Goal: Contribute content: Add original content to the website for others to see

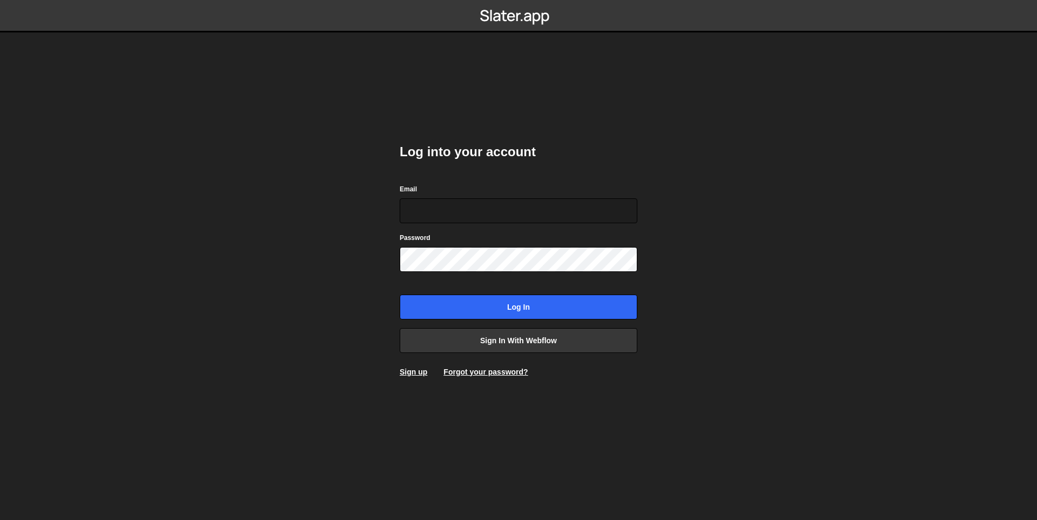
type input "ross@wearepolar.com"
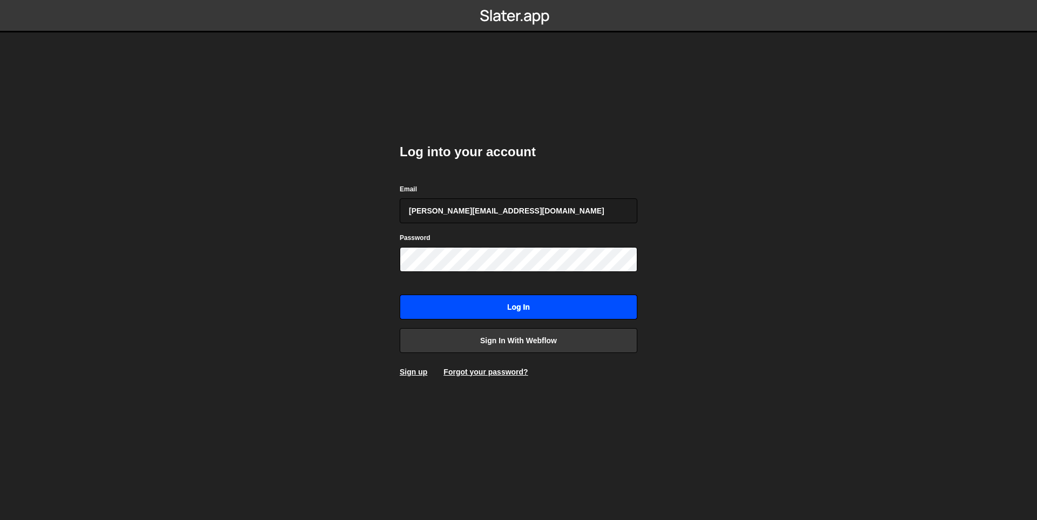
click at [509, 298] on input "Log in" at bounding box center [519, 306] width 238 height 25
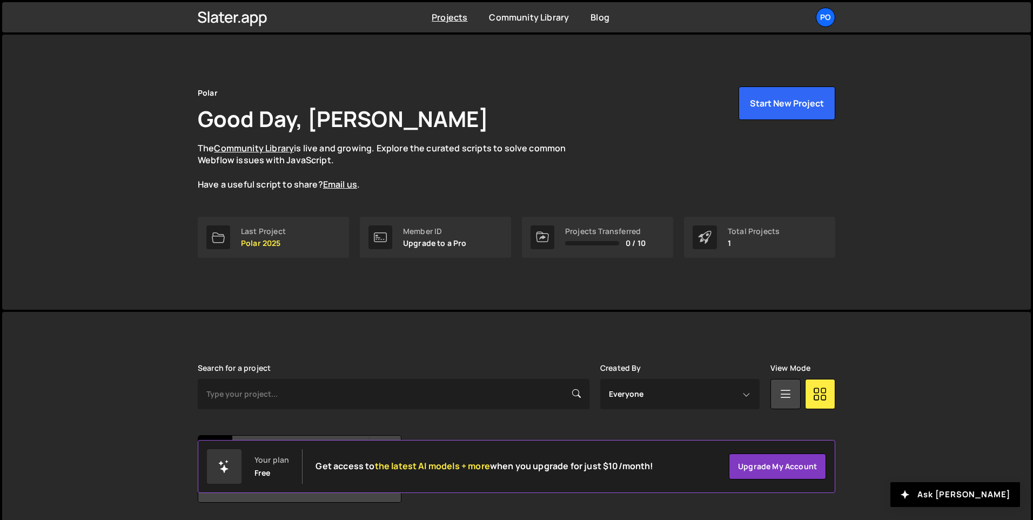
click at [780, 241] on div "Total Projects 1" at bounding box center [759, 237] width 151 height 41
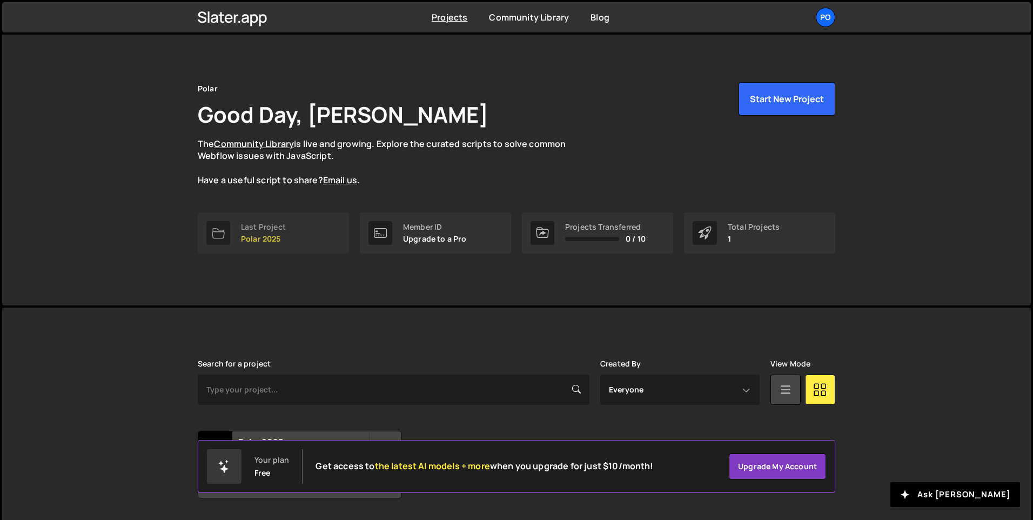
click at [270, 231] on div "Last Project" at bounding box center [263, 227] width 45 height 9
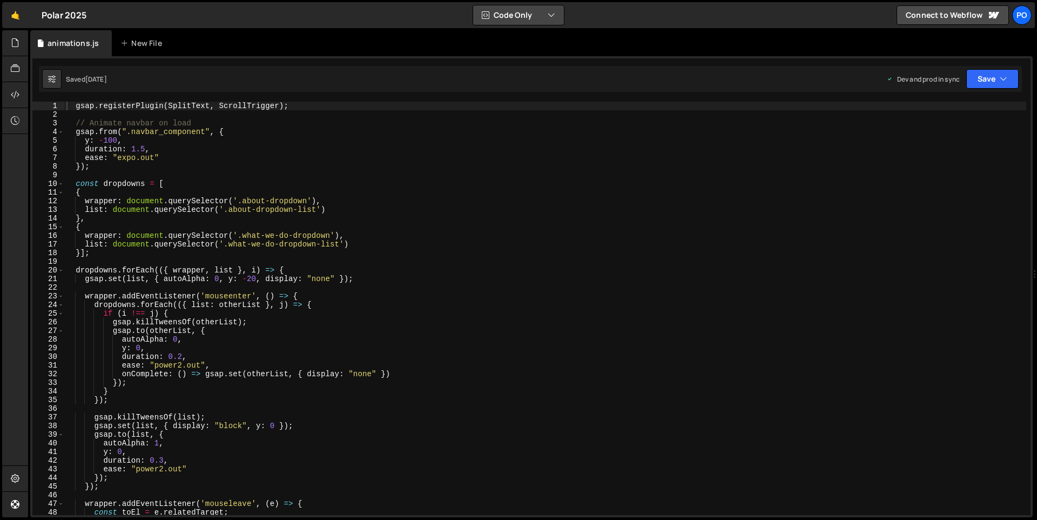
click at [523, 22] on button "Code Only" at bounding box center [518, 14] width 91 height 19
click at [526, 20] on button "Code Only" at bounding box center [518, 14] width 91 height 19
click at [981, 10] on link "Connect to Webflow" at bounding box center [953, 14] width 112 height 19
click at [11, 14] on link "🤙" at bounding box center [15, 15] width 26 height 26
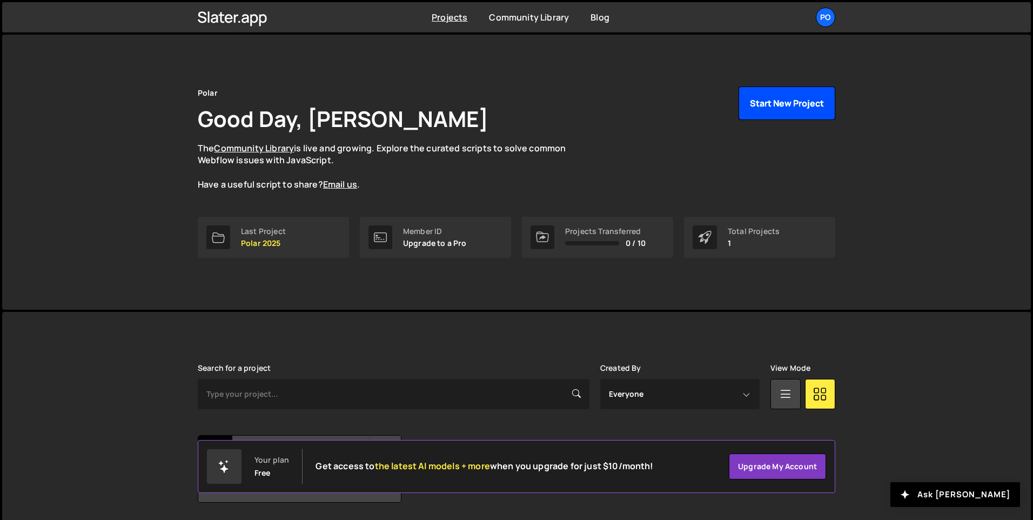
click at [799, 104] on button "Start New Project" at bounding box center [787, 103] width 97 height 34
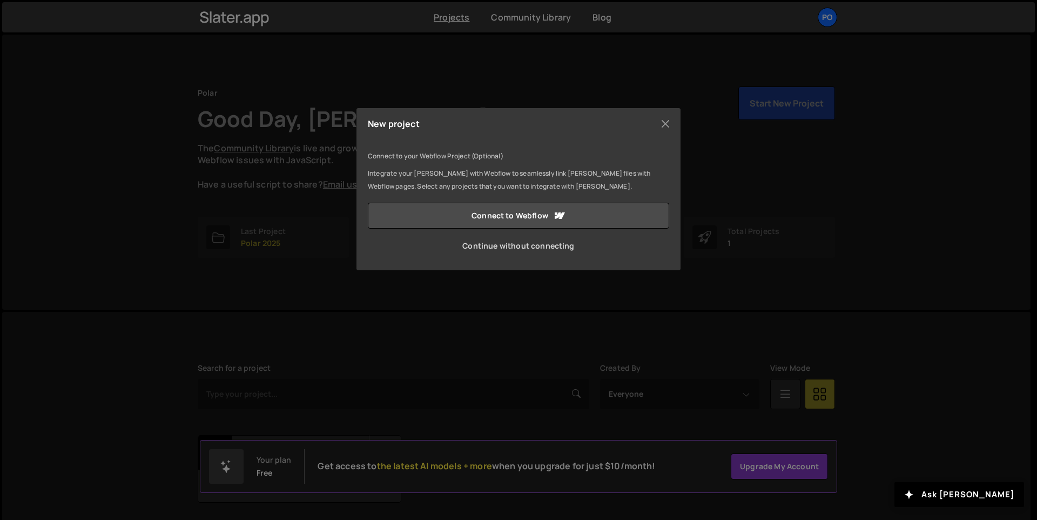
click at [518, 244] on link "Continue without connecting" at bounding box center [519, 246] width 302 height 26
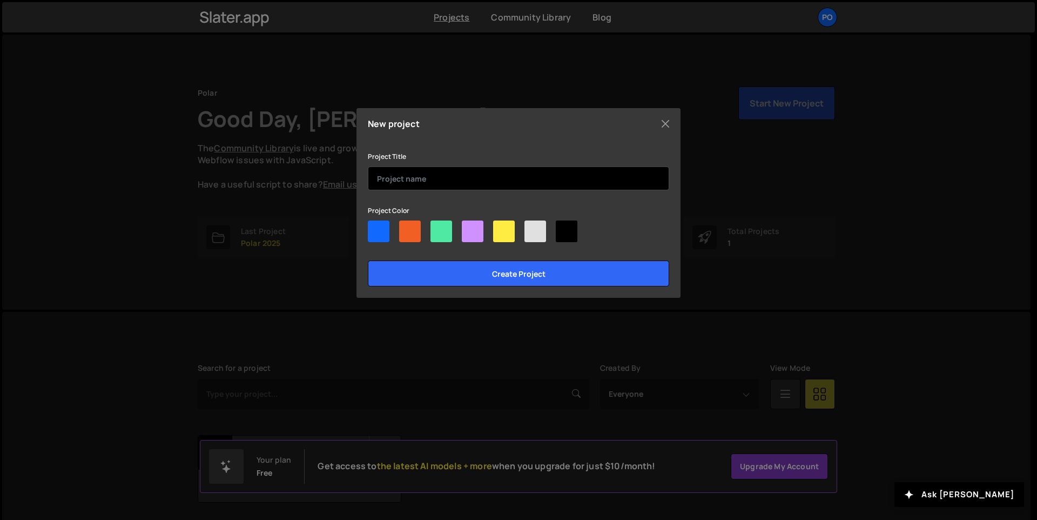
click at [432, 176] on input "text" at bounding box center [519, 178] width 302 height 24
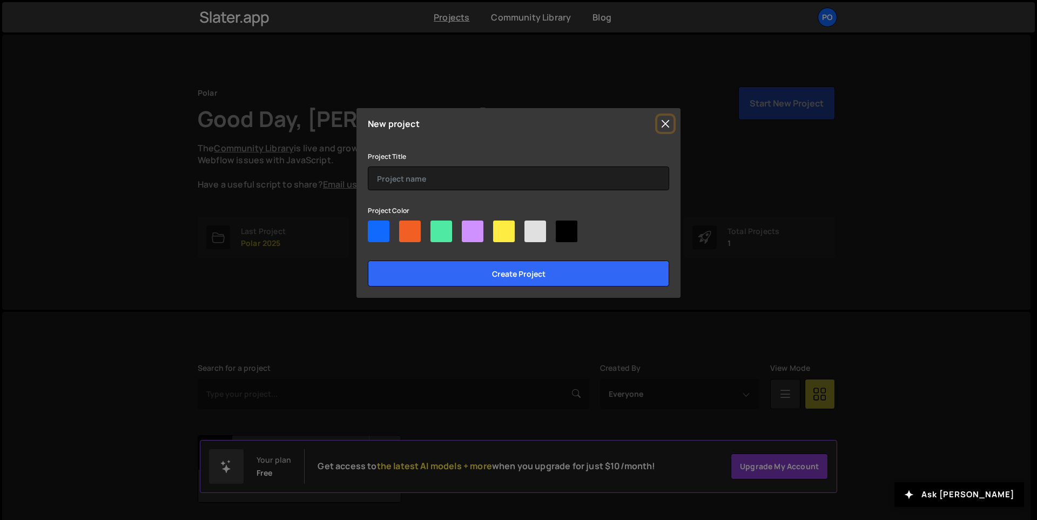
click at [661, 126] on button "Close" at bounding box center [666, 124] width 16 height 16
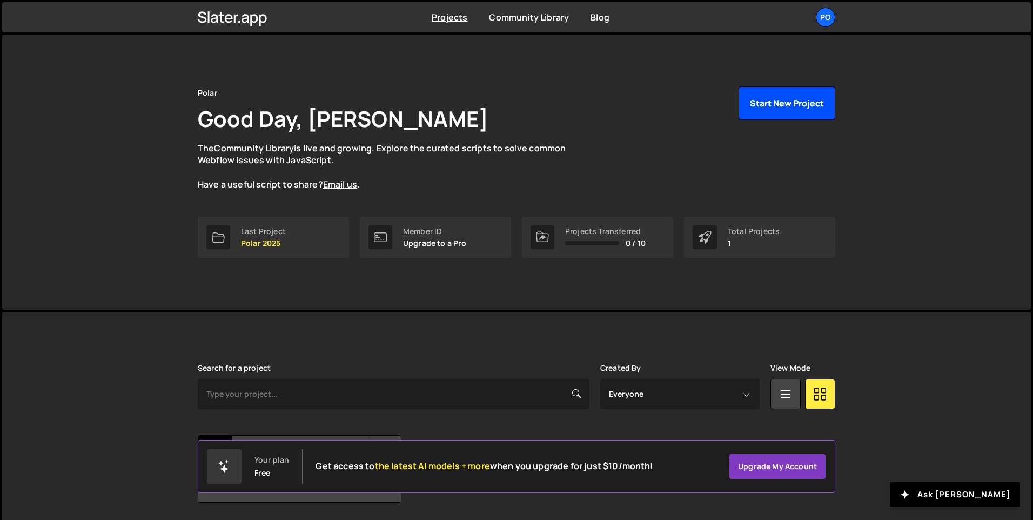
scroll to position [37, 0]
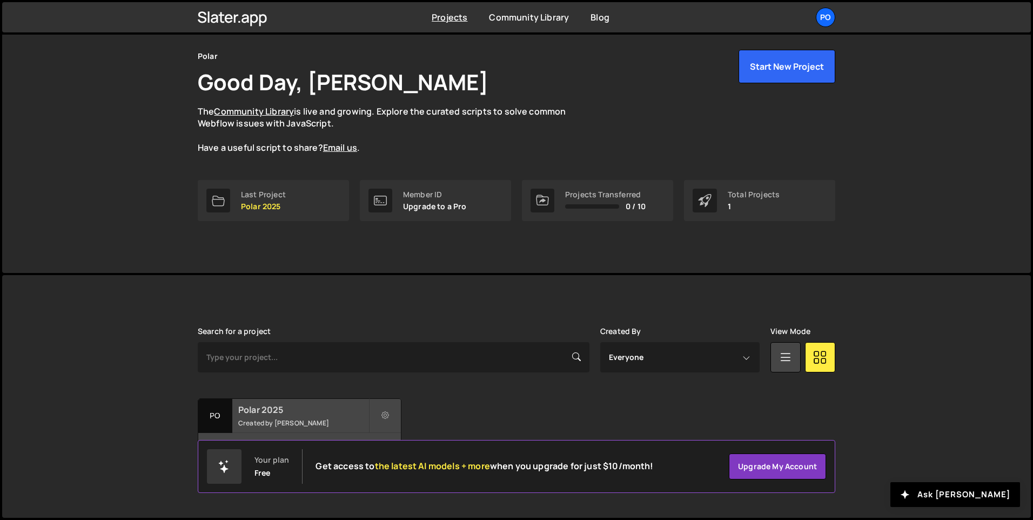
click at [292, 419] on small "Created by Ross Gale" at bounding box center [303, 422] width 130 height 9
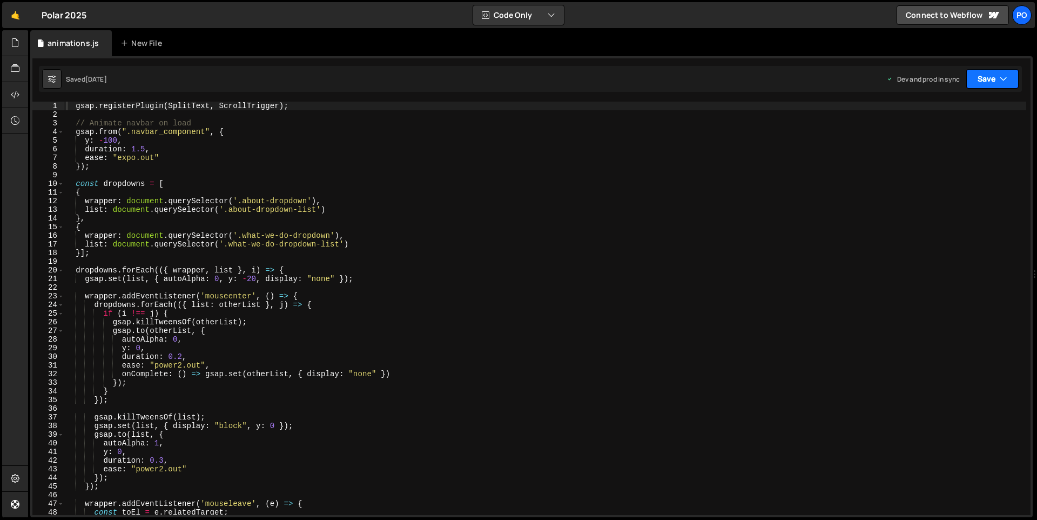
click at [991, 81] on button "Save" at bounding box center [993, 78] width 52 height 19
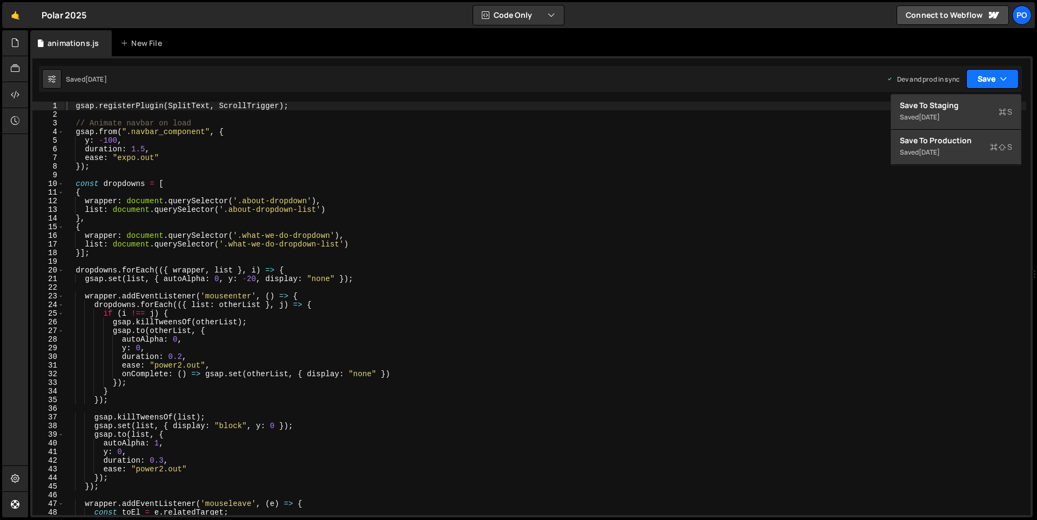
click at [1004, 77] on icon "button" at bounding box center [1004, 78] width 8 height 11
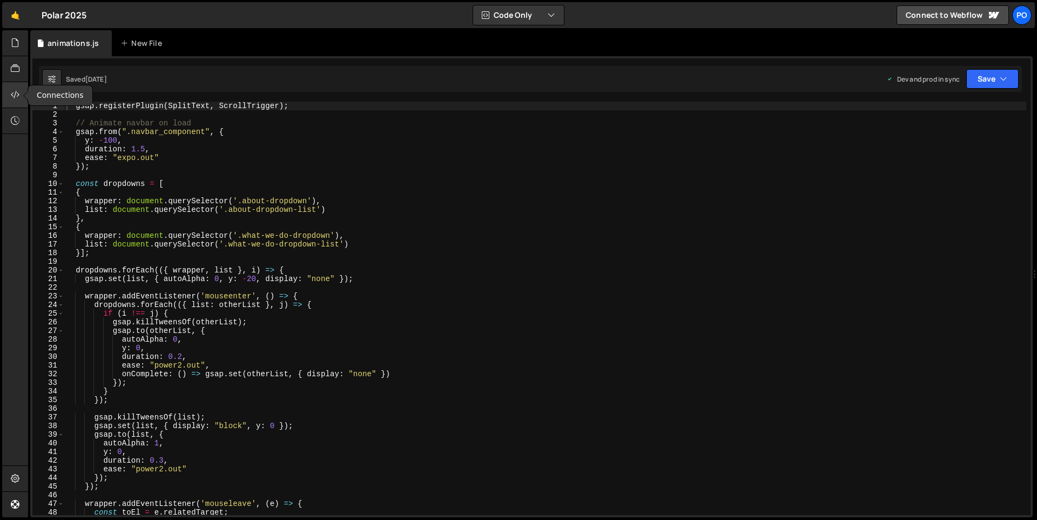
click at [6, 94] on div at bounding box center [15, 95] width 26 height 26
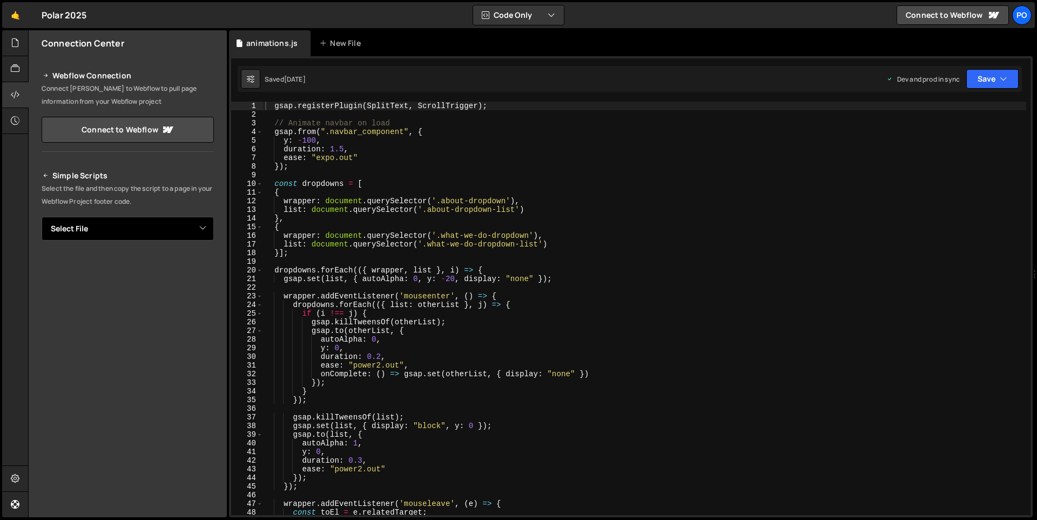
click at [202, 220] on select "Select File animations.js" at bounding box center [128, 229] width 172 height 24
select select "42670"
click at [42, 217] on select "Select File animations.js" at bounding box center [128, 229] width 172 height 24
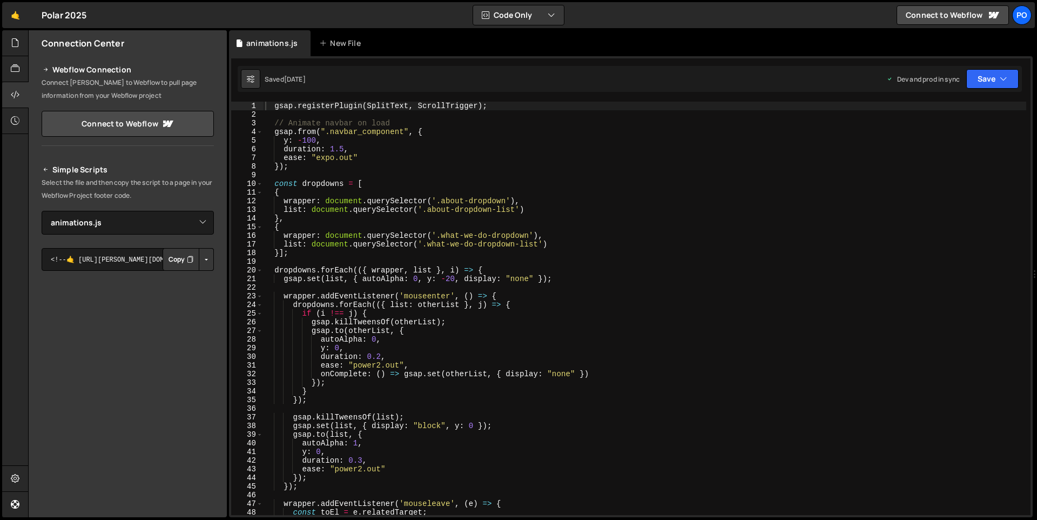
click at [164, 259] on button "Copy" at bounding box center [181, 259] width 37 height 23
click at [192, 222] on select "Select File animations.js" at bounding box center [128, 223] width 172 height 24
select select
click at [42, 217] on select "Select File animations.js" at bounding box center [128, 223] width 172 height 24
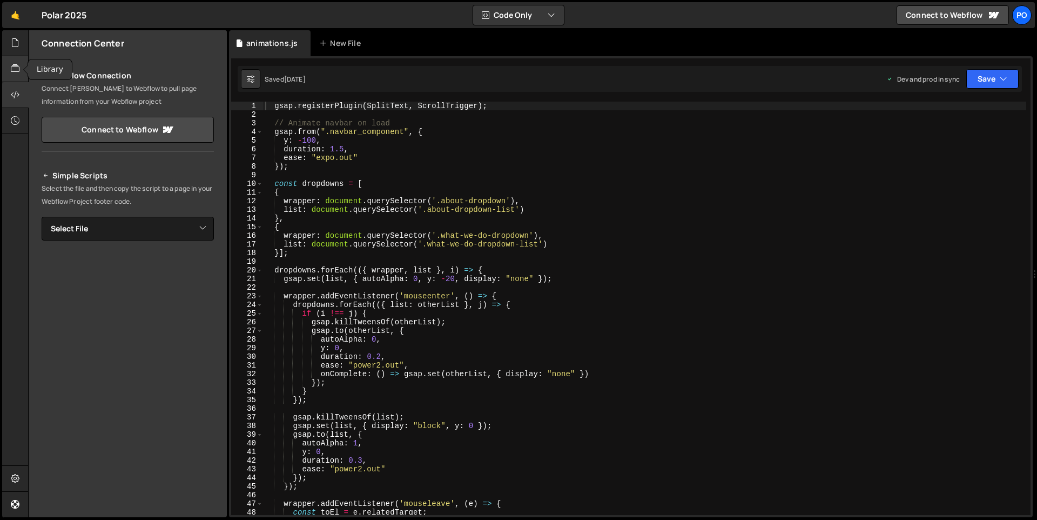
click at [16, 69] on icon at bounding box center [15, 69] width 9 height 12
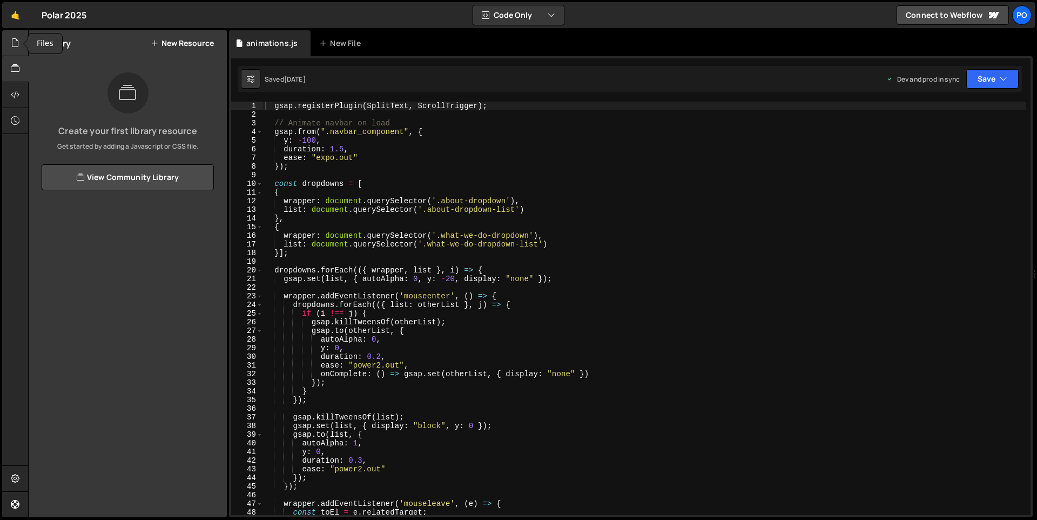
click at [17, 45] on icon at bounding box center [15, 43] width 9 height 12
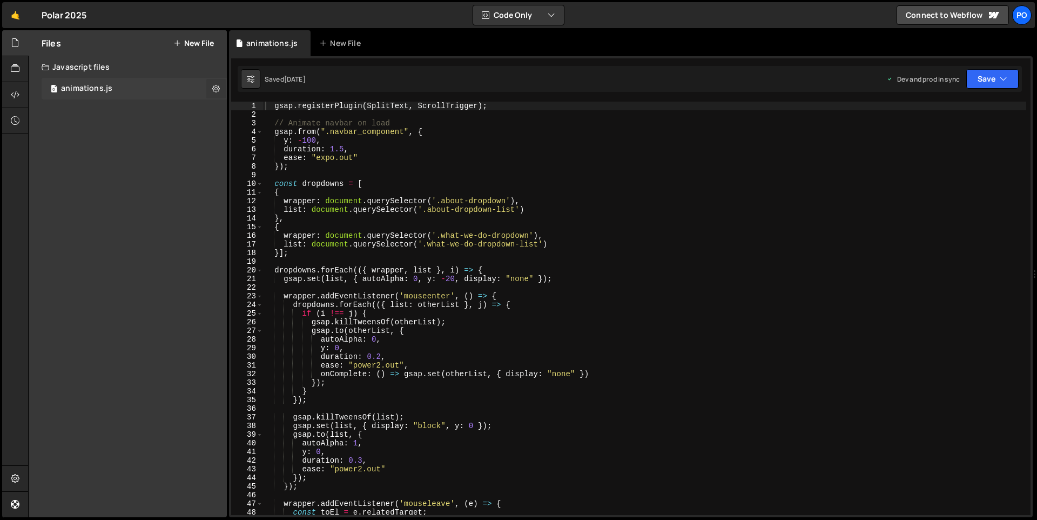
click at [215, 86] on icon at bounding box center [216, 88] width 8 height 10
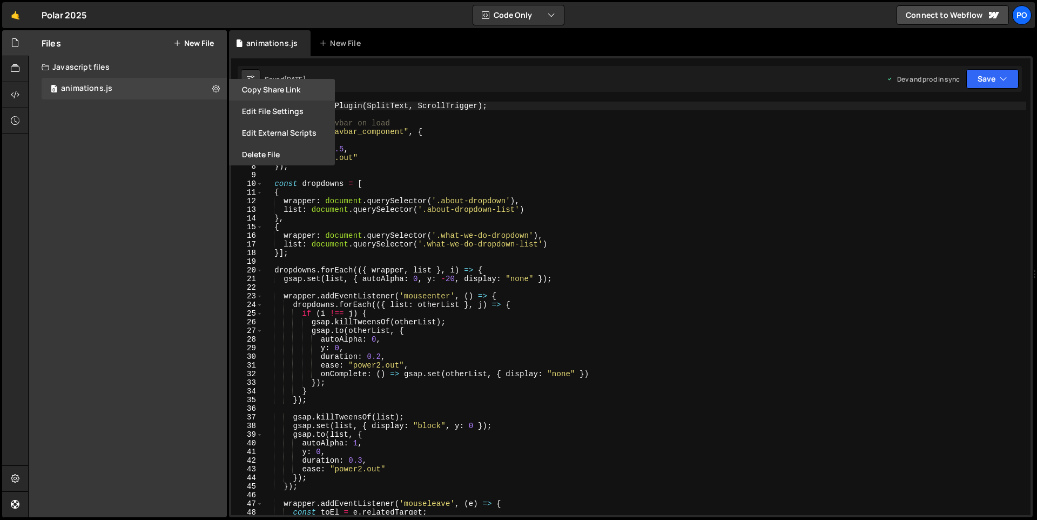
click at [298, 91] on button "Copy share link" at bounding box center [282, 90] width 106 height 22
click at [273, 129] on button "Edit External Scripts" at bounding box center [282, 133] width 106 height 22
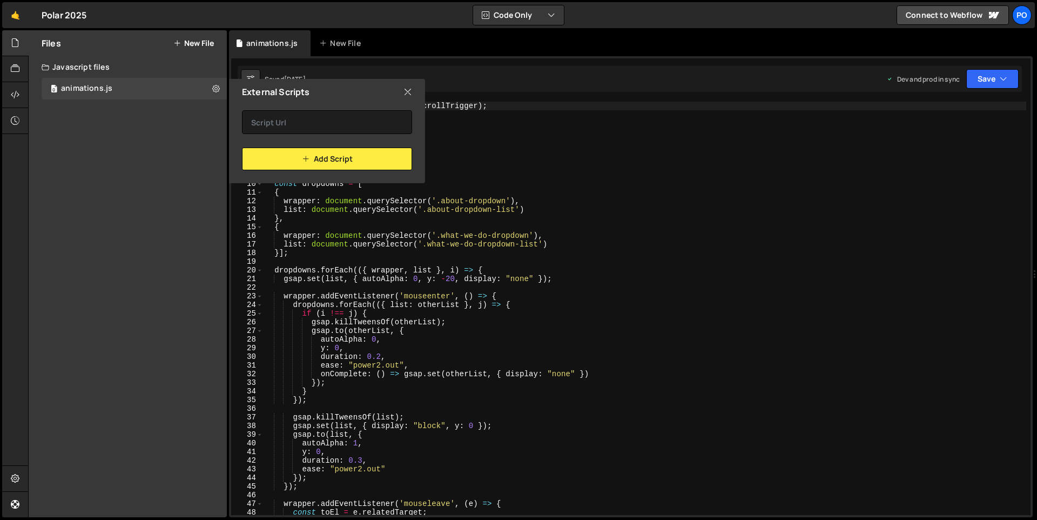
click at [409, 91] on icon at bounding box center [408, 92] width 9 height 12
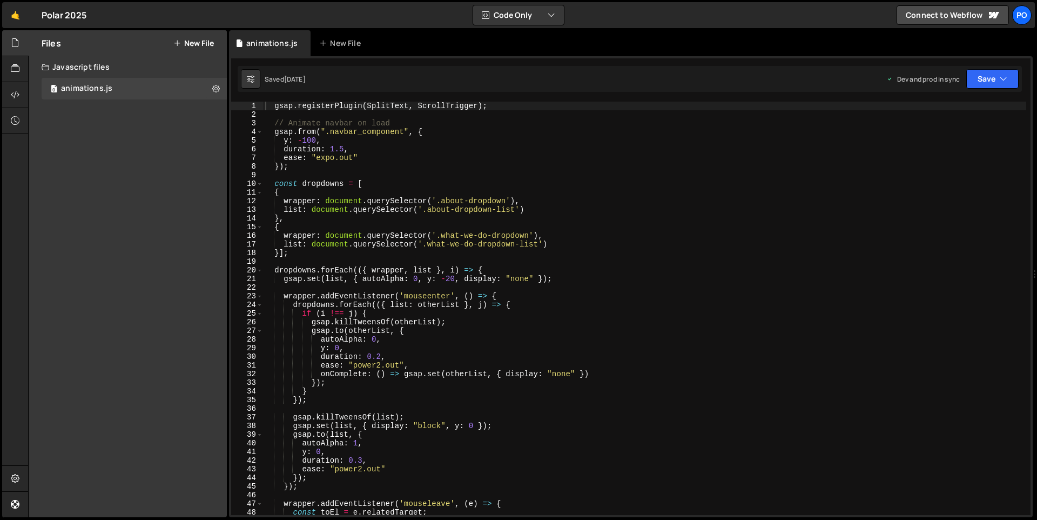
click at [161, 150] on div "Files New File Javascript files 0 animations.js 0 CSS files Copy share link Edi…" at bounding box center [128, 273] width 198 height 487
click at [9, 70] on div at bounding box center [15, 69] width 26 height 26
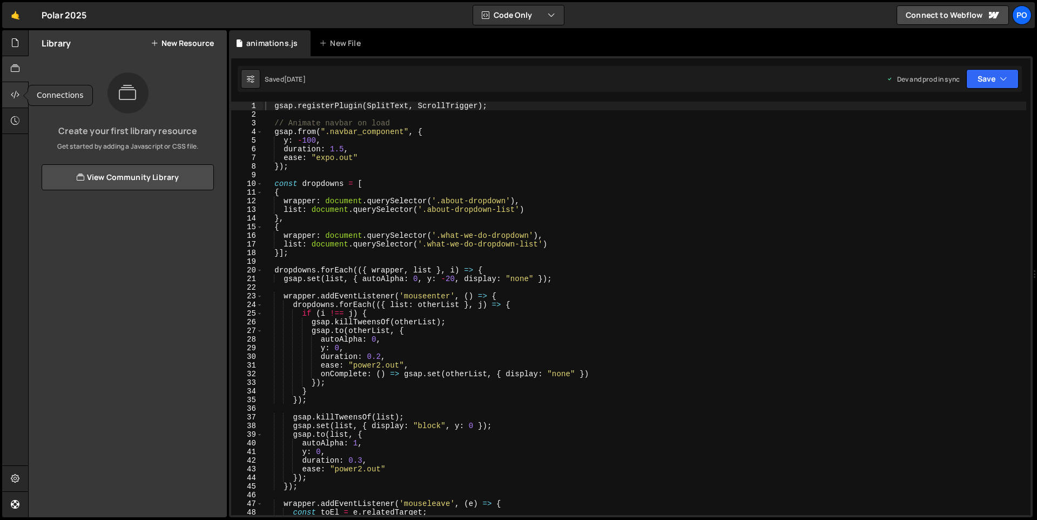
click at [14, 92] on icon at bounding box center [15, 95] width 9 height 12
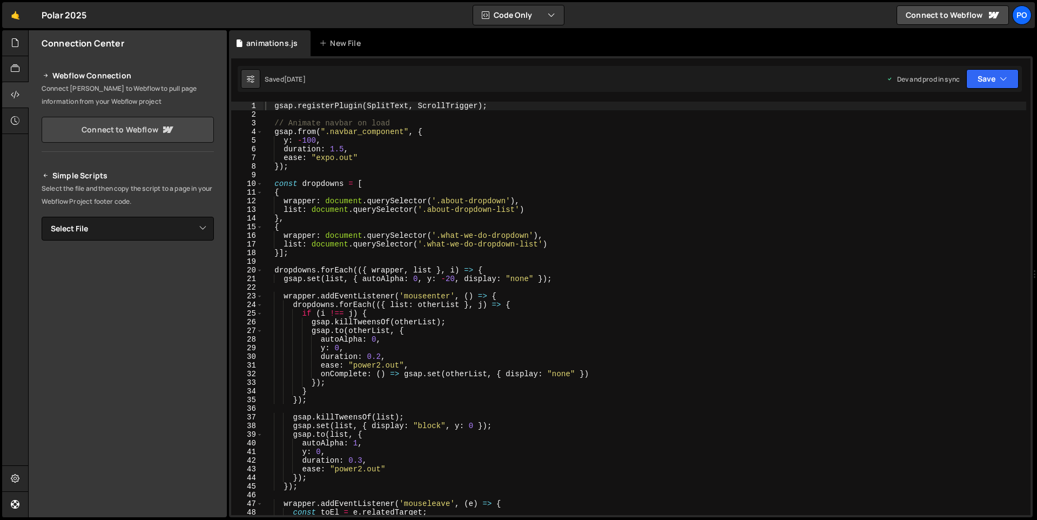
click at [119, 126] on link "Connect to Webflow" at bounding box center [128, 130] width 172 height 26
click at [191, 229] on select "Select File animations.js" at bounding box center [128, 229] width 172 height 24
select select "42670"
click at [42, 217] on select "Select File animations.js" at bounding box center [128, 229] width 172 height 24
click at [176, 263] on button "Copy" at bounding box center [181, 265] width 37 height 23
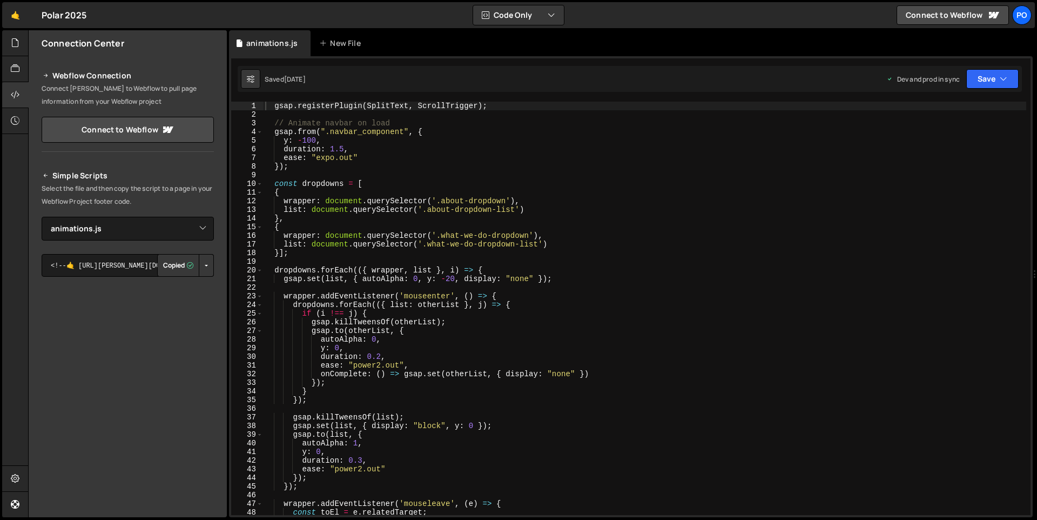
click at [203, 263] on button "Button group with nested dropdown" at bounding box center [206, 265] width 15 height 23
click at [165, 297] on link "Copy Production Script" at bounding box center [161, 300] width 106 height 15
click at [347, 49] on div "New File" at bounding box center [345, 43] width 65 height 26
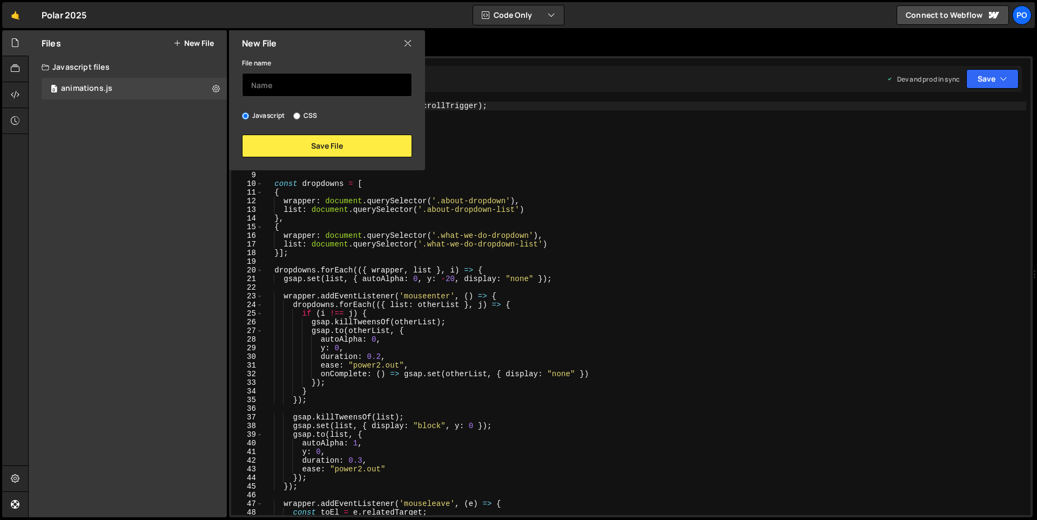
click at [296, 79] on input "text" at bounding box center [327, 85] width 170 height 24
type input "work-resources"
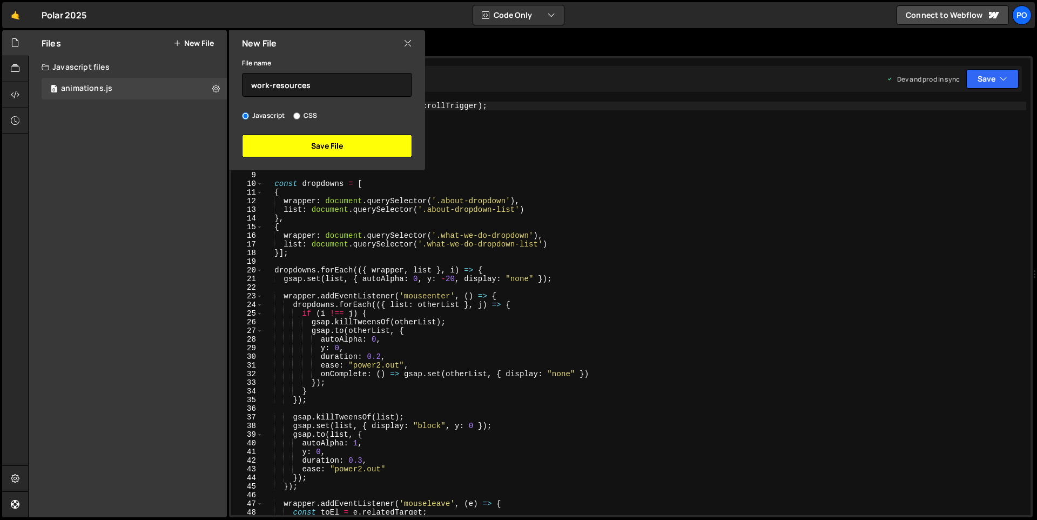
click at [366, 145] on button "Save File" at bounding box center [327, 146] width 170 height 23
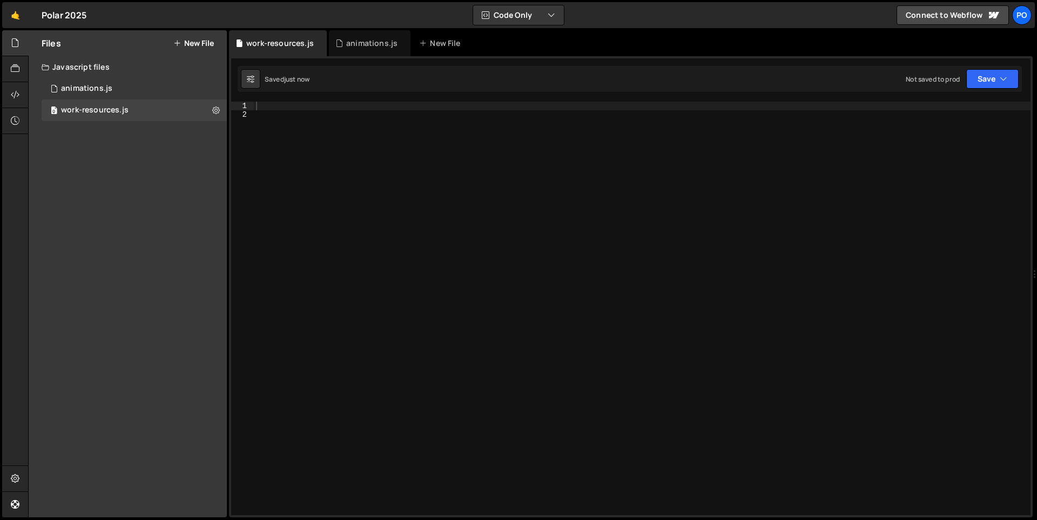
click at [360, 148] on div at bounding box center [642, 317] width 777 height 431
click at [369, 117] on div at bounding box center [642, 317] width 777 height 431
click at [365, 108] on div at bounding box center [642, 317] width 777 height 431
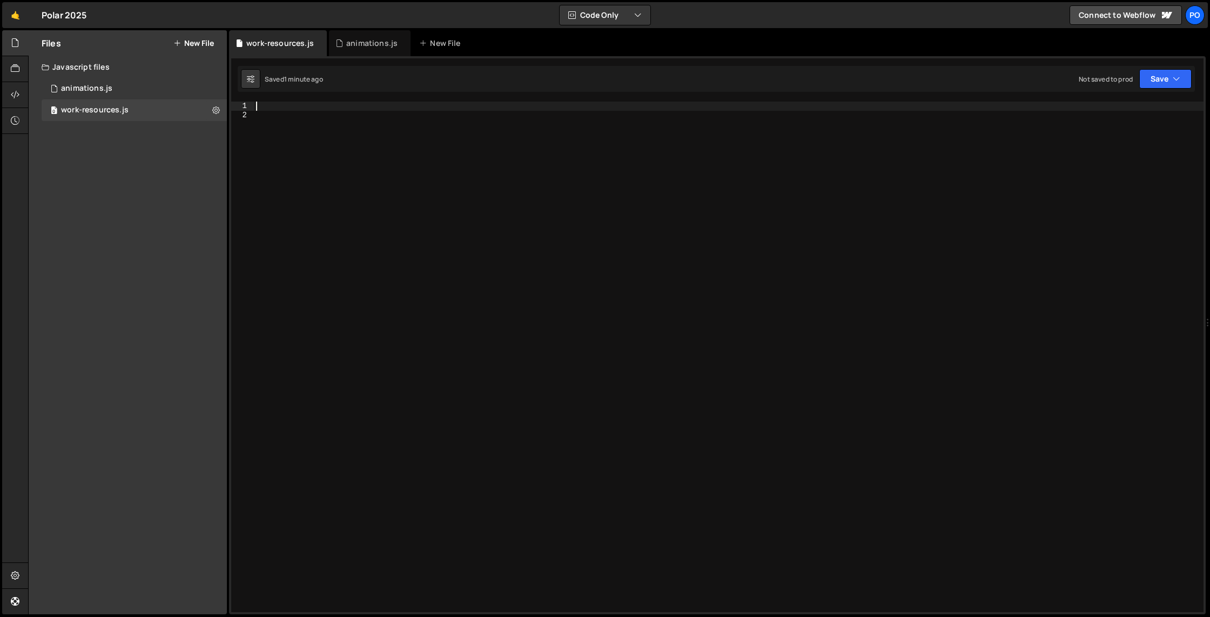
paste textarea "<script src="[URL][DOMAIN_NAME][DATE]"></script>"
type textarea "<script src="[URL][DOMAIN_NAME][DATE]"></script>"
type textarea "!"
paste textarea "</script>"
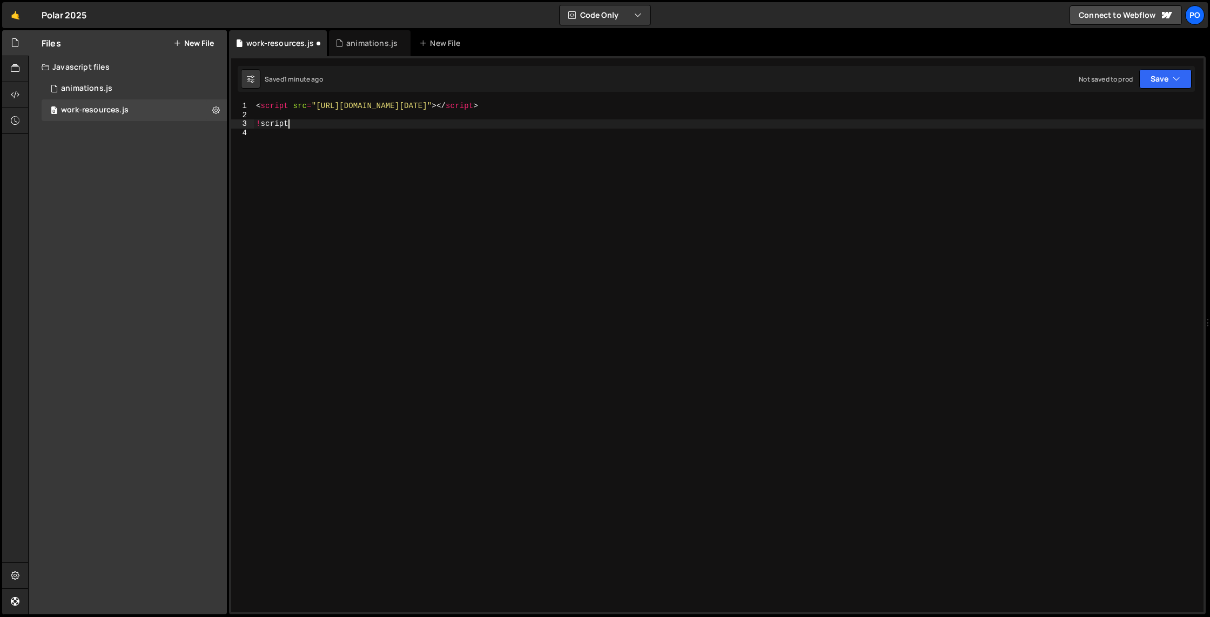
type textarea "</script>"
paste textarea "});"
type textarea "});"
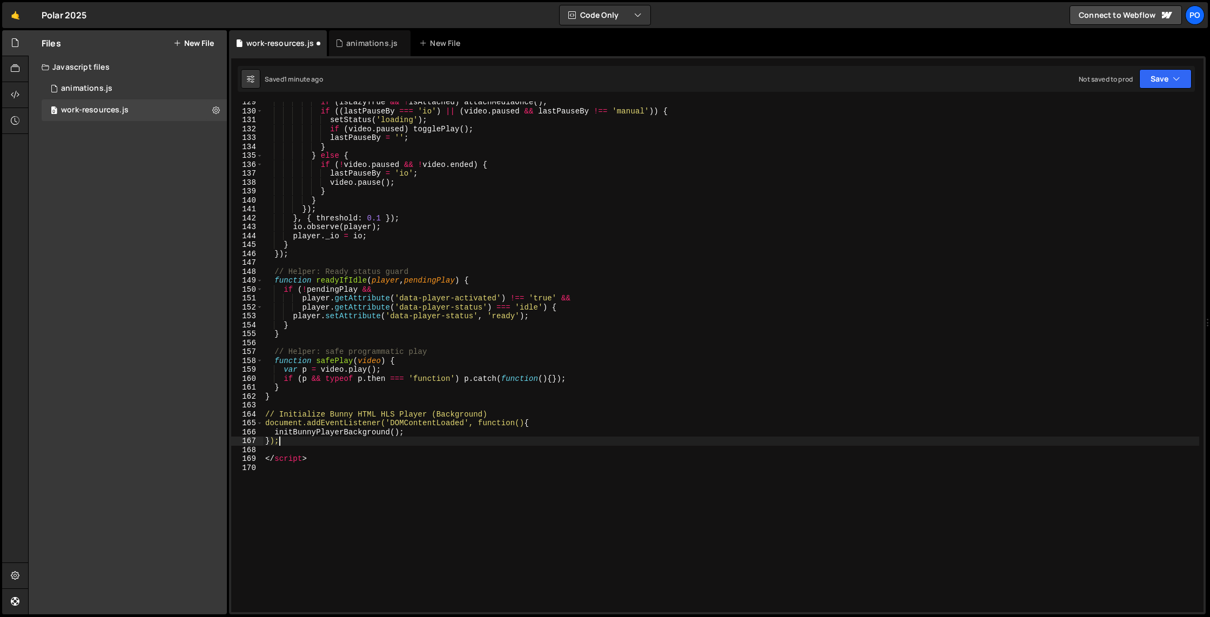
scroll to position [1256, 0]
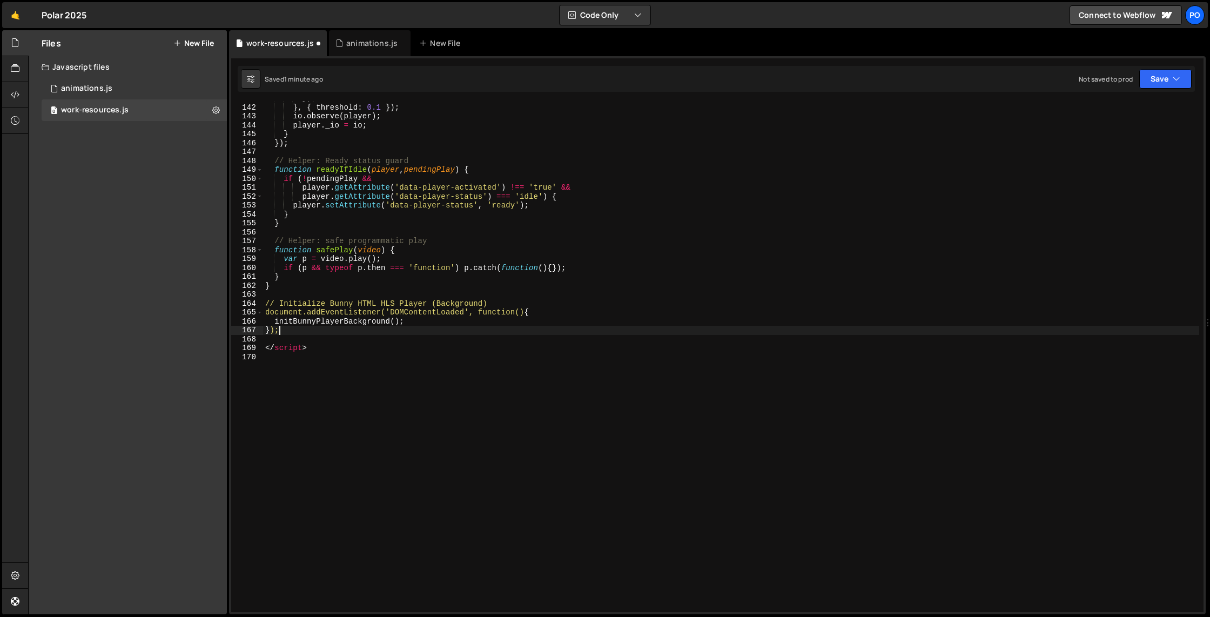
click at [414, 396] on div "}) ; } , { threshold : 0.1 }) ; io . observe ( player ) ; player . _io = io ; }…" at bounding box center [731, 358] width 936 height 528
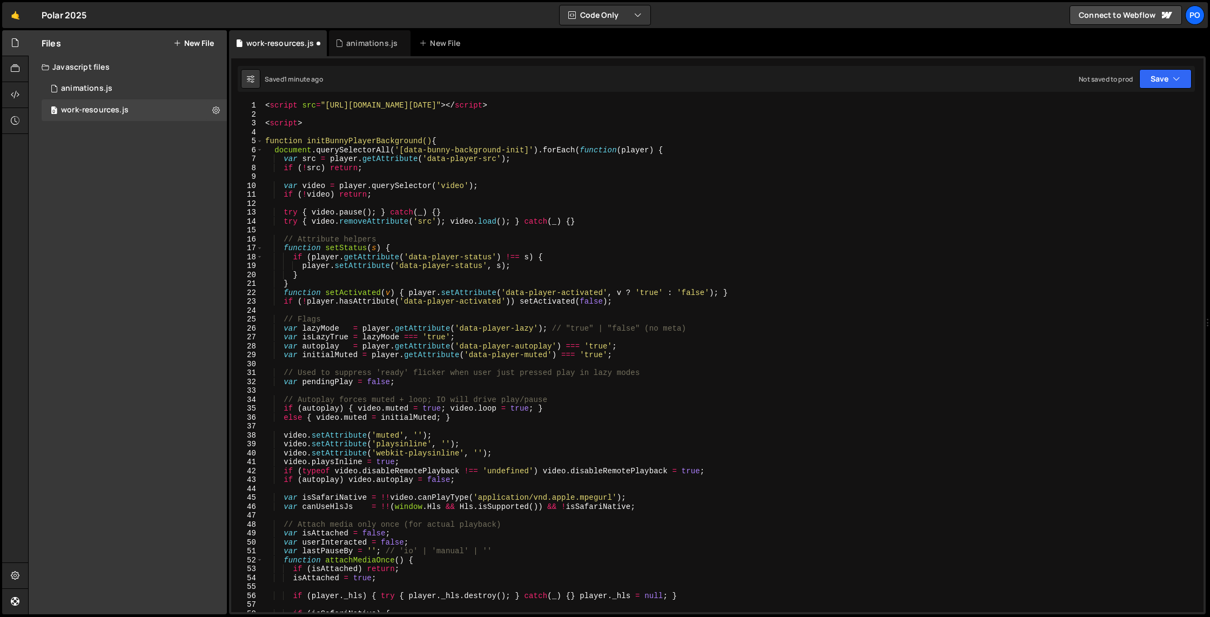
scroll to position [0, 0]
click at [219, 110] on button at bounding box center [215, 110] width 19 height 19
click at [272, 148] on button "Edit External Scripts" at bounding box center [282, 155] width 106 height 22
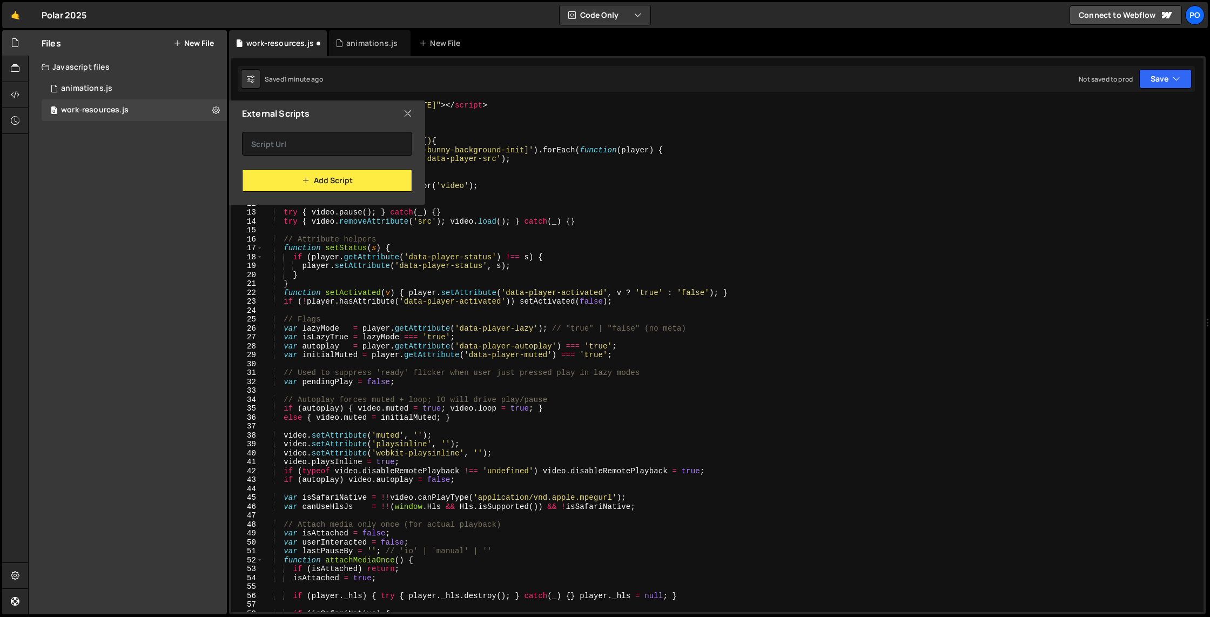
click at [408, 111] on icon at bounding box center [408, 114] width 9 height 12
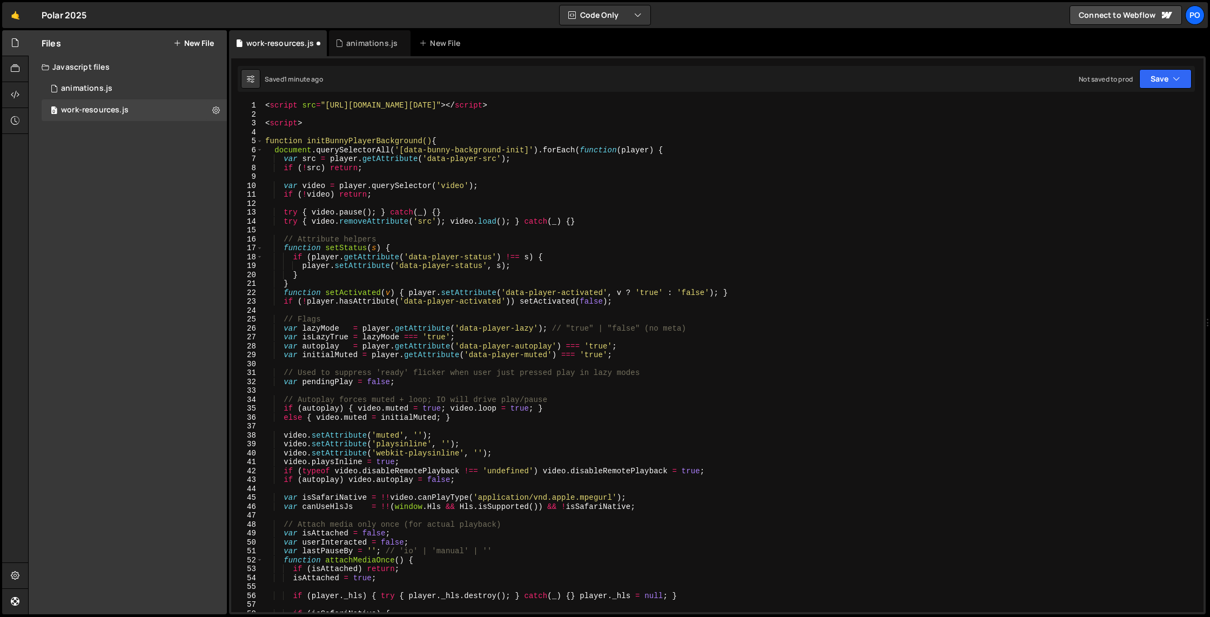
type textarea "<script src="[URL][DOMAIN_NAME][DATE]"></script>"
click at [480, 103] on div "< script src = "[URL][DOMAIN_NAME][DATE]" > </ script > < script > function ini…" at bounding box center [731, 365] width 936 height 528
drag, startPoint x: 516, startPoint y: 105, endPoint x: 345, endPoint y: 117, distance: 171.2
click at [326, 107] on div "< script src = "[URL][DOMAIN_NAME][DATE]" > </ script > < script > function ini…" at bounding box center [731, 366] width 936 height 528
click at [219, 115] on icon at bounding box center [216, 110] width 8 height 10
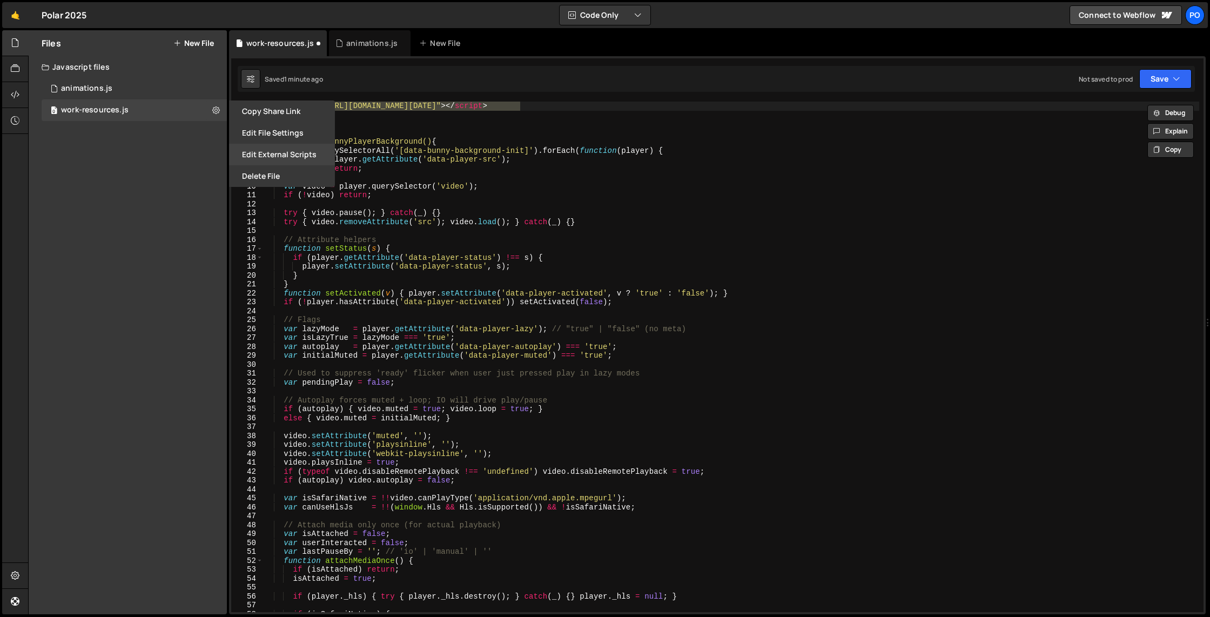
click at [264, 150] on button "Edit External Scripts" at bounding box center [282, 155] width 106 height 22
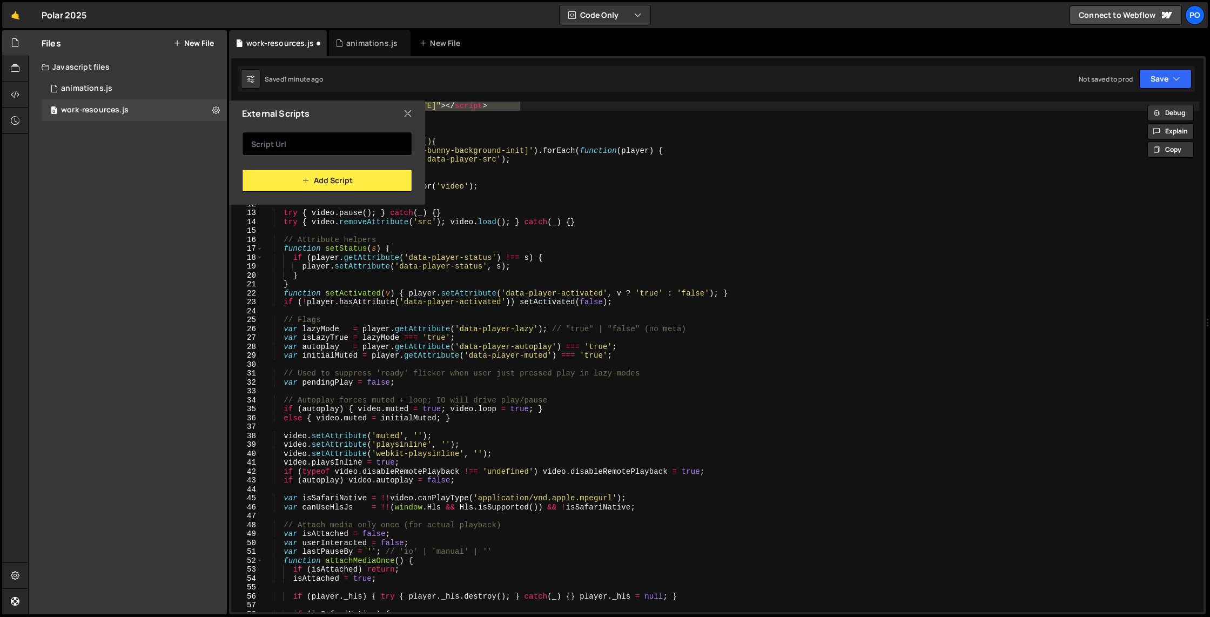
click at [301, 138] on input "text" at bounding box center [327, 144] width 170 height 24
paste input "[URL][DOMAIN_NAME][DATE]"
type input "[URL][DOMAIN_NAME][DATE]"
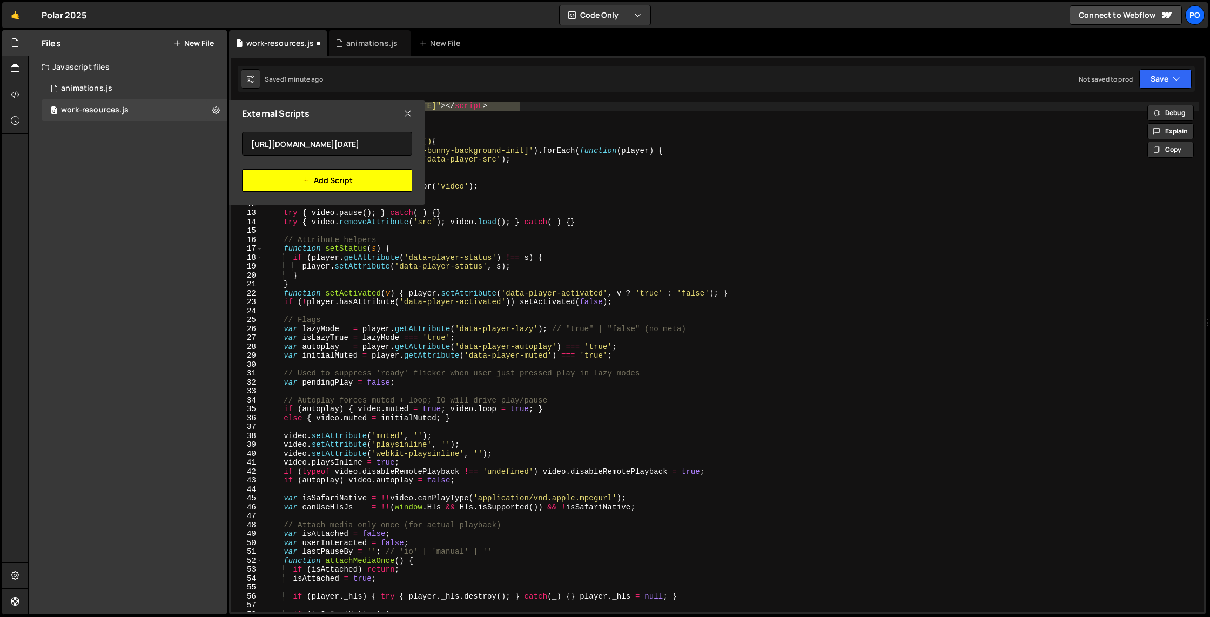
click at [314, 178] on button "Add Script" at bounding box center [327, 180] width 170 height 23
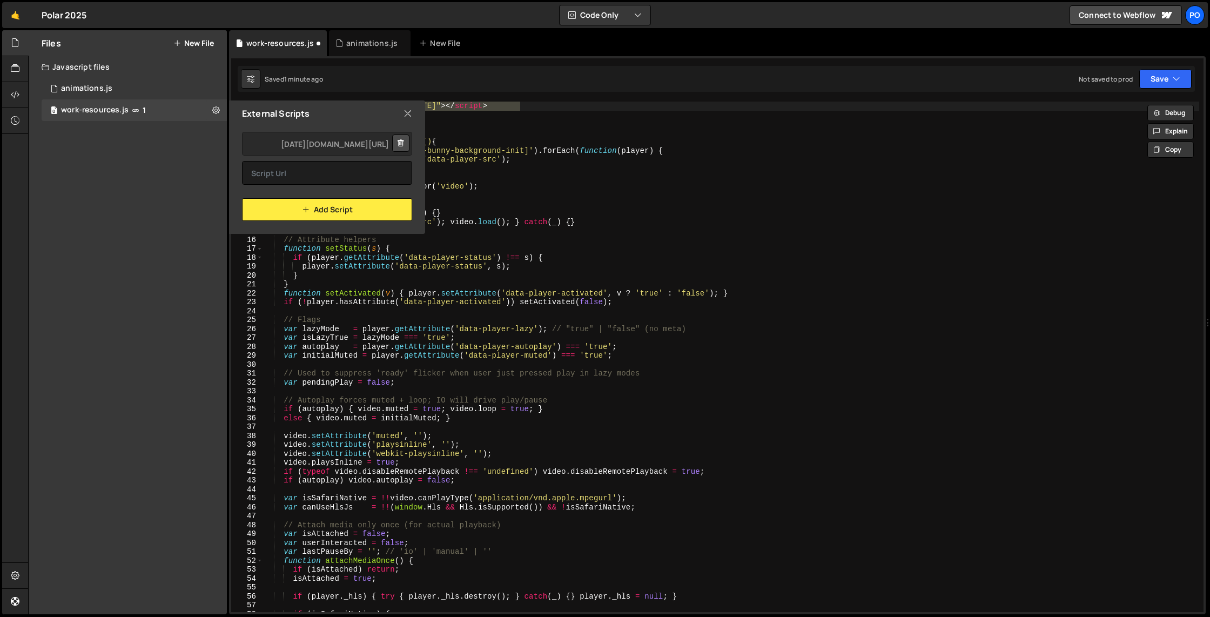
click at [412, 115] on icon at bounding box center [408, 114] width 9 height 12
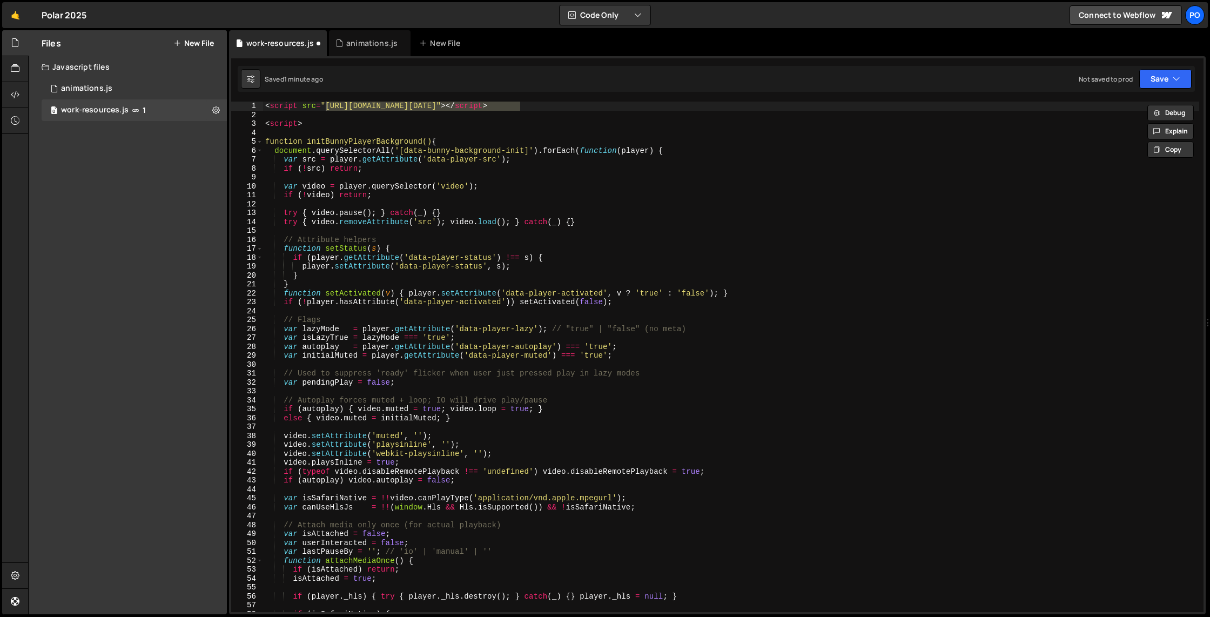
click at [579, 116] on div "< script src = "[URL][DOMAIN_NAME][DATE]" > </ script > < script > function ini…" at bounding box center [731, 366] width 936 height 528
drag, startPoint x: 594, startPoint y: 105, endPoint x: 240, endPoint y: 107, distance: 353.9
click at [219, 103] on div "Files New File Javascript files 0 animations.js 0 0 work-resources.js 1 CSS fil…" at bounding box center [619, 322] width 1182 height 585
type textarea "<script src="[URL][DOMAIN_NAME][DATE]"></script>"
type textarea "<script>"
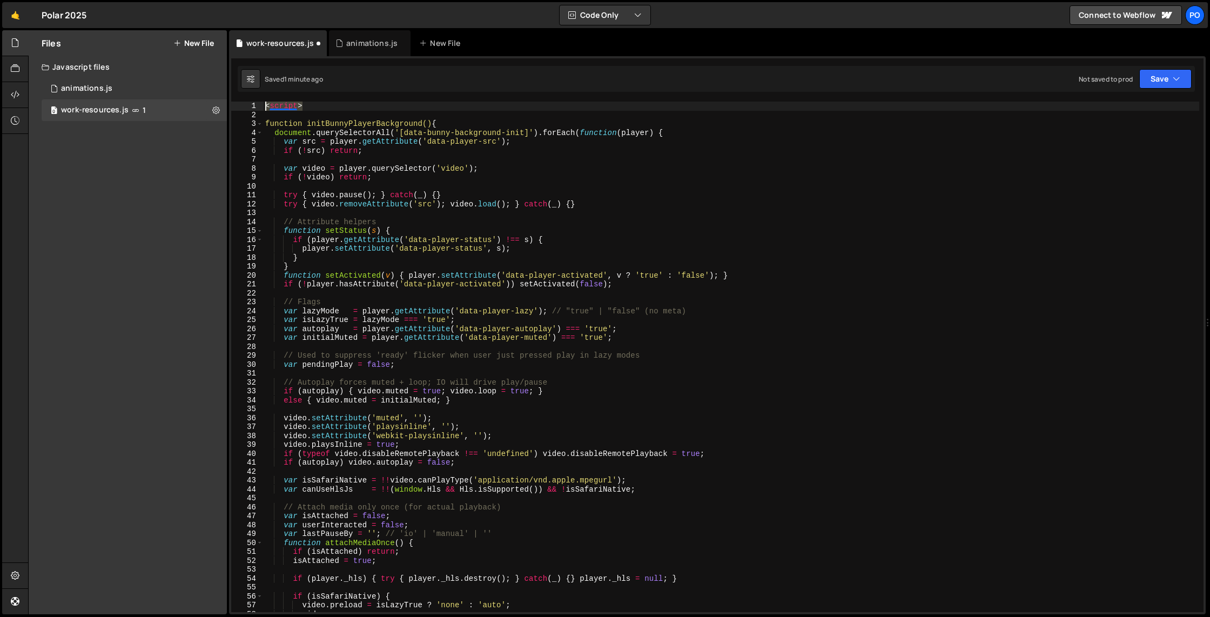
drag, startPoint x: 312, startPoint y: 105, endPoint x: 240, endPoint y: 98, distance: 71.7
click at [241, 98] on div "1 2 3 4 5 6 7 8 9 10 11 12 13 14 15 16 17 18 19 20 21 22 23 24 25 26 27 28 29 3…" at bounding box center [717, 335] width 977 height 558
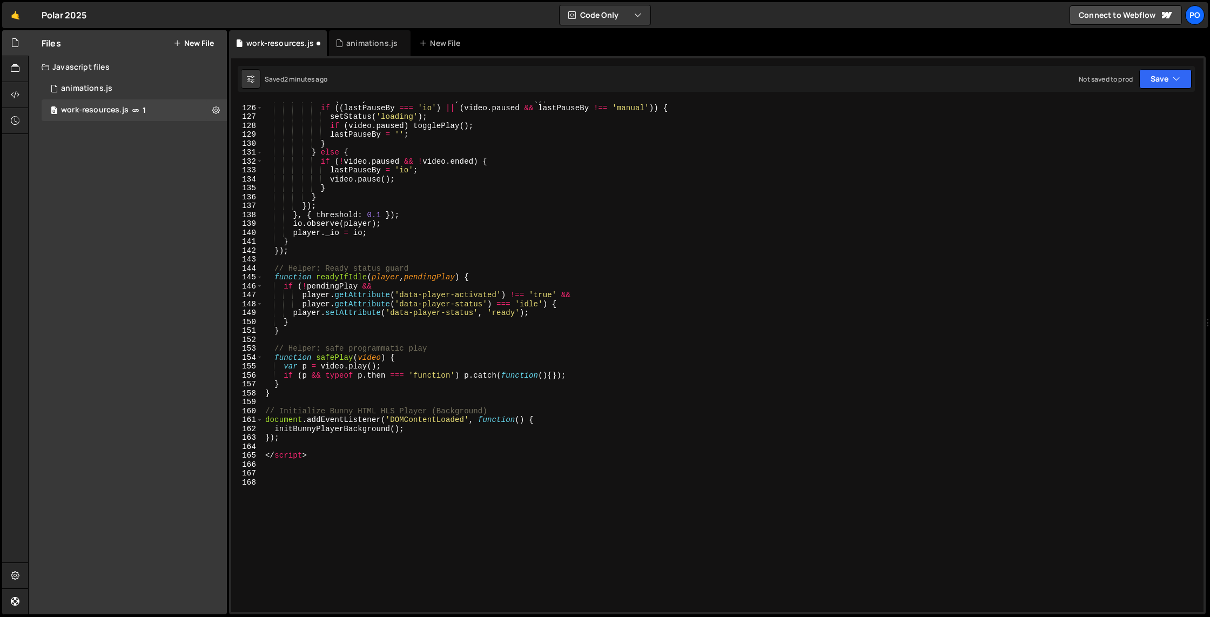
scroll to position [1118, 0]
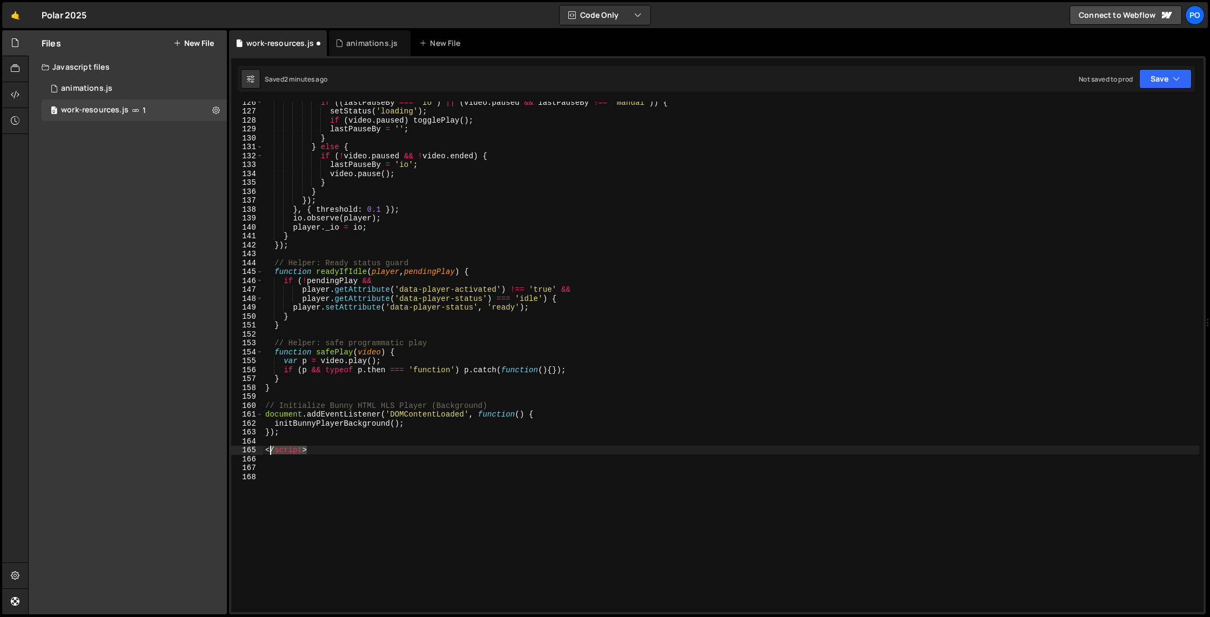
drag, startPoint x: 281, startPoint y: 452, endPoint x: 267, endPoint y: 451, distance: 13.6
click at [240, 452] on div "function initBunnyPlayerBackground() { 126 127 128 129 130 131 132 133 134 135 …" at bounding box center [717, 357] width 973 height 511
type textarea "</script>"
type textarea "});"
click at [597, 450] on div "if (( lastPauseBy === 'io' ) || ( video . paused && lastPauseBy !== 'manual' ))…" at bounding box center [731, 362] width 936 height 528
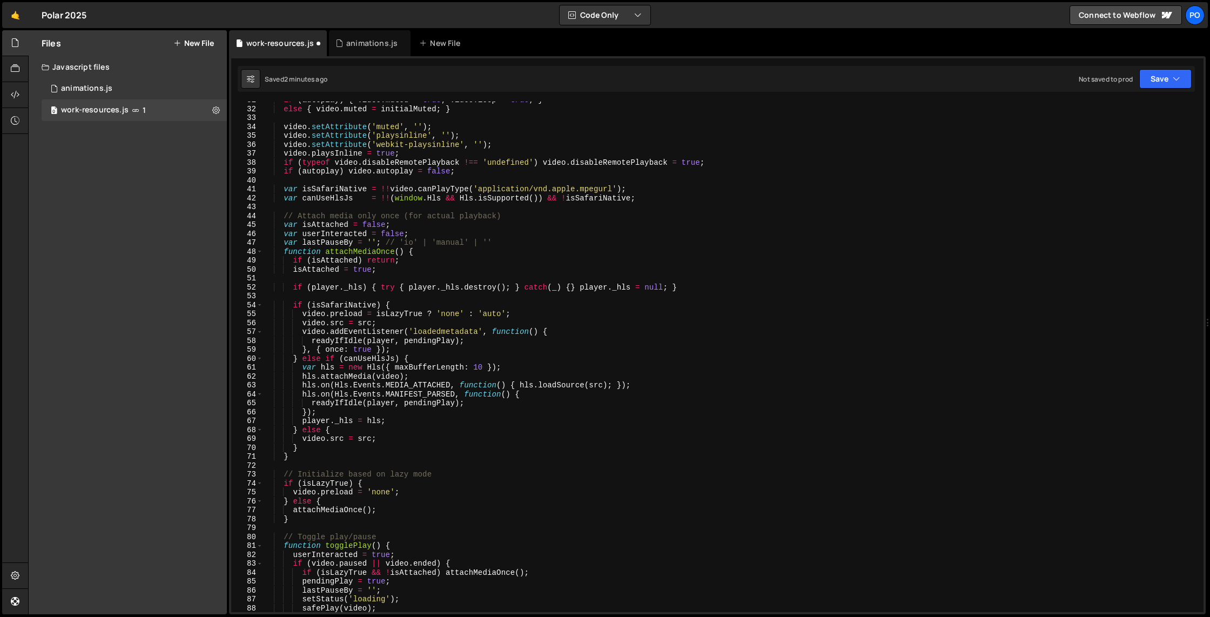
scroll to position [0, 0]
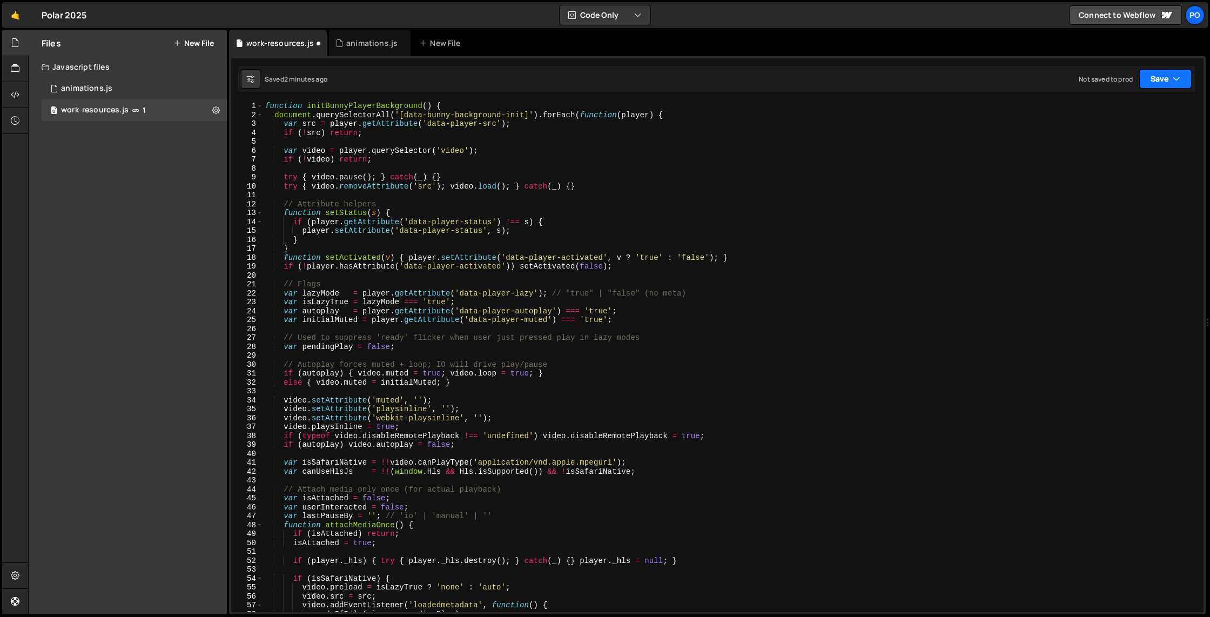
click at [1037, 85] on button "Save" at bounding box center [1166, 78] width 52 height 19
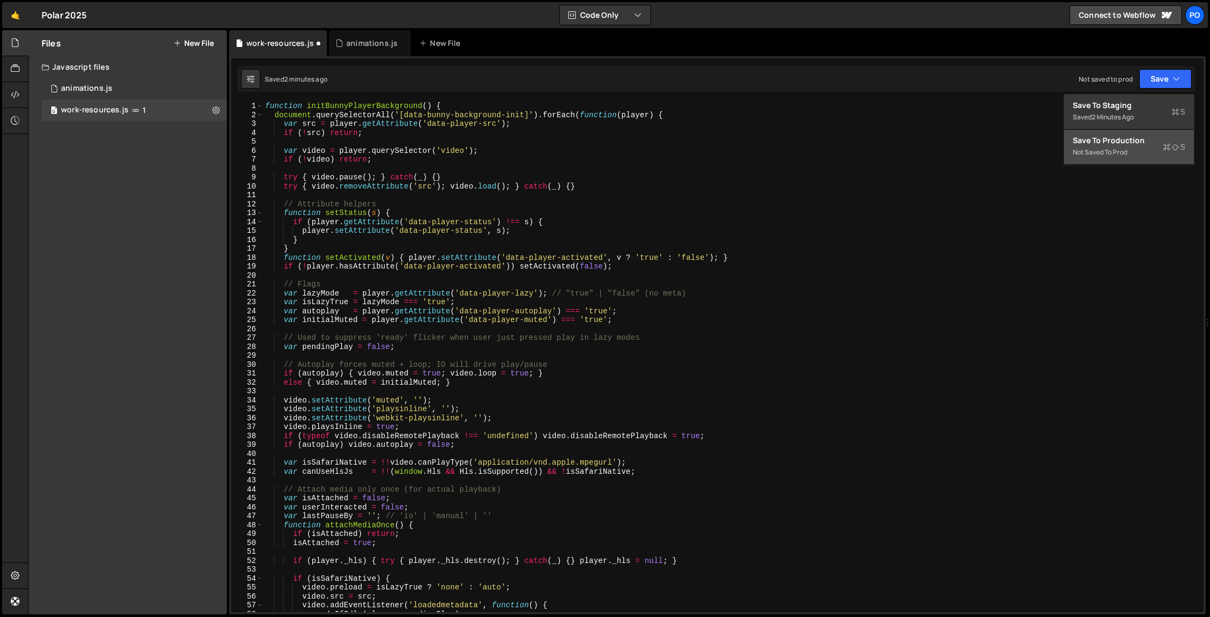
click at [1037, 146] on div "Not saved to prod" at bounding box center [1129, 152] width 112 height 13
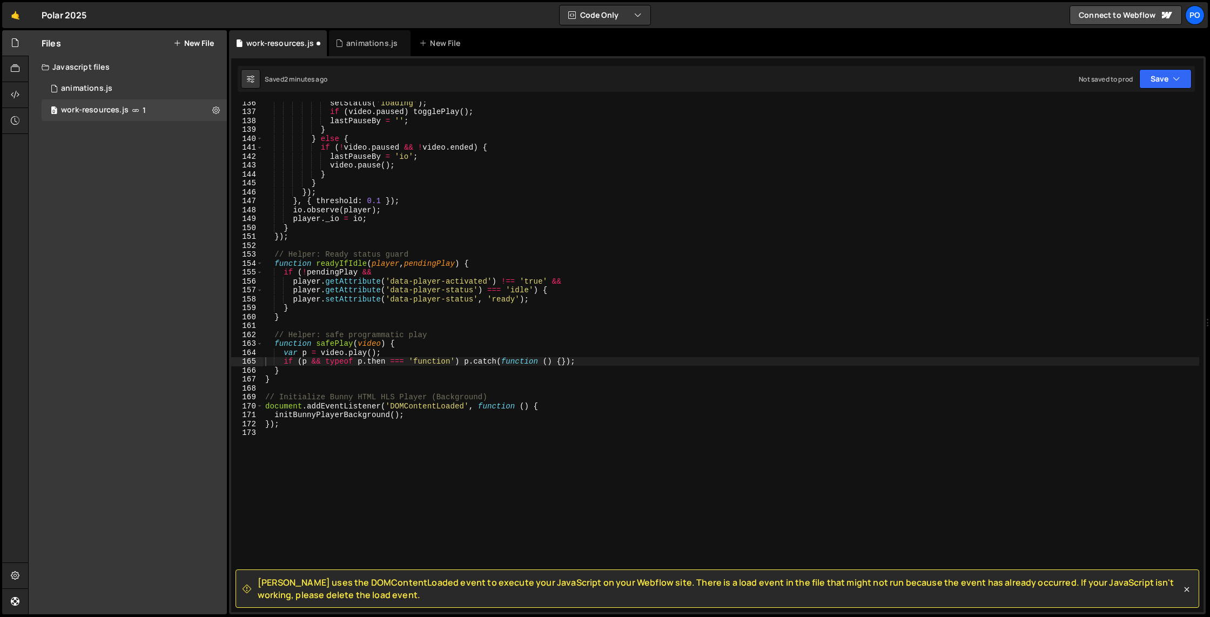
scroll to position [1207, 0]
click at [744, 472] on div "setStatus ( 'loading' ) ; if ( video . paused ) togglePlay ( ) ; lastPauseBy = …" at bounding box center [731, 362] width 936 height 528
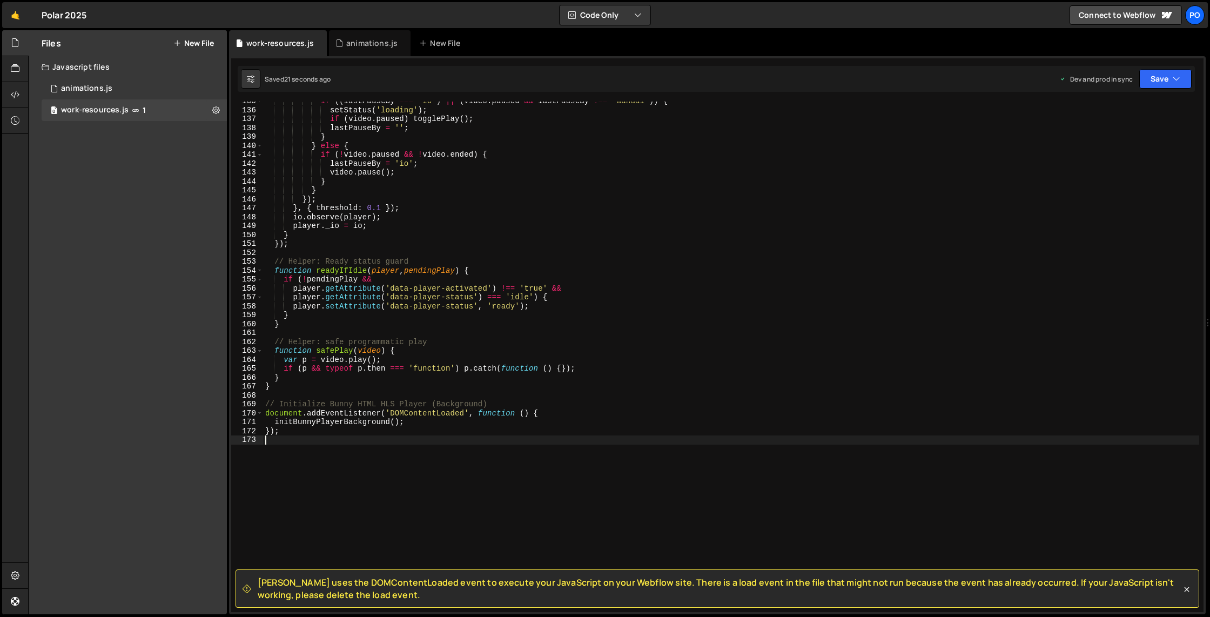
scroll to position [1200, 0]
drag, startPoint x: 361, startPoint y: 598, endPoint x: 259, endPoint y: 584, distance: 103.1
click at [258, 519] on span "[PERSON_NAME] uses the DOMContentLoaded event to execute your JavaScript on you…" at bounding box center [720, 589] width 924 height 24
copy span "[PERSON_NAME] uses the DOMContentLoaded event to execute your JavaScript on you…"
click at [621, 322] on div "if (( lastPauseBy === 'io' ) || ( video . paused && lastPauseBy !== 'manual' ))…" at bounding box center [731, 361] width 936 height 528
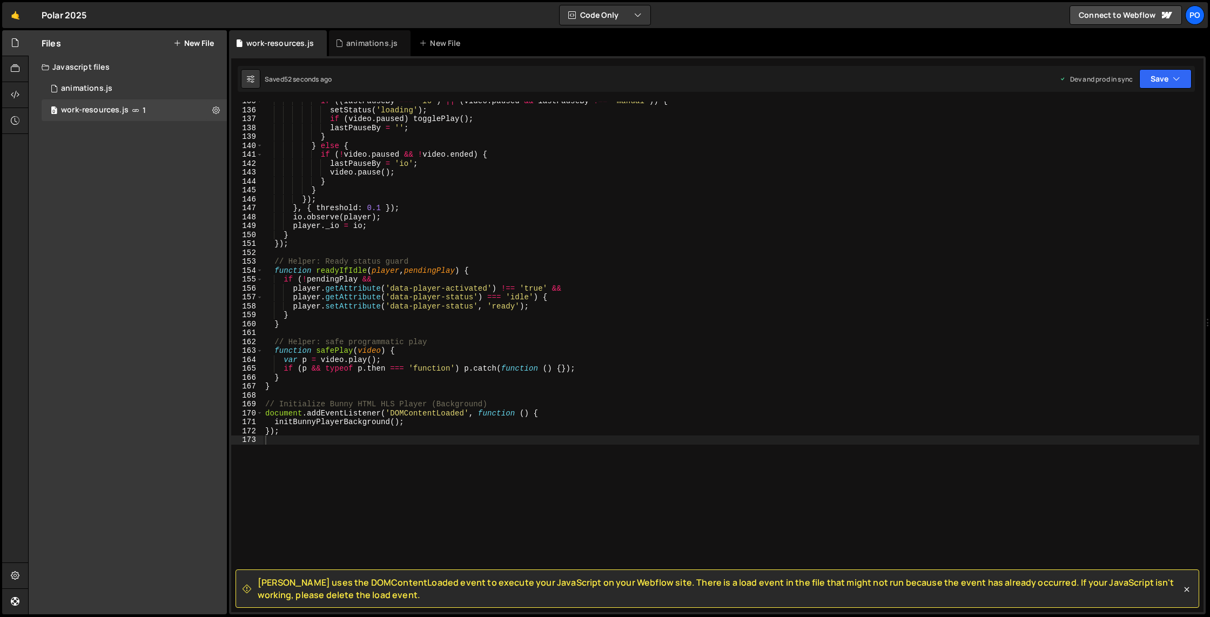
click at [621, 322] on div "if (( lastPauseBy === 'io' ) || ( video . paused && lastPauseBy !== 'manual' ))…" at bounding box center [731, 361] width 936 height 528
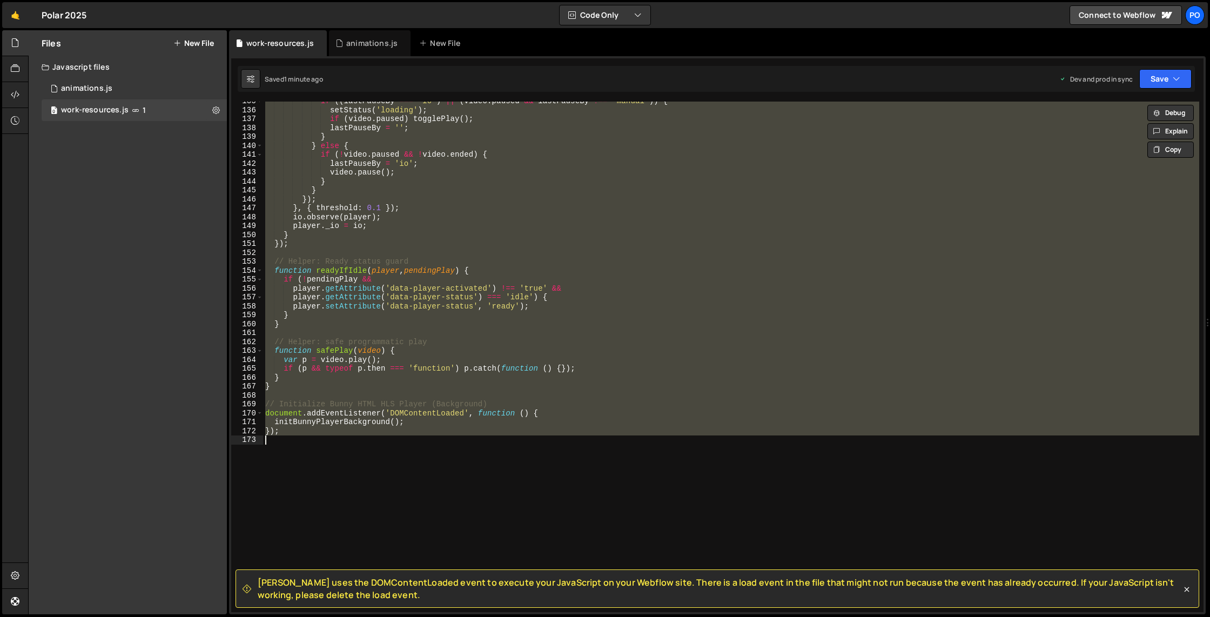
click at [724, 401] on div "if (( lastPauseBy === 'io' ) || ( video . paused && lastPauseBy !== 'manual' ))…" at bounding box center [731, 357] width 936 height 511
type textarea "// Initialize Bunny HTML HLS Player (Background)"
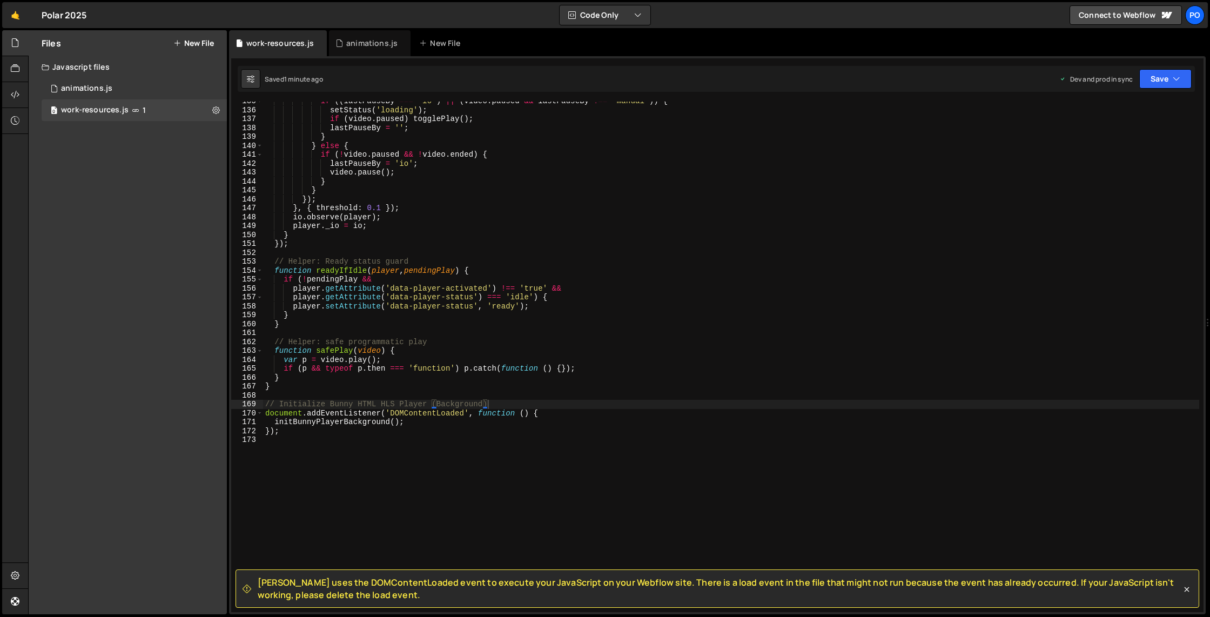
click at [173, 139] on div "Files New File Javascript files 0 animations.js 0 0 work-resources.js 1 CSS fil…" at bounding box center [128, 322] width 198 height 584
click at [200, 44] on button "New File" at bounding box center [193, 43] width 41 height 9
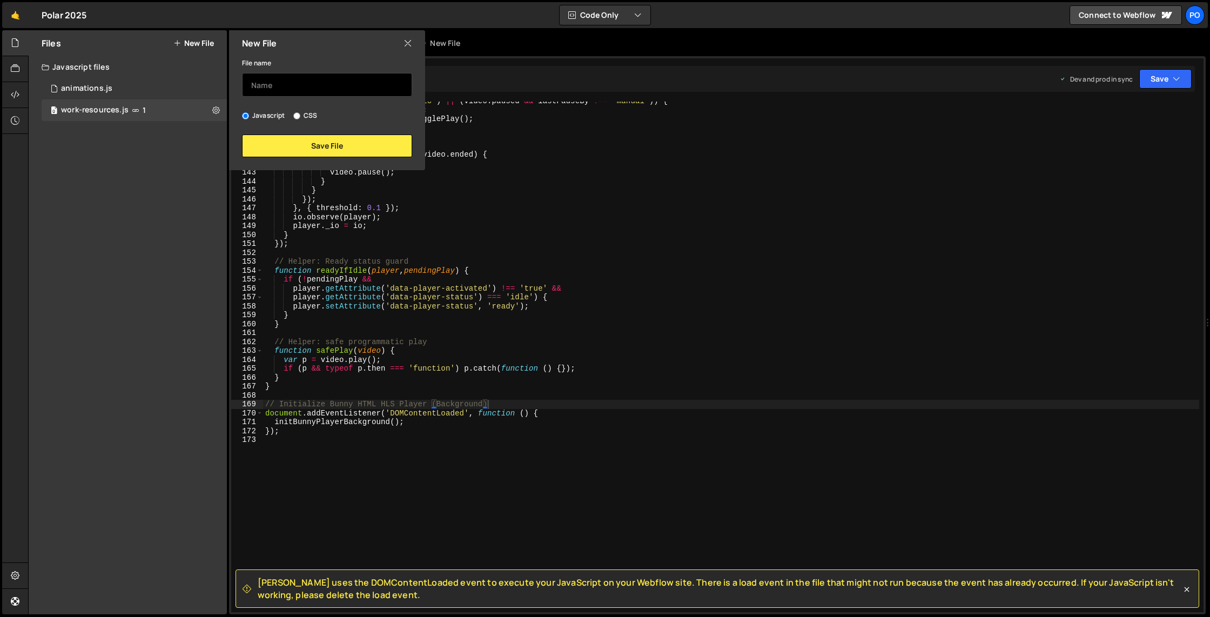
click at [257, 91] on input "text" at bounding box center [327, 85] width 170 height 24
type input "work-resources"
click at [297, 117] on input "CSS" at bounding box center [296, 115] width 7 height 7
radio input "true"
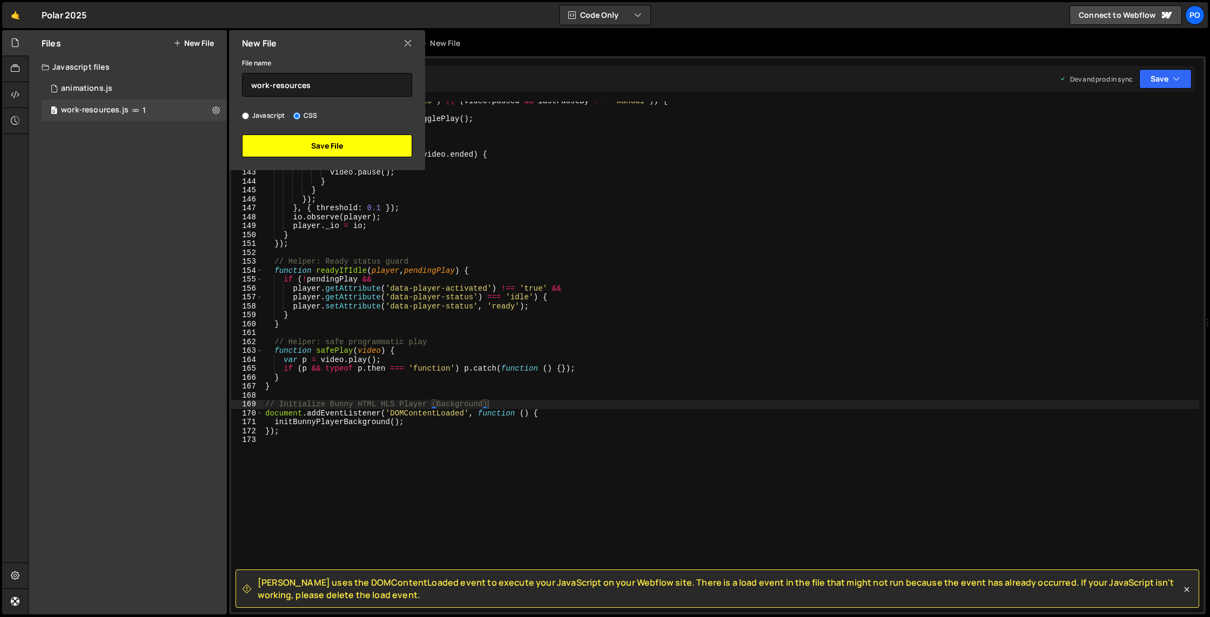
click at [320, 143] on button "Save File" at bounding box center [327, 146] width 170 height 23
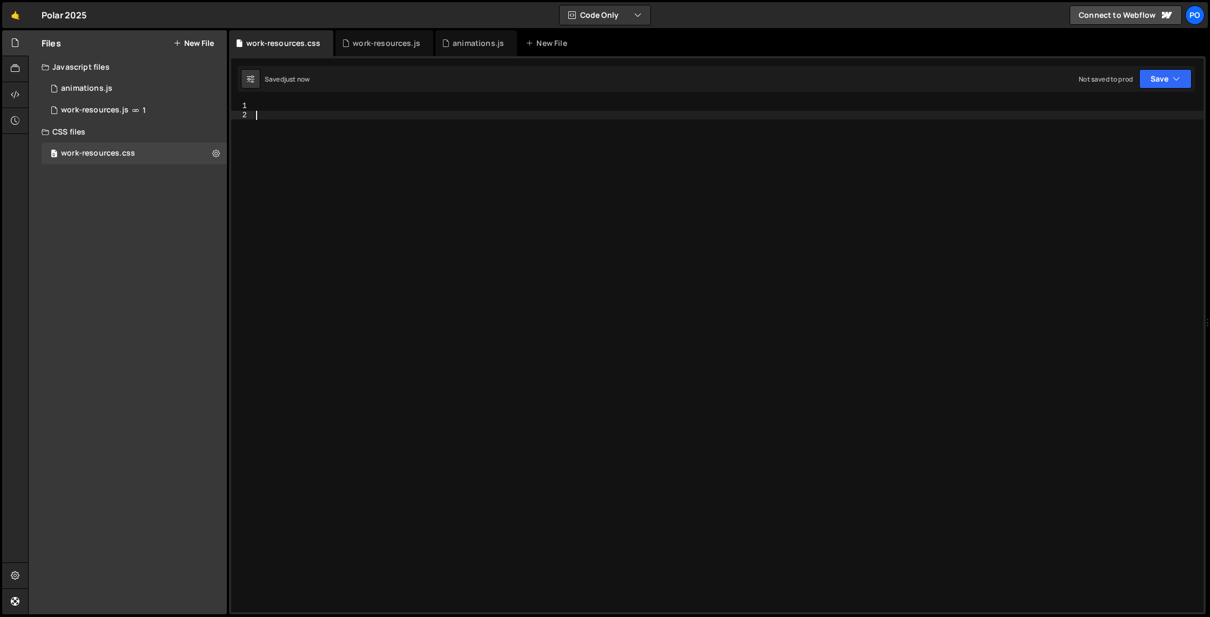
click at [322, 148] on div at bounding box center [729, 366] width 950 height 528
paste textarea "}"
type textarea "}"
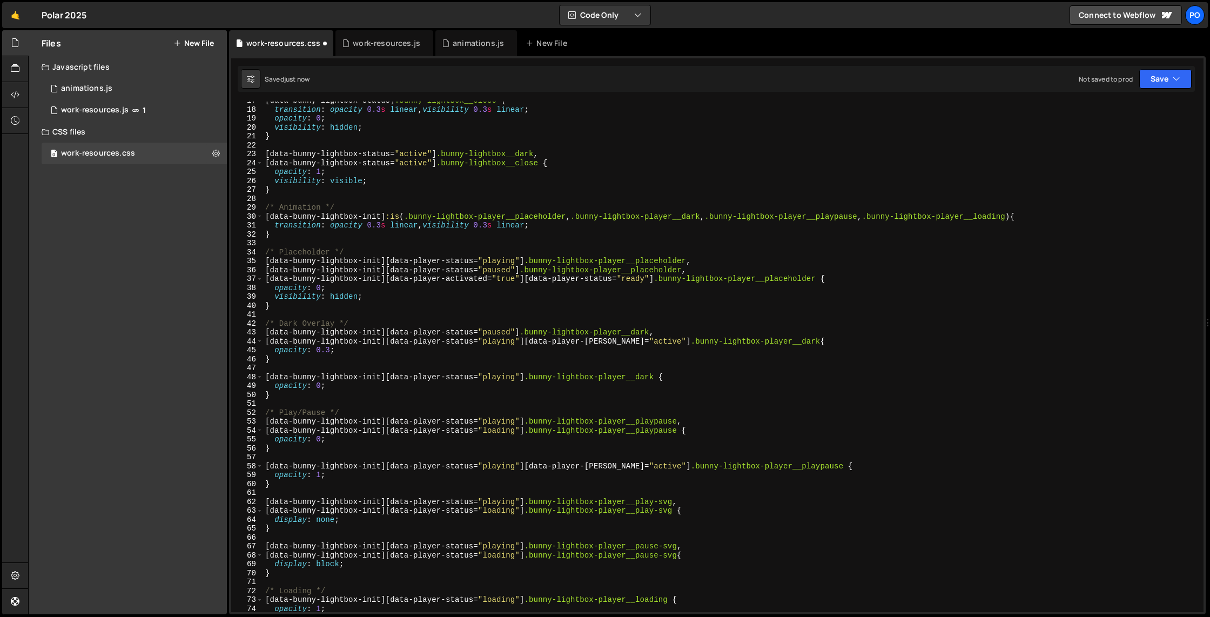
scroll to position [0, 0]
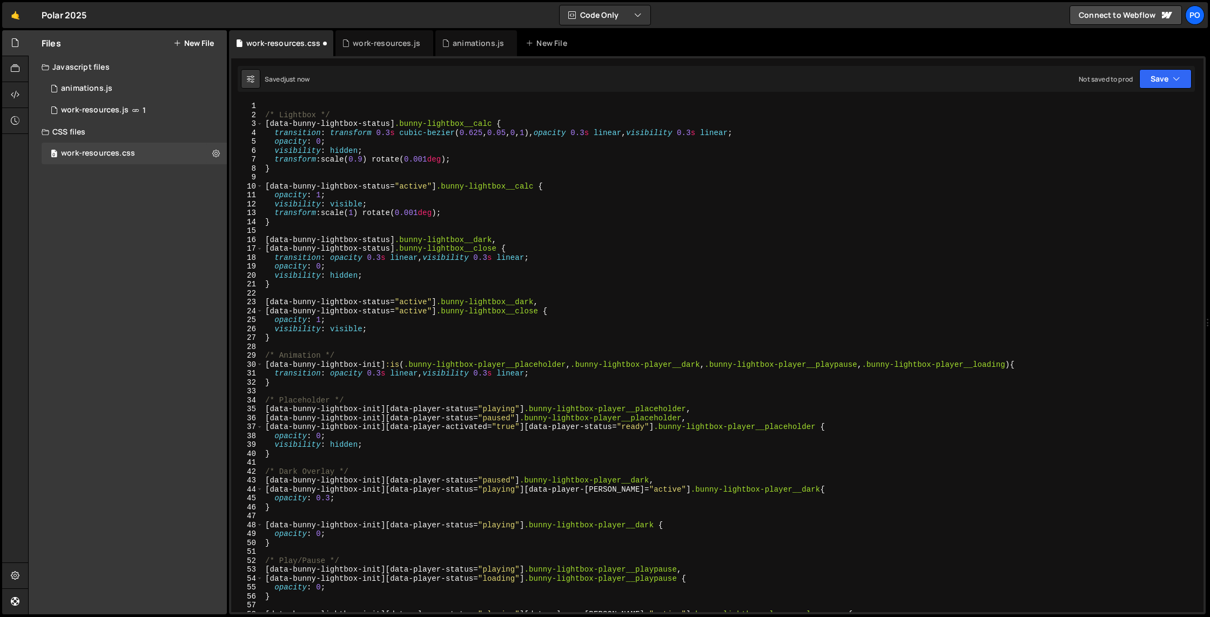
click at [290, 109] on div "/* Lightbox */ [ data-bunny-lightbox-status ] .bunny-lightbox__calc { transitio…" at bounding box center [731, 366] width 936 height 528
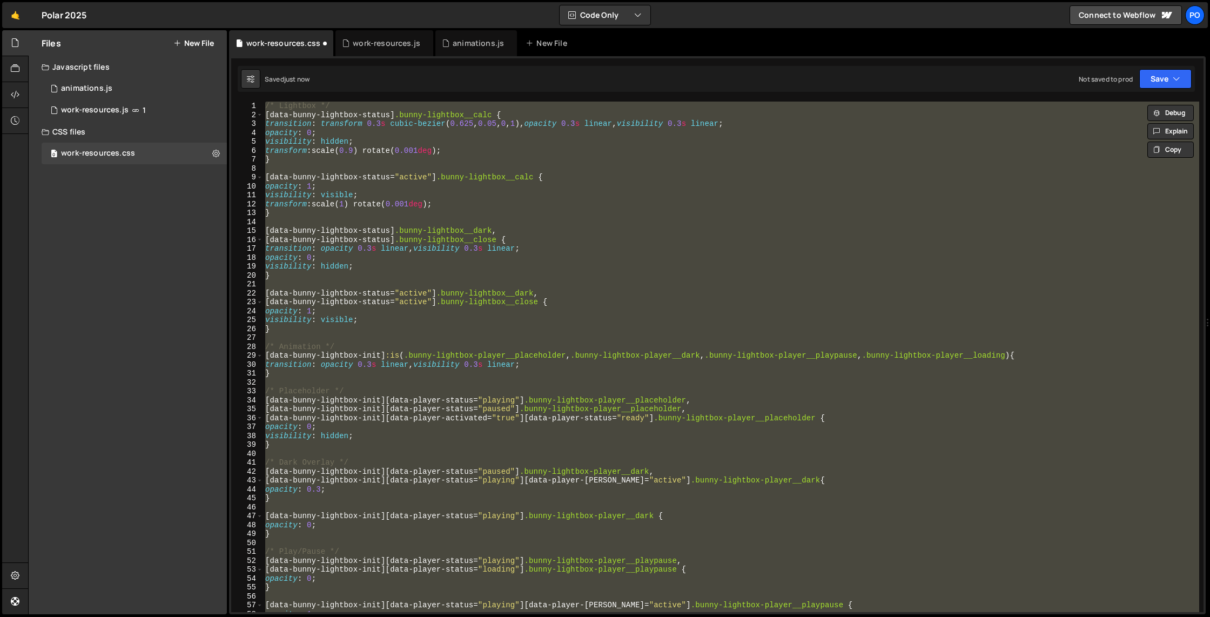
click at [827, 364] on div "/* Lightbox */ [ data-bunny-lightbox-status ] .bunny-lightbox__calc { transitio…" at bounding box center [731, 357] width 936 height 511
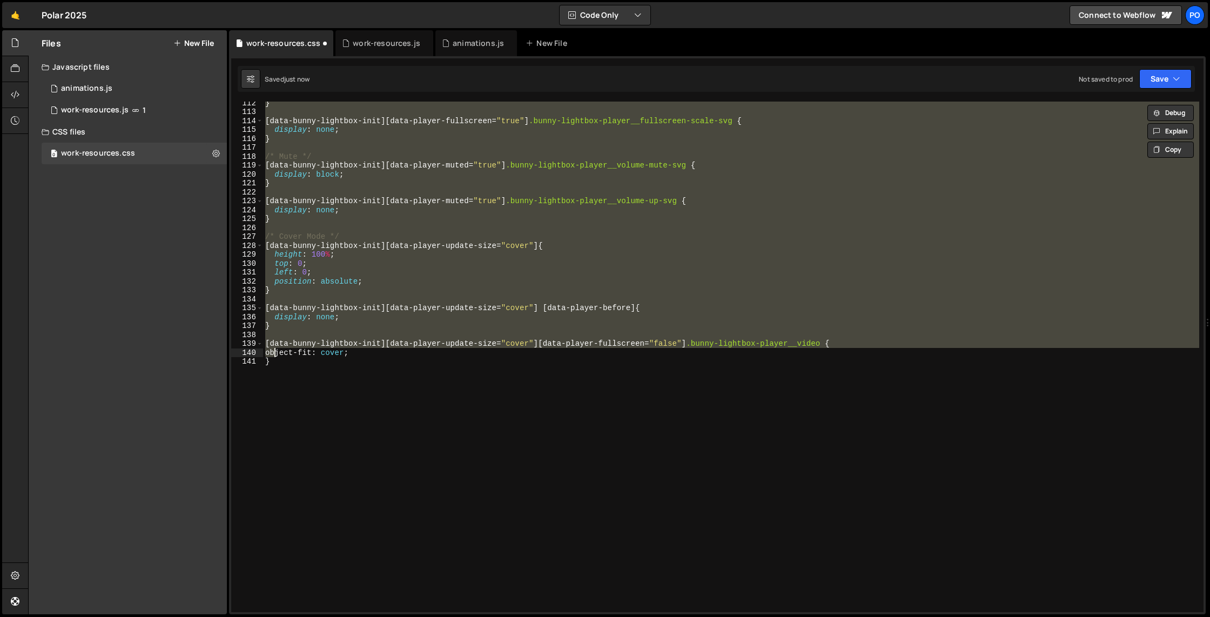
scroll to position [993, 0]
click at [627, 400] on div "} [ data-bunny-lightbox-init ][ data-player-fullscreen = " true " ] .bunny-ligh…" at bounding box center [731, 362] width 936 height 528
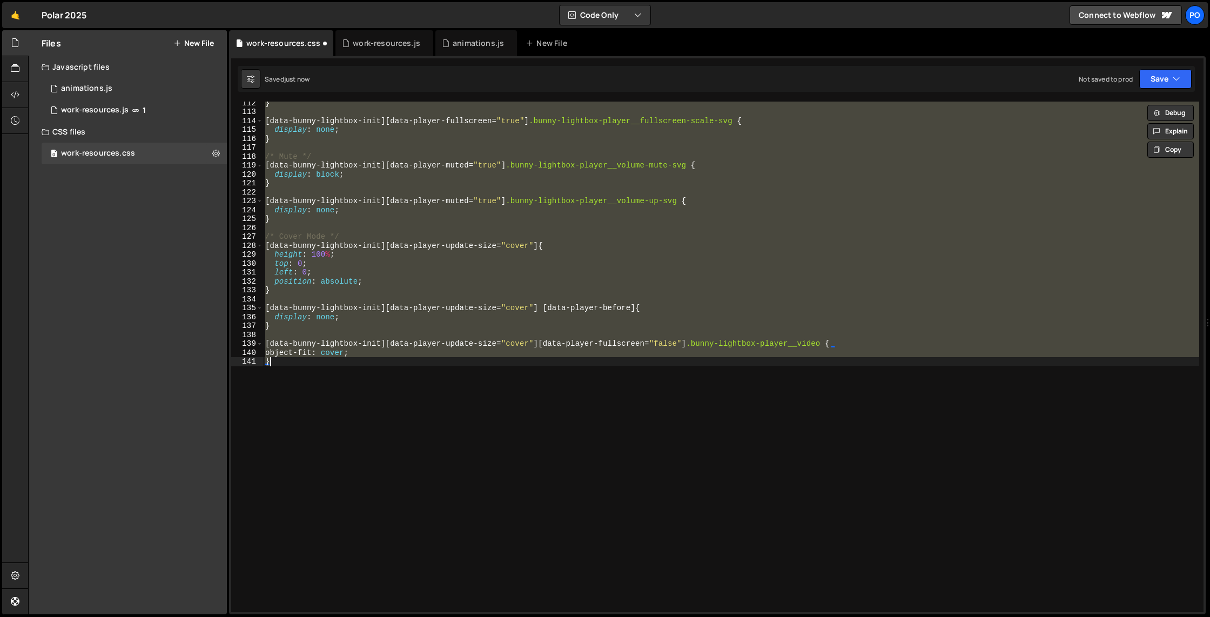
paste textarea
type textarea "}"
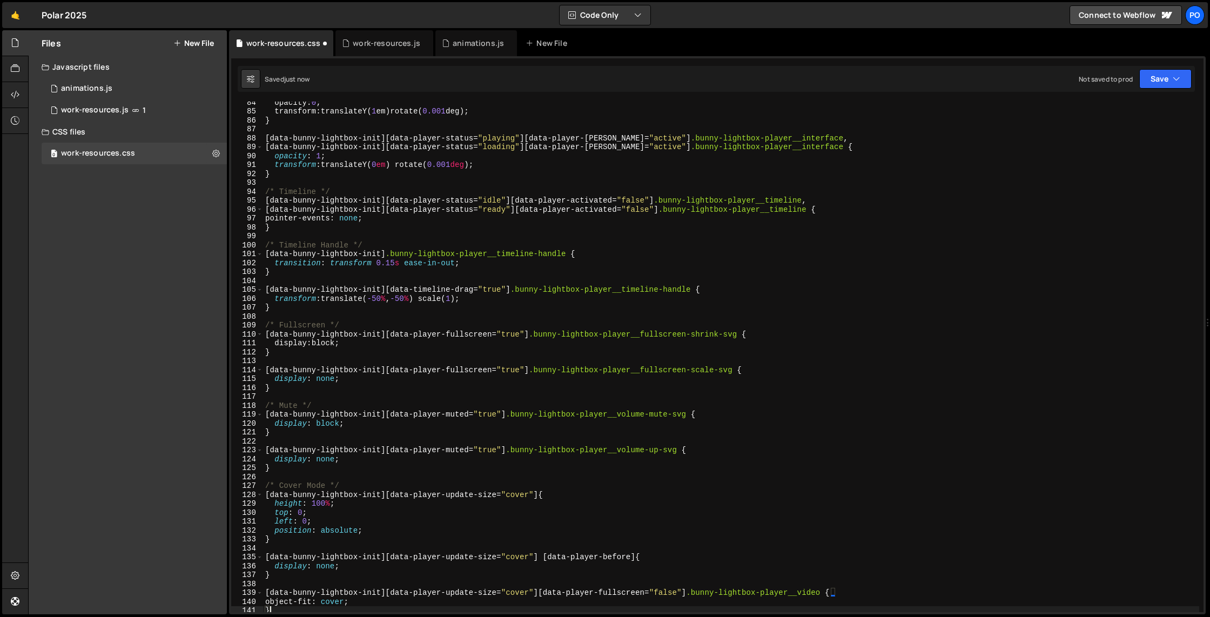
scroll to position [0, 0]
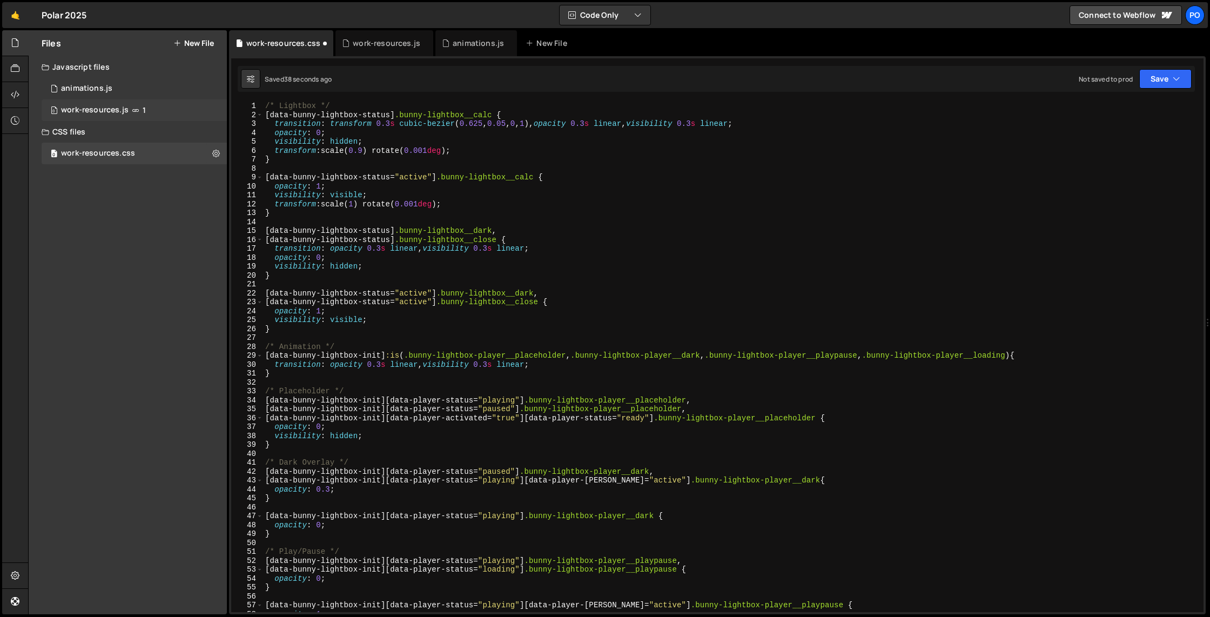
click at [199, 113] on div "0 work-resources.js 1" at bounding box center [134, 110] width 185 height 22
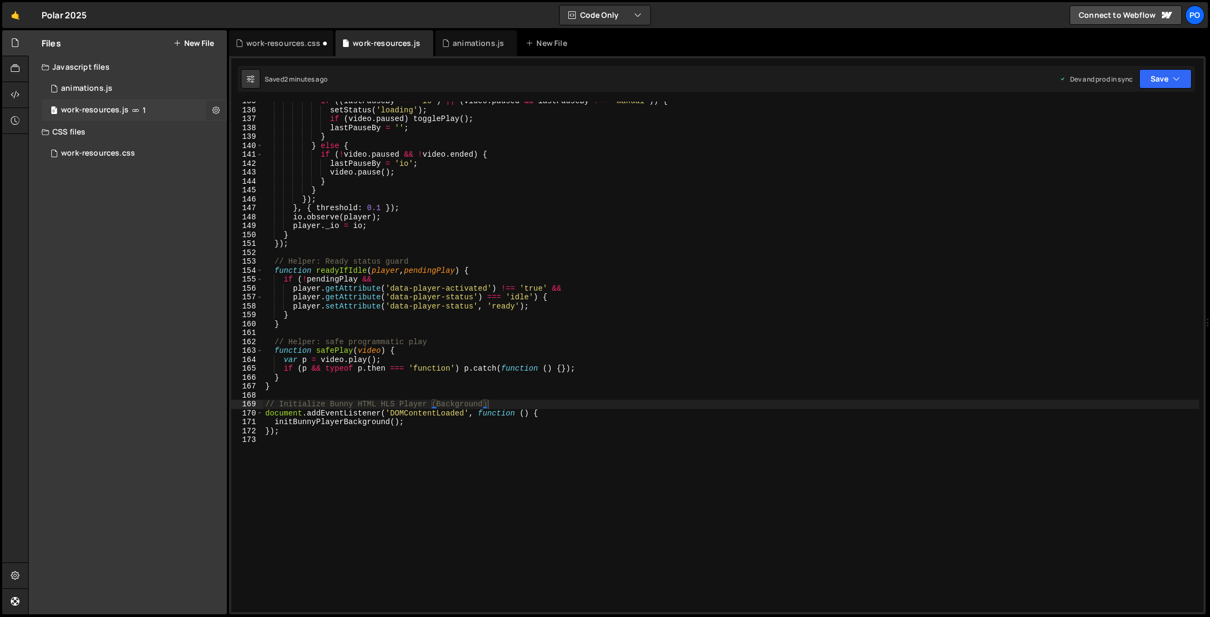
click at [210, 112] on button at bounding box center [215, 110] width 19 height 19
click at [259, 145] on button "Edit External Scripts" at bounding box center [282, 155] width 106 height 22
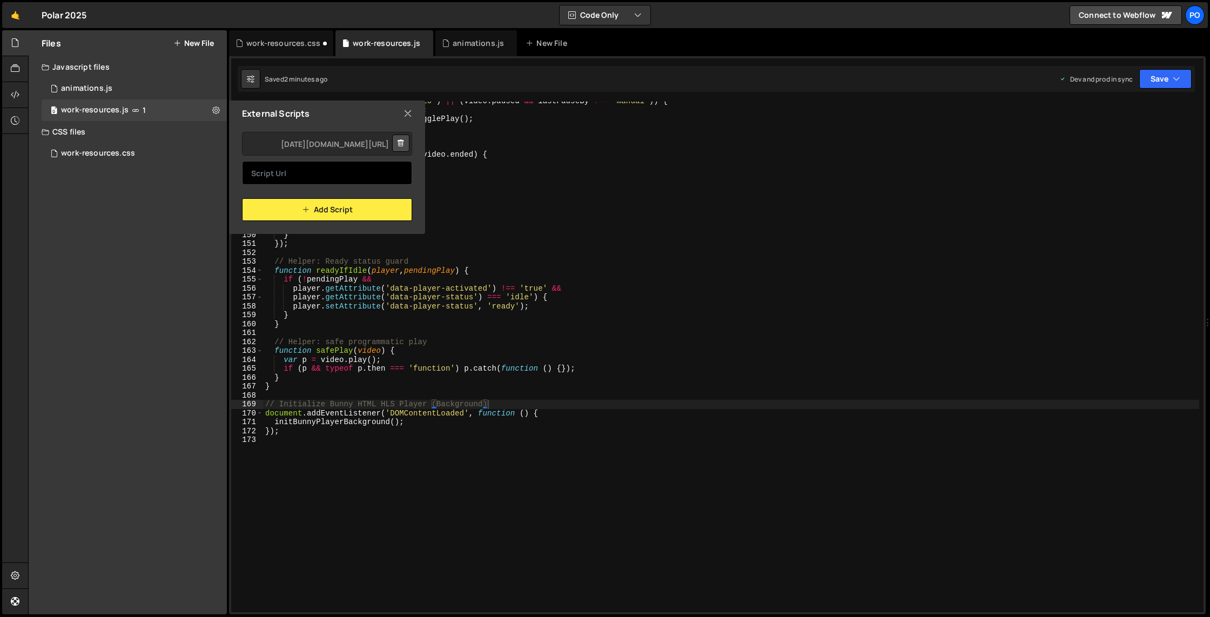
click at [314, 167] on input "text" at bounding box center [327, 173] width 170 height 24
paste input "<script src="[URL][DOMAIN_NAME][DATE]"></script>"
type input "<script src="[URL][DOMAIN_NAME][DATE]"></script>"
click at [413, 117] on div "External Scripts" at bounding box center [327, 114] width 196 height 26
click at [410, 115] on icon at bounding box center [408, 114] width 9 height 12
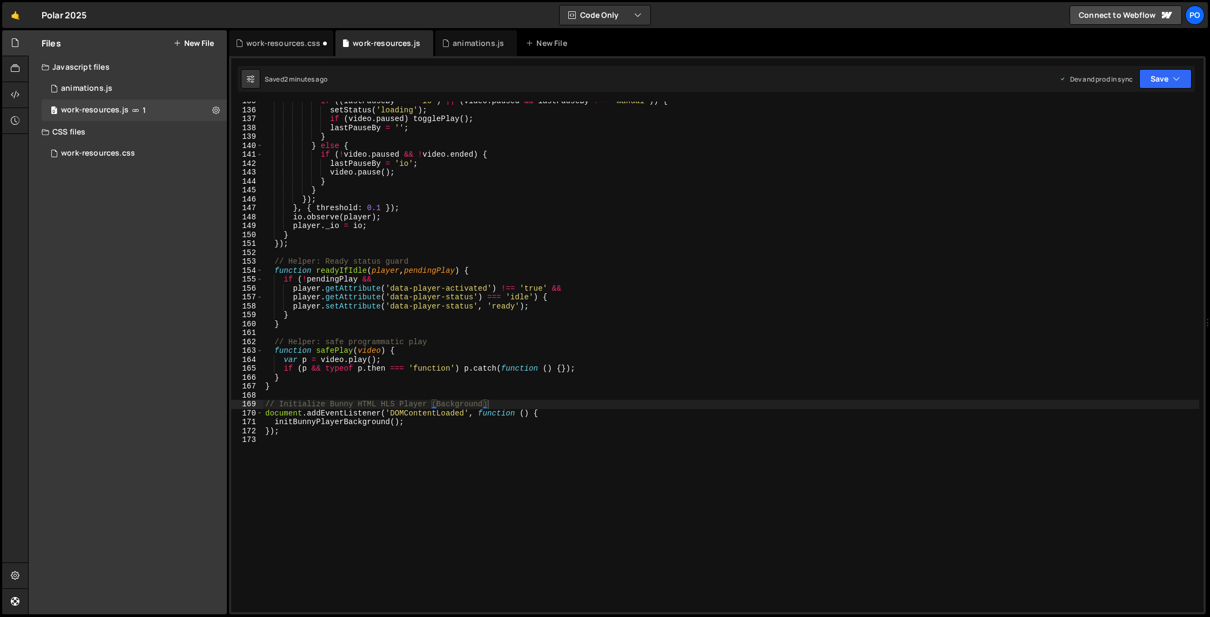
click at [294, 477] on div "if (( lastPauseBy === 'io' ) || ( video . paused && lastPauseBy !== 'manual' ))…" at bounding box center [731, 361] width 936 height 528
paste textarea "});"
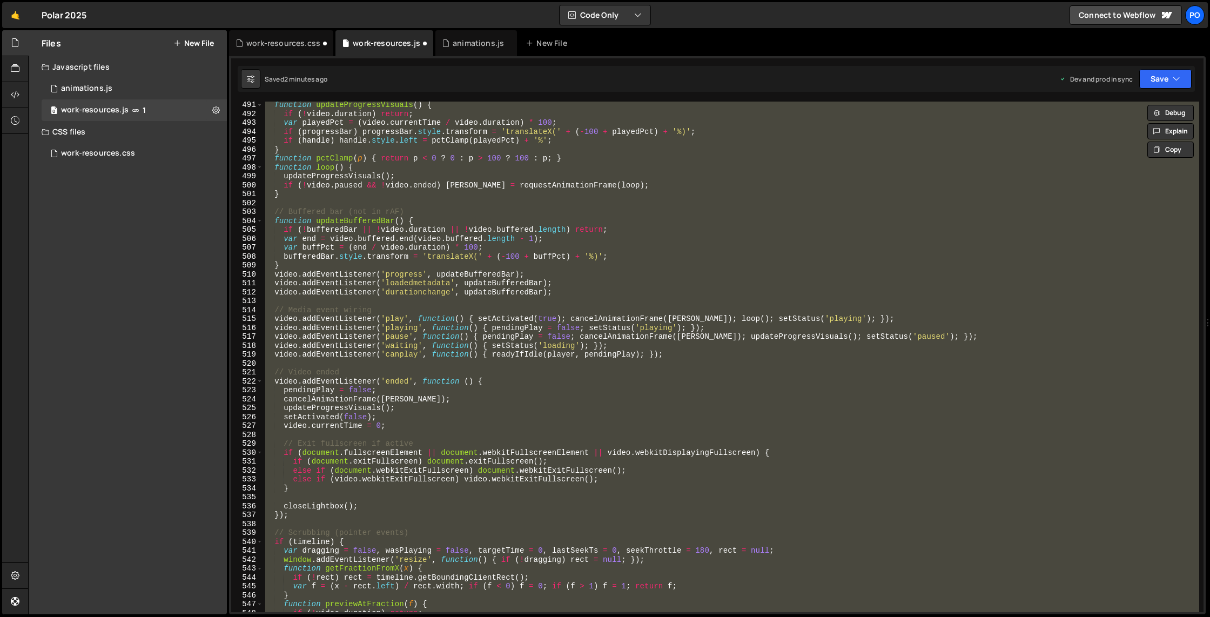
scroll to position [4370, 0]
click at [866, 231] on div "function updateProgressVisuals ( ) { if ( ! video . duration ) return ; var pla…" at bounding box center [731, 357] width 936 height 511
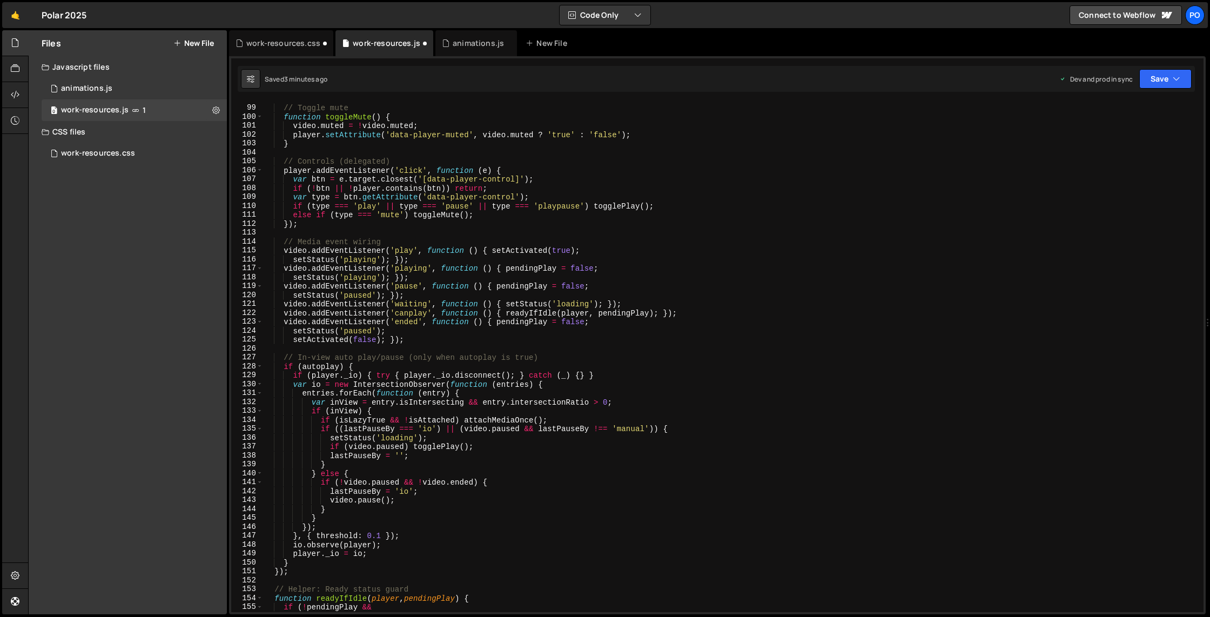
scroll to position [0, 0]
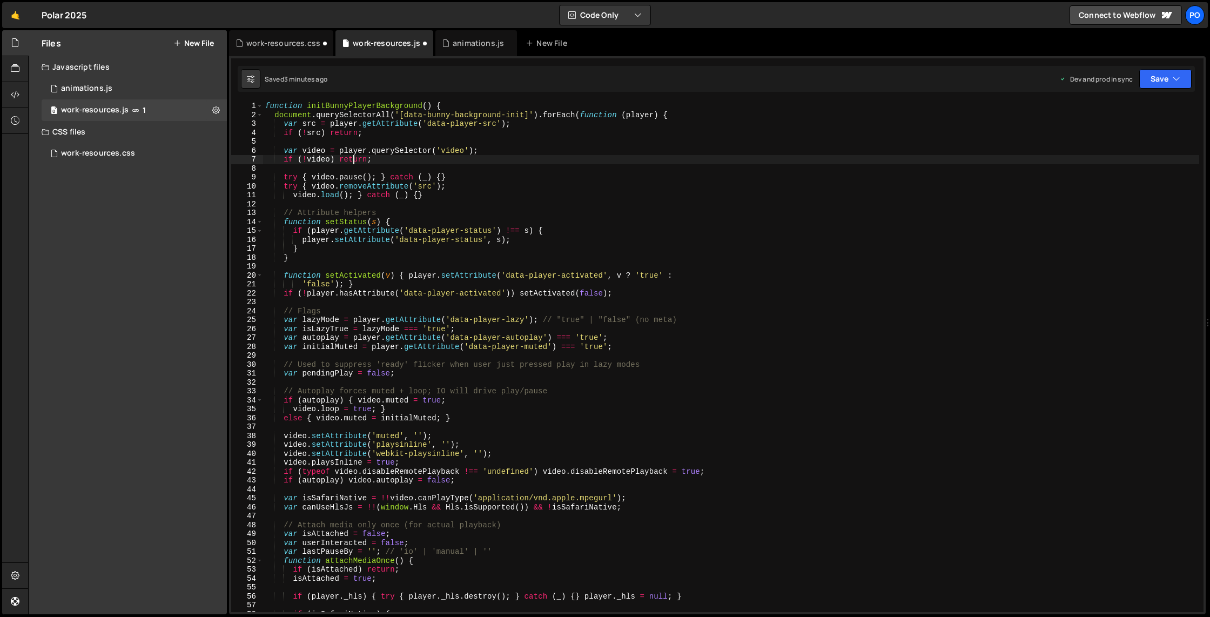
drag, startPoint x: 352, startPoint y: 158, endPoint x: 332, endPoint y: 149, distance: 21.7
click at [349, 156] on div "function initBunnyPlayerBackground ( ) { document . querySelectorAll ( '[data-b…" at bounding box center [731, 366] width 936 height 528
drag, startPoint x: 263, startPoint y: 108, endPoint x: 314, endPoint y: 105, distance: 50.9
click at [263, 108] on div "function initBunnyPlayerBackground ( ) { document . querySelectorAll ( '[data-b…" at bounding box center [731, 366] width 936 height 528
type textarea "function initBunnyPlayerBackground() {"
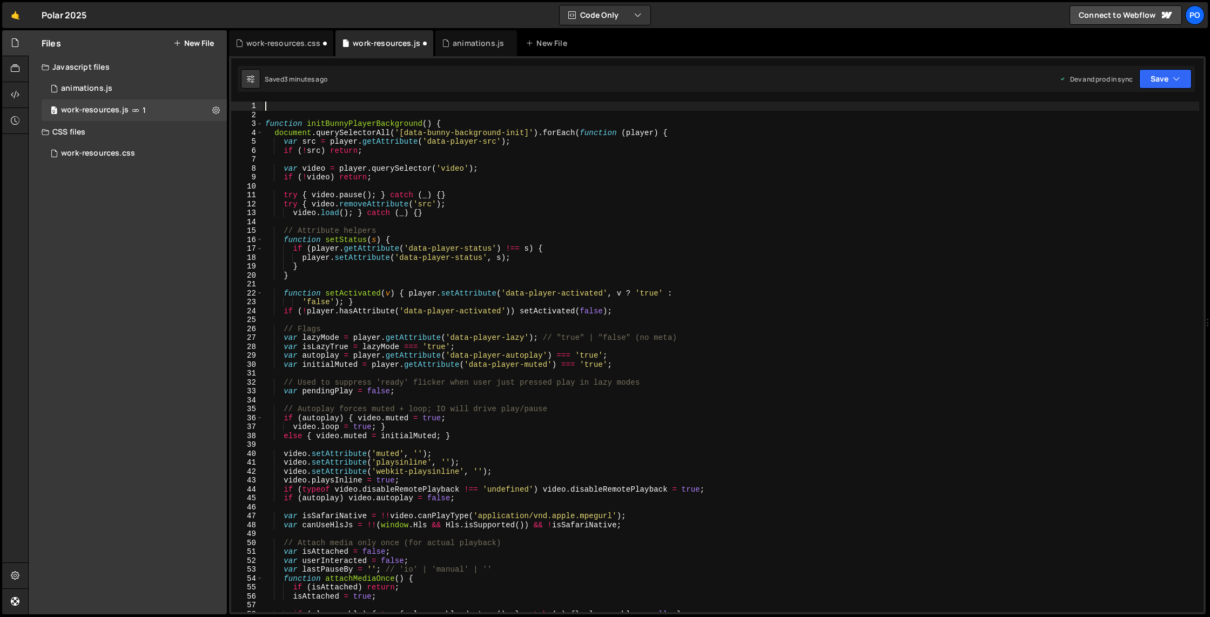
paste textarea "**********"
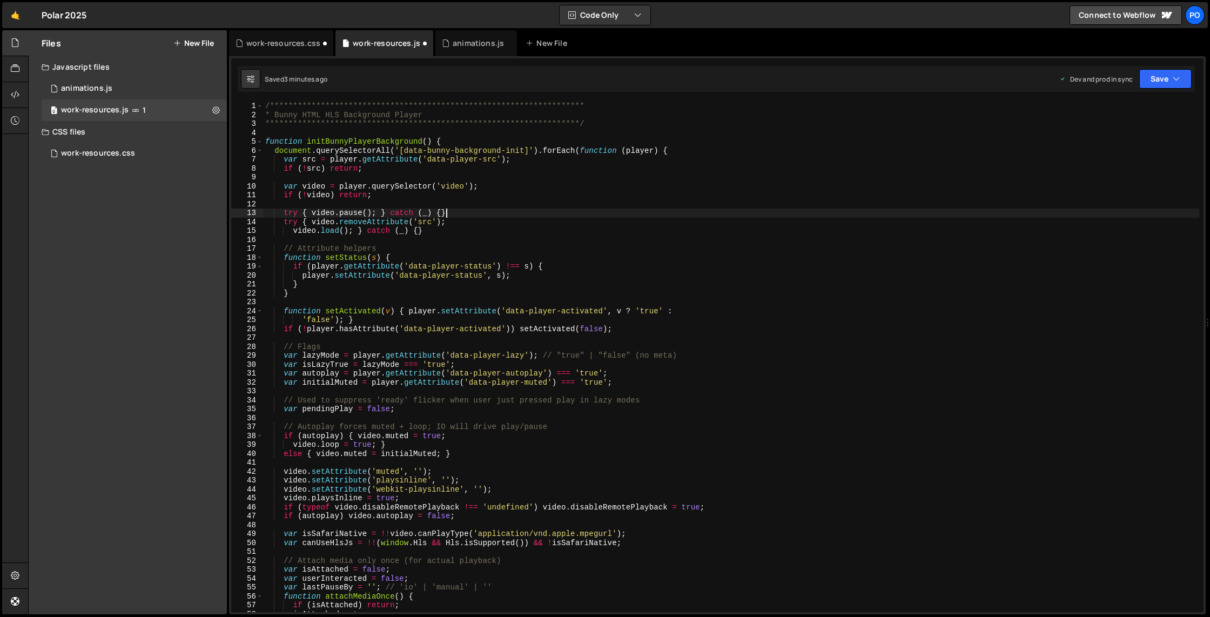
click at [605, 215] on div "**********" at bounding box center [731, 366] width 936 height 528
type textarea "try { video.pause(); } catch (_) {}"
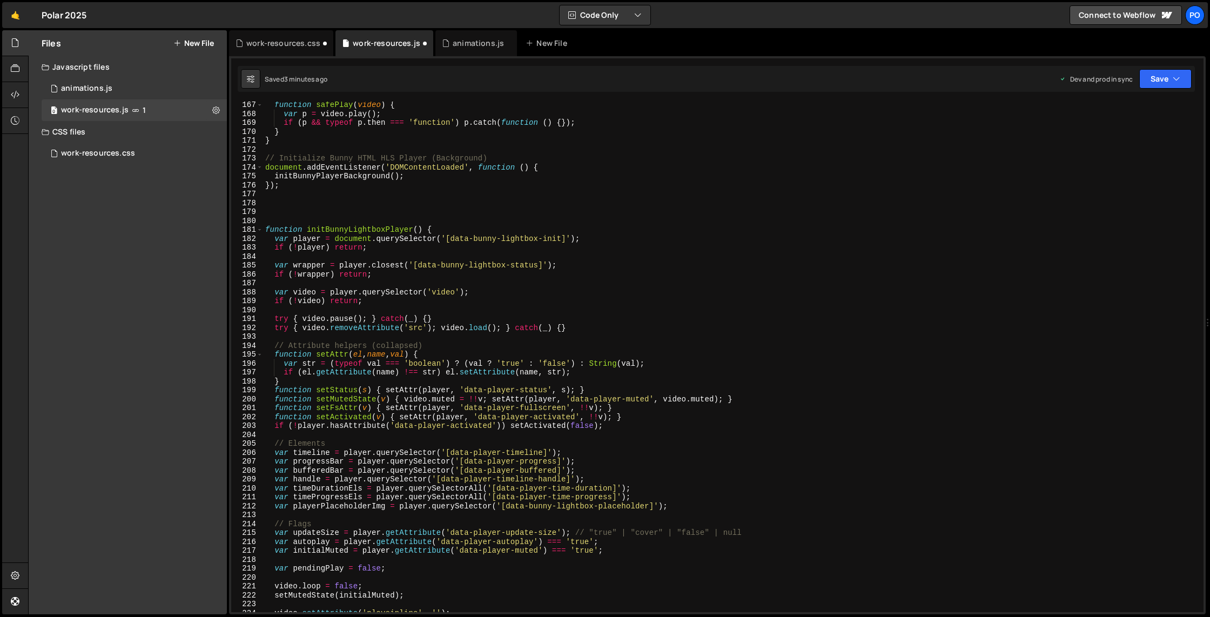
scroll to position [1481, 0]
click at [303, 205] on div "function safePlay ( video ) { var p = video . play ( ) ; if ( p && typeof p . t…" at bounding box center [731, 365] width 936 height 528
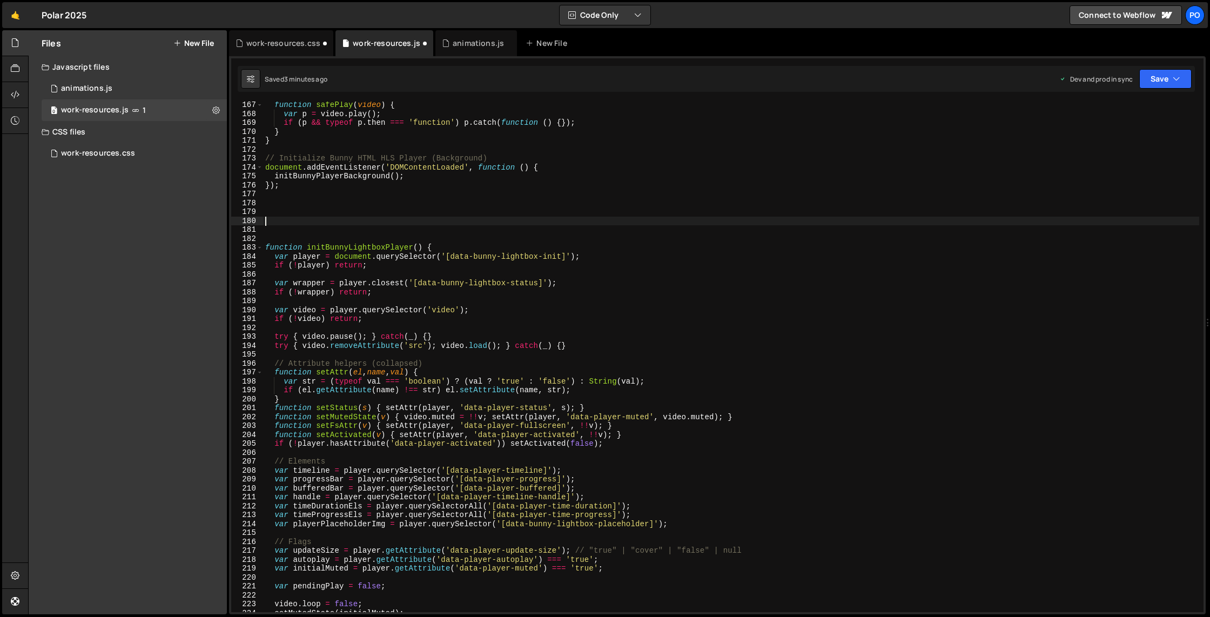
paste textarea "**********"
type textarea "**********"
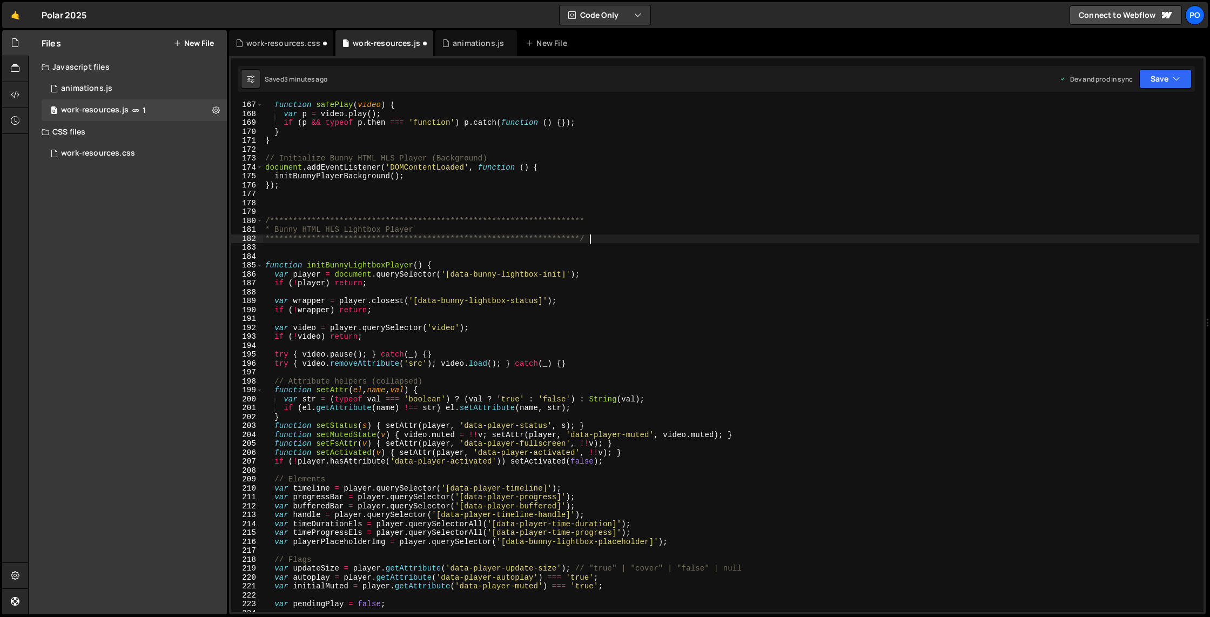
click at [432, 255] on div "**********" at bounding box center [731, 365] width 936 height 528
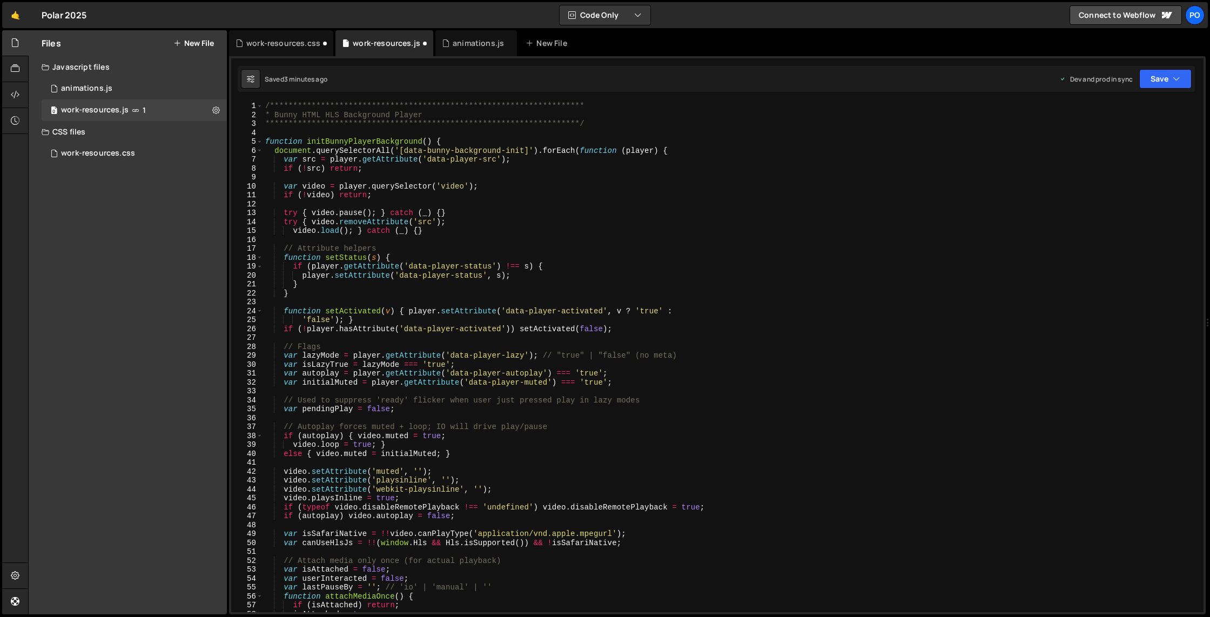
scroll to position [0, 0]
click at [146, 158] on div "0 work-resources.css 0" at bounding box center [134, 154] width 185 height 22
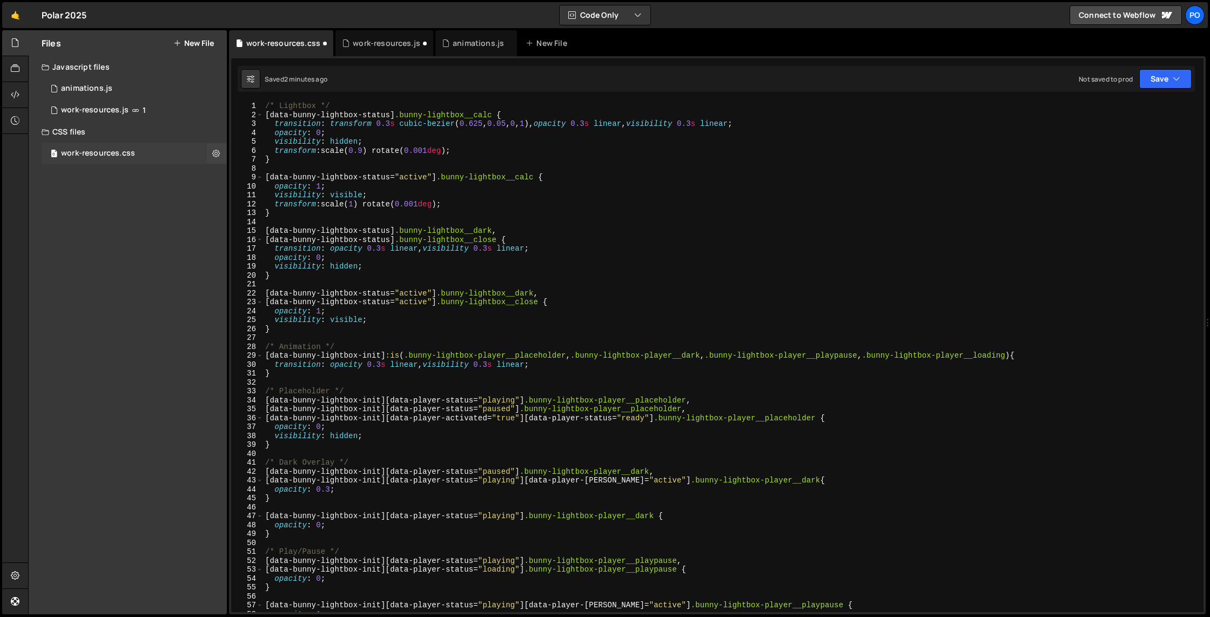
click at [89, 157] on div "work-resources.css" at bounding box center [98, 154] width 74 height 10
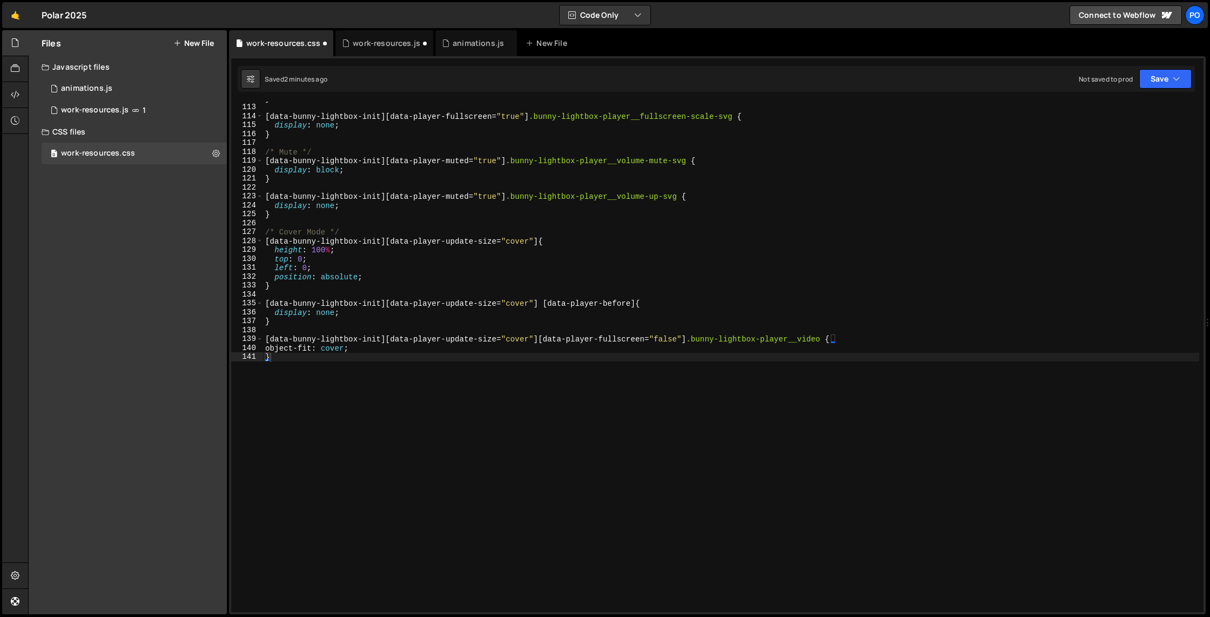
scroll to position [997, 0]
click at [443, 405] on div "} [ data-bunny-lightbox-init ][ data-player-fullscreen = " true " ] .bunny-ligh…" at bounding box center [731, 358] width 936 height 528
paste textarea "}"
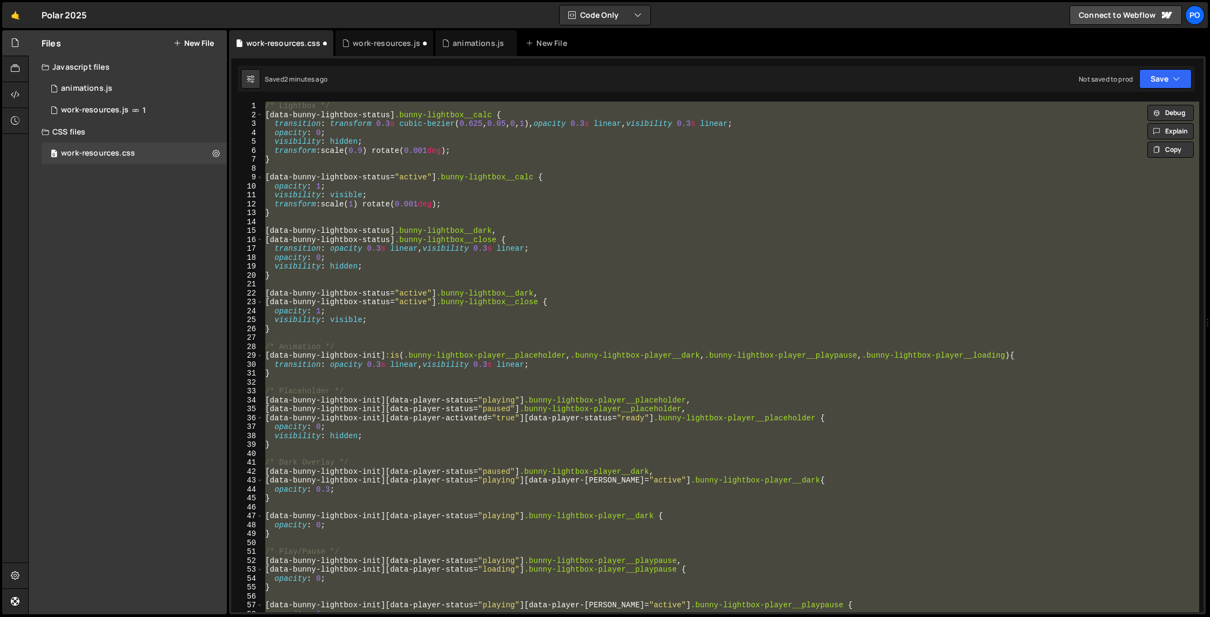
scroll to position [0, 0]
drag, startPoint x: 361, startPoint y: 183, endPoint x: 308, endPoint y: 142, distance: 67.8
click at [361, 183] on div "/* Lightbox */ [ data-bunny-lightbox-status ] .bunny-lightbox__calc { transitio…" at bounding box center [731, 357] width 936 height 511
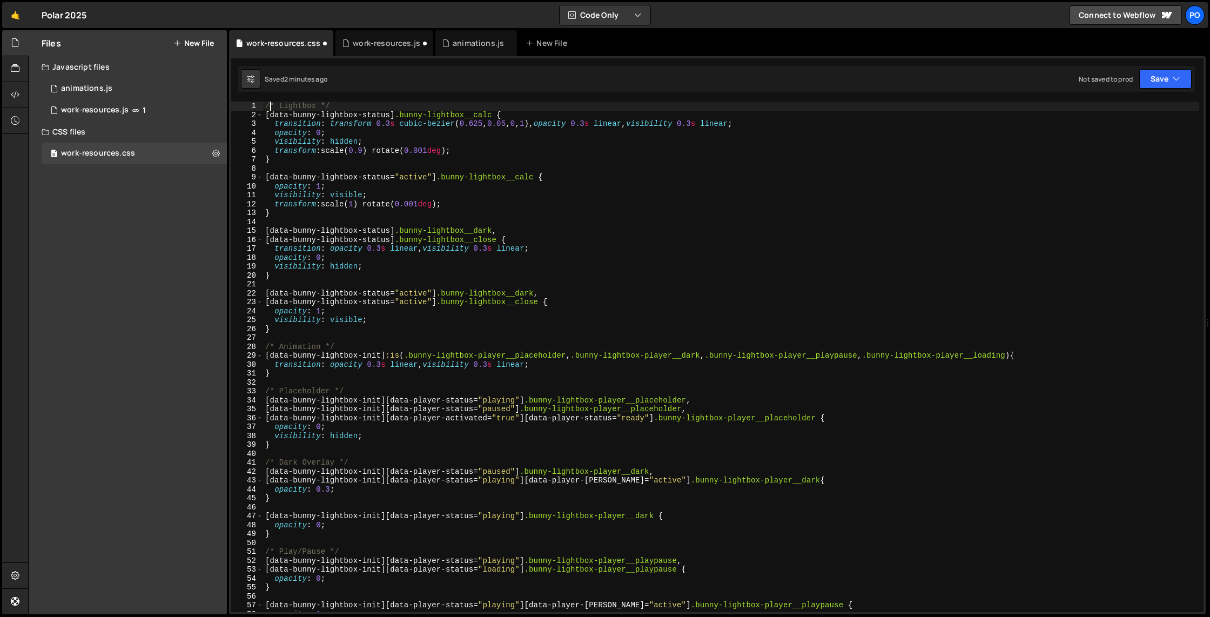
drag, startPoint x: 270, startPoint y: 104, endPoint x: 325, endPoint y: 103, distance: 55.1
click at [270, 104] on div "/* Lightbox */ [ data-bunny-lightbox-status ] .bunny-lightbox__calc { transitio…" at bounding box center [731, 366] width 936 height 528
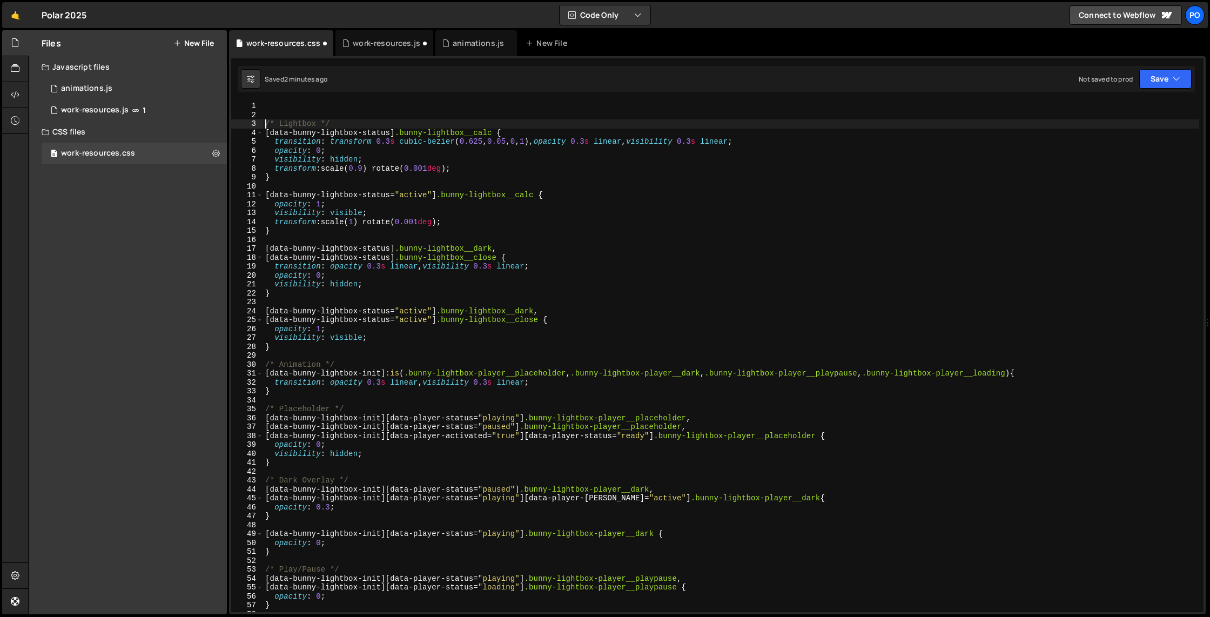
type textarea "/* Lightbox */"
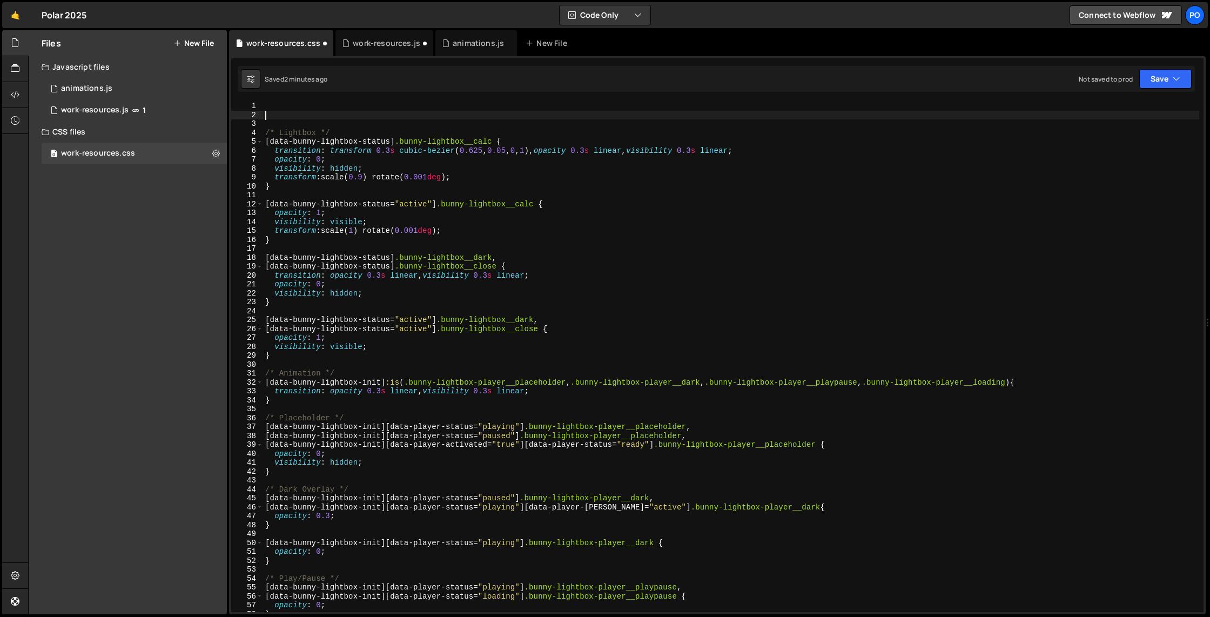
paste textarea "**********"
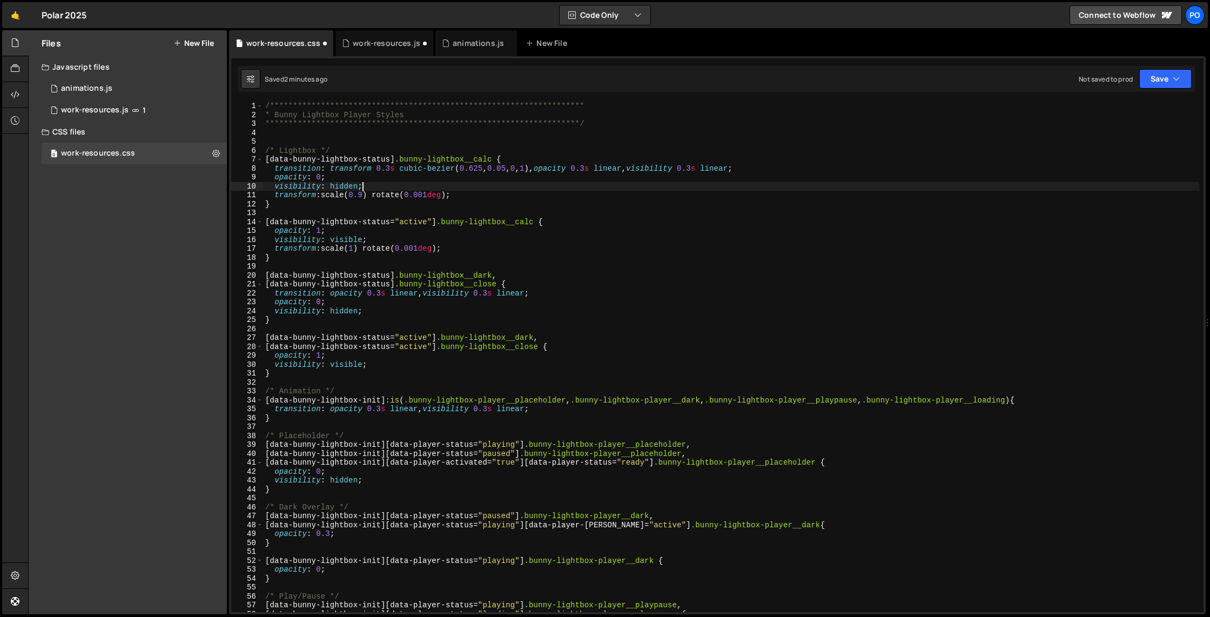
click at [583, 185] on div "**********" at bounding box center [731, 366] width 936 height 528
click at [643, 344] on div "**********" at bounding box center [731, 366] width 936 height 528
click at [620, 345] on div "**********" at bounding box center [731, 366] width 936 height 528
click at [825, 334] on div "**********" at bounding box center [731, 366] width 936 height 528
type textarea "[data-bunny-lightbox-status="active"] .bunny-lightbox__dark,"
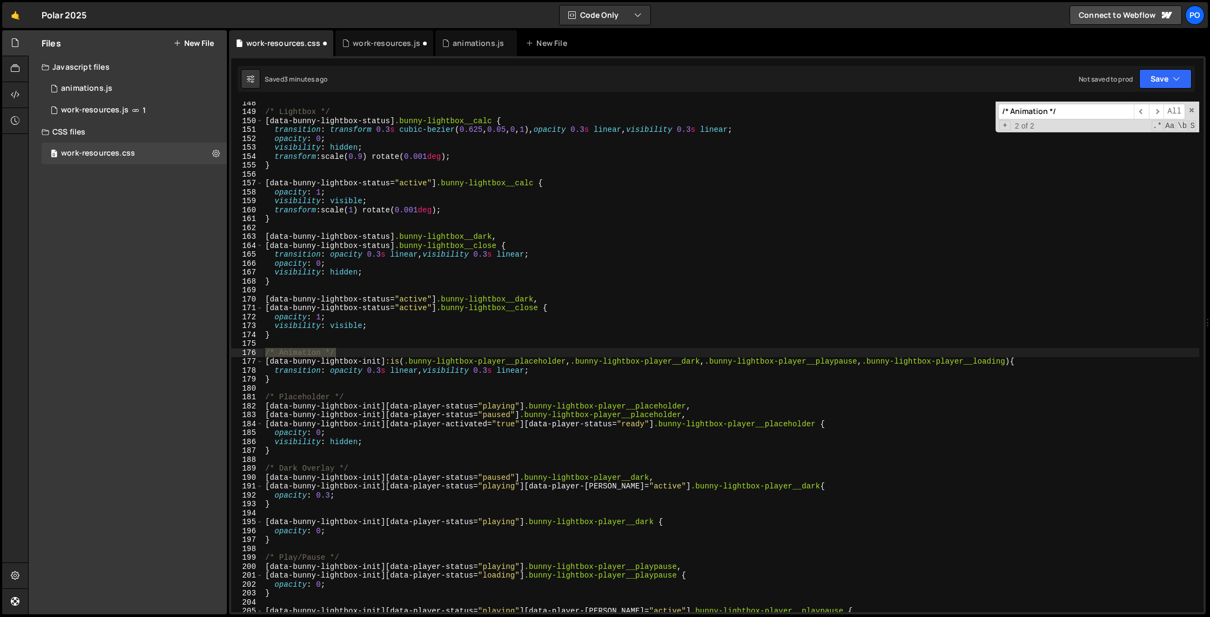
scroll to position [30, 0]
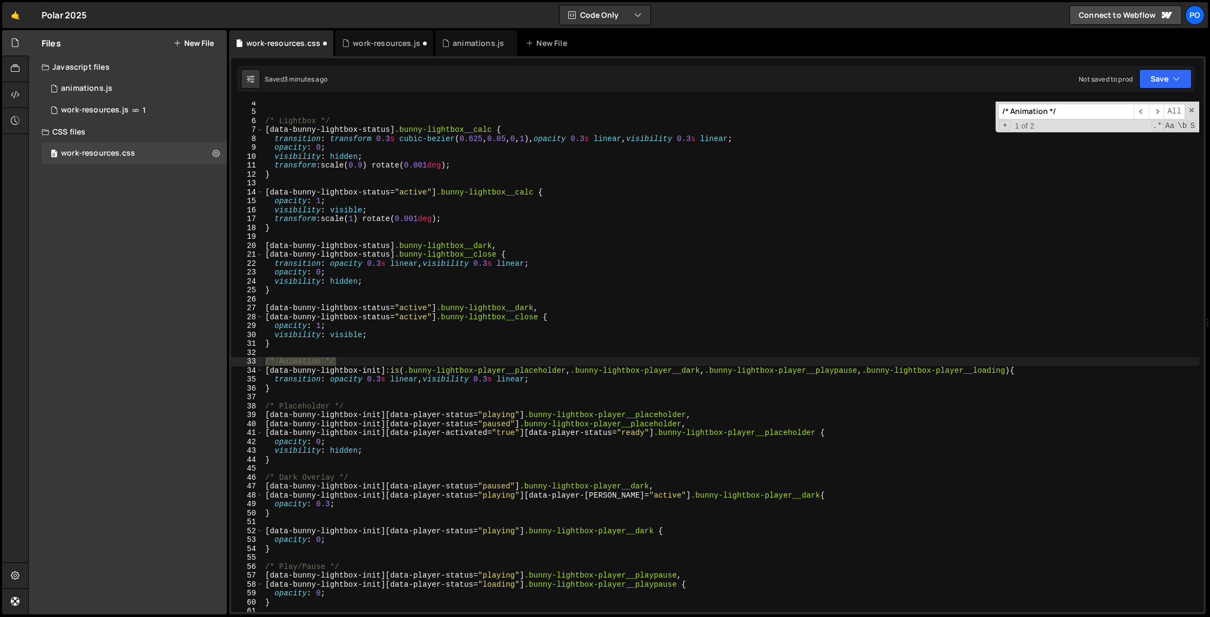
paste input "[data-bunny-background-init] :is(.bunny-bg__placeholder, .bunny-bg__loading) { …"
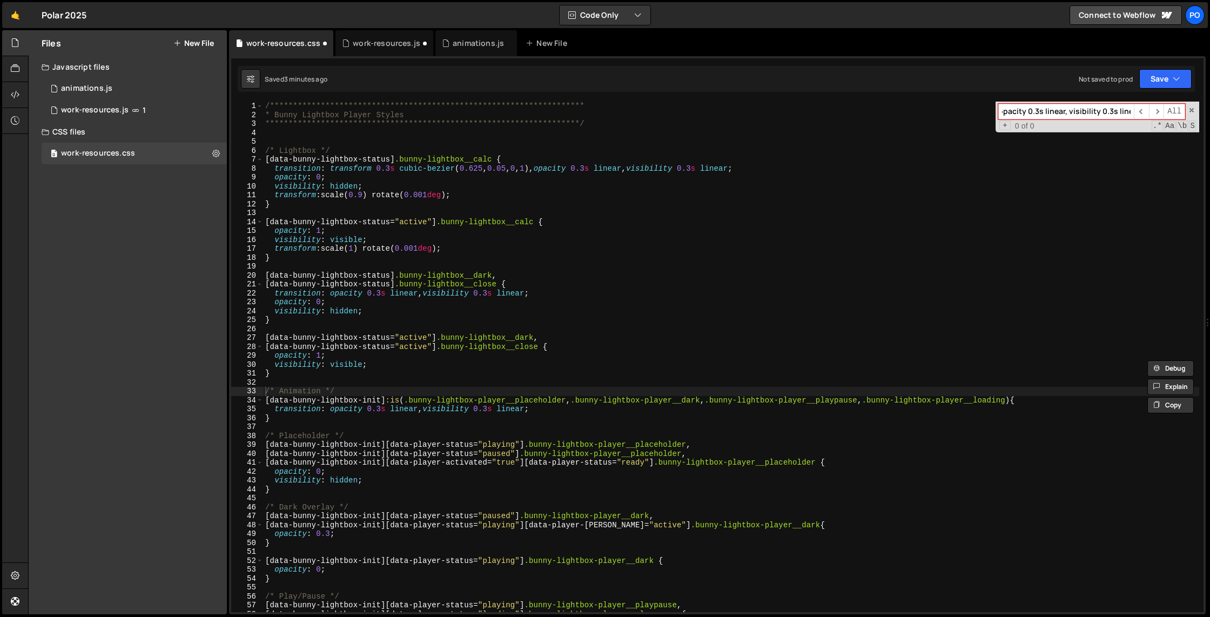
scroll to position [0, 0]
type input "/* Animation */ [data-bunny-background-init] :is(.bunny-bg__placeholder, .bunny…"
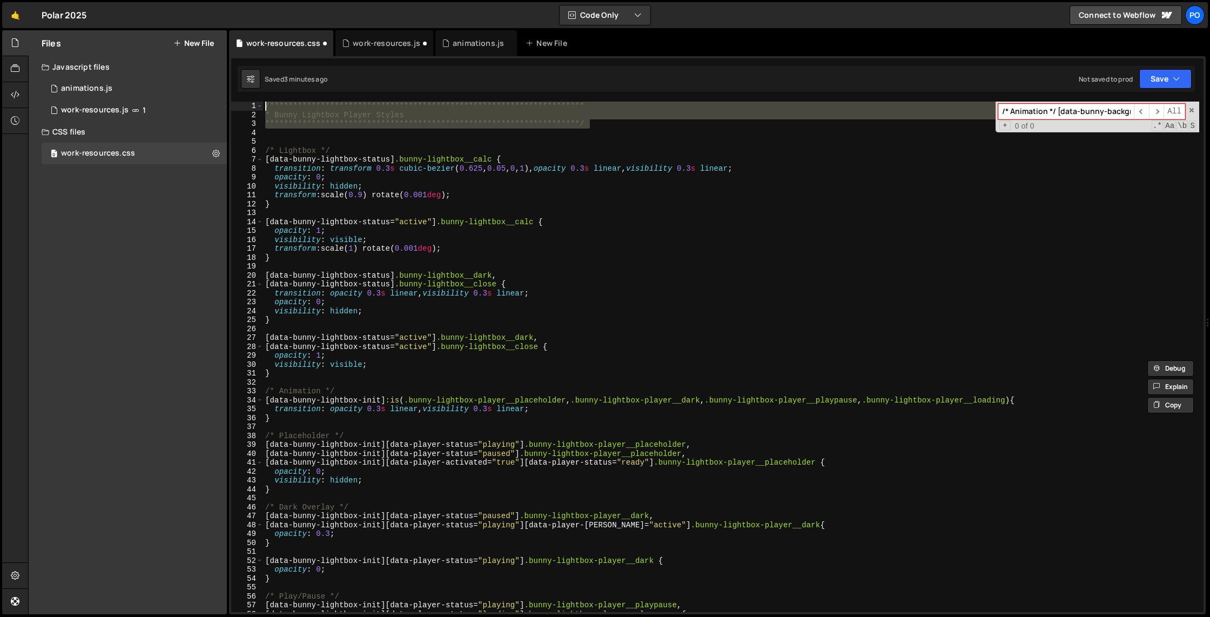
drag, startPoint x: 461, startPoint y: 121, endPoint x: 249, endPoint y: 100, distance: 213.9
click at [249, 100] on div "1 2 3 4 5 6 7 8 9 10 11 12 13 14 15 16 17 18 19 20 21 22 23 24 25 26 27 28 29 3…" at bounding box center [717, 335] width 977 height 558
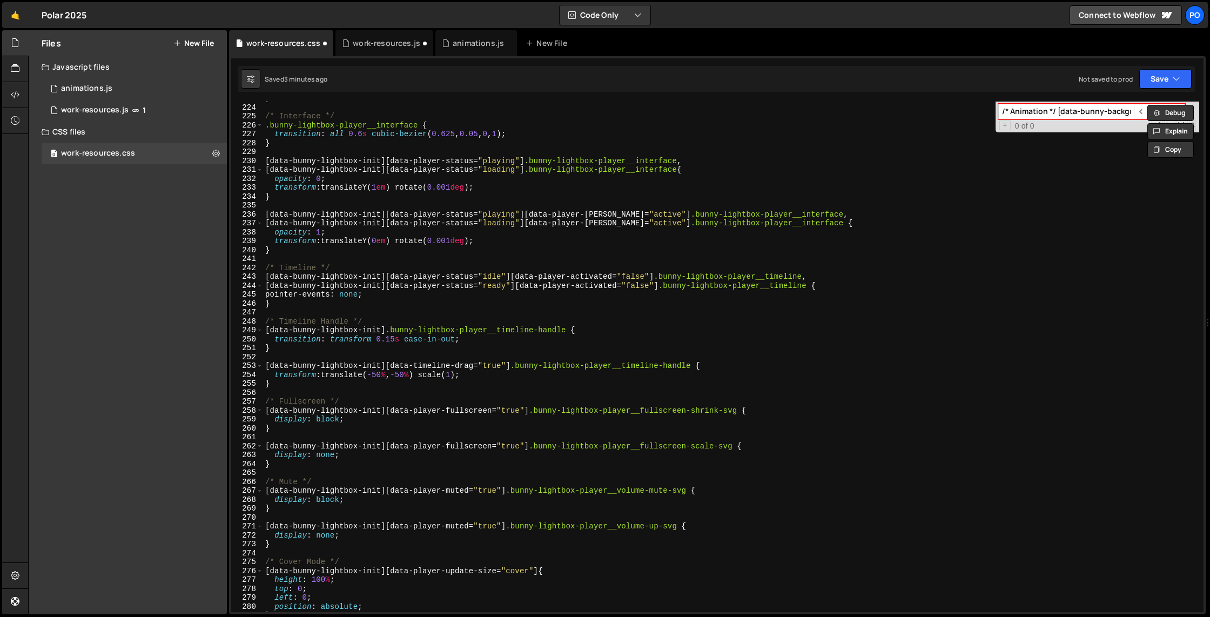
scroll to position [2317, 0]
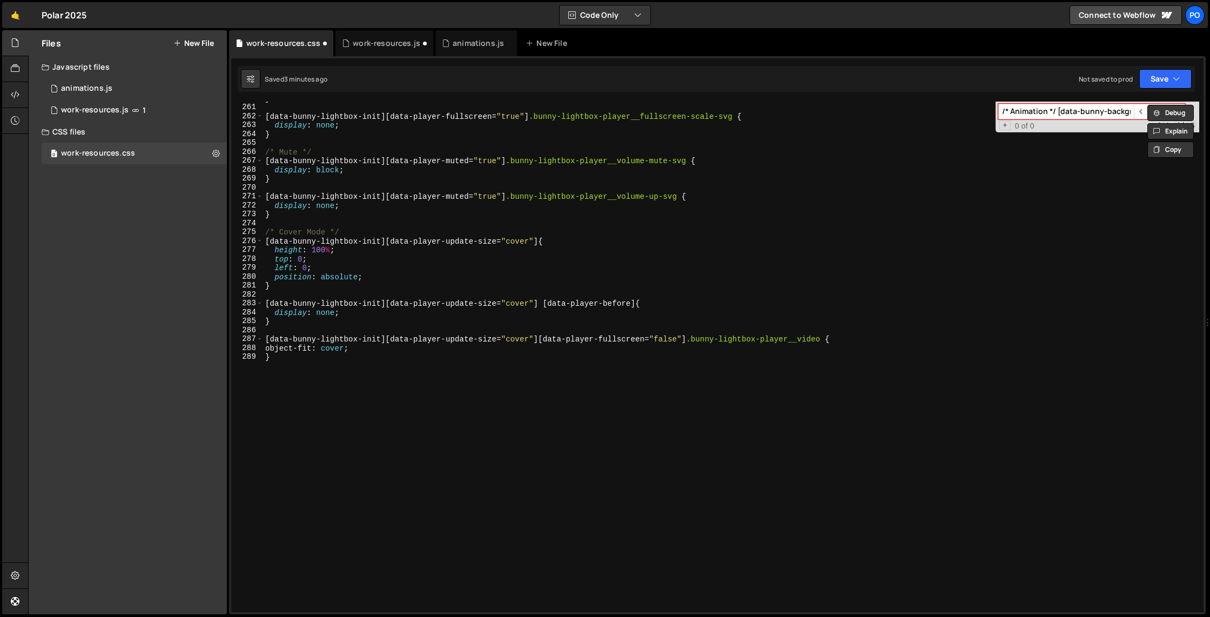
click at [459, 404] on div "} [ data-bunny-lightbox-init ][ data-player-fullscreen = " true " ] .bunny-ligh…" at bounding box center [731, 358] width 936 height 528
click at [126, 107] on div "work-resources.js" at bounding box center [95, 110] width 68 height 10
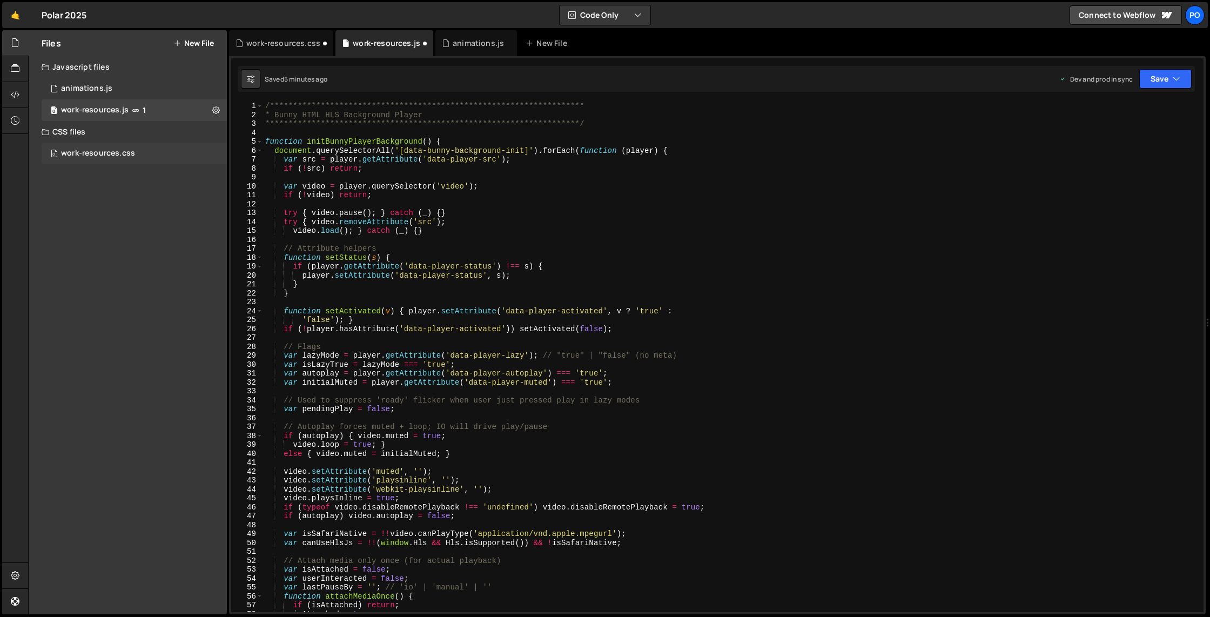
click at [62, 155] on div "work-resources.css" at bounding box center [98, 154] width 74 height 10
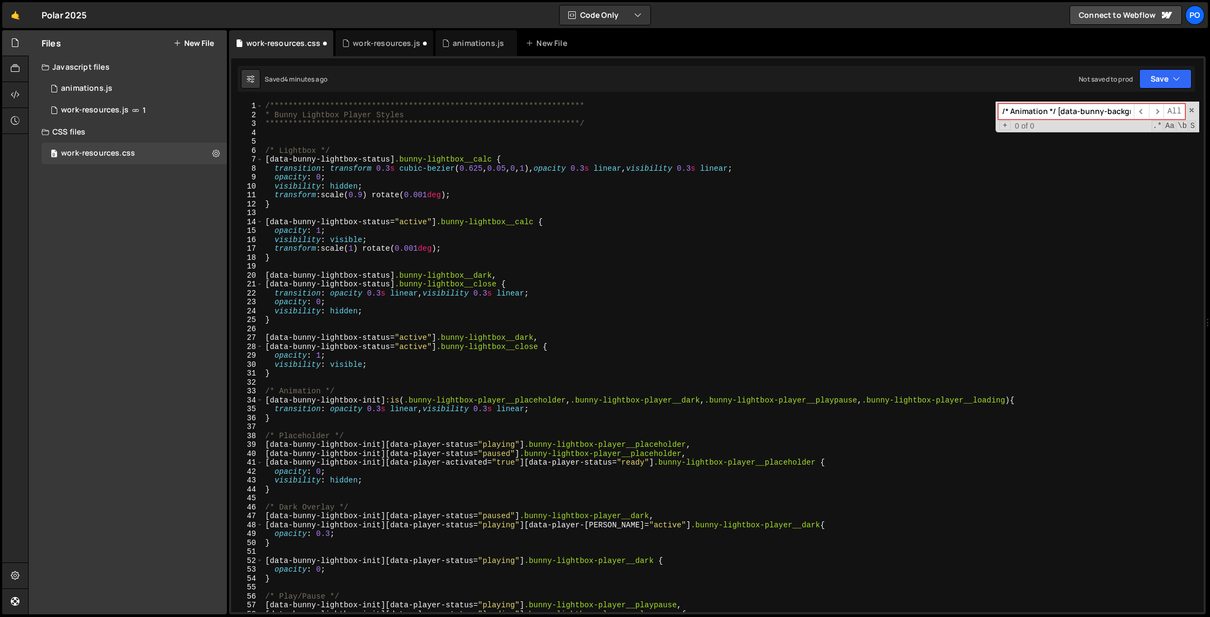
scroll to position [0, 0]
drag, startPoint x: 271, startPoint y: 105, endPoint x: 277, endPoint y: 105, distance: 5.9
click at [271, 105] on div "**********" at bounding box center [731, 366] width 936 height 528
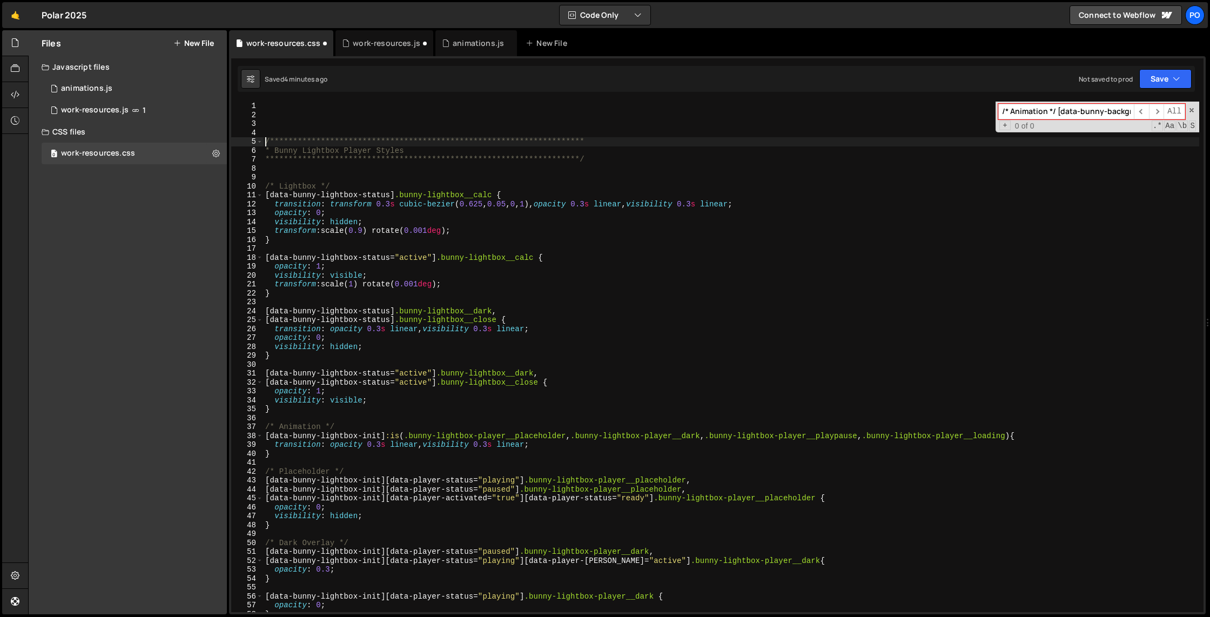
type textarea "**********"
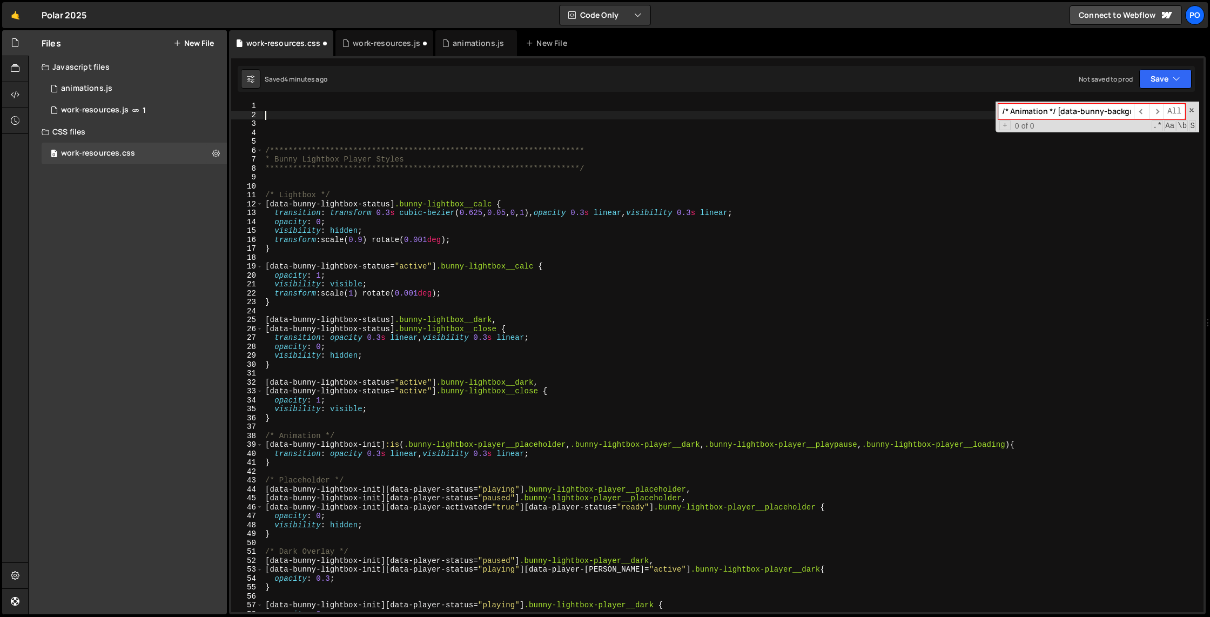
paste textarea "**********"
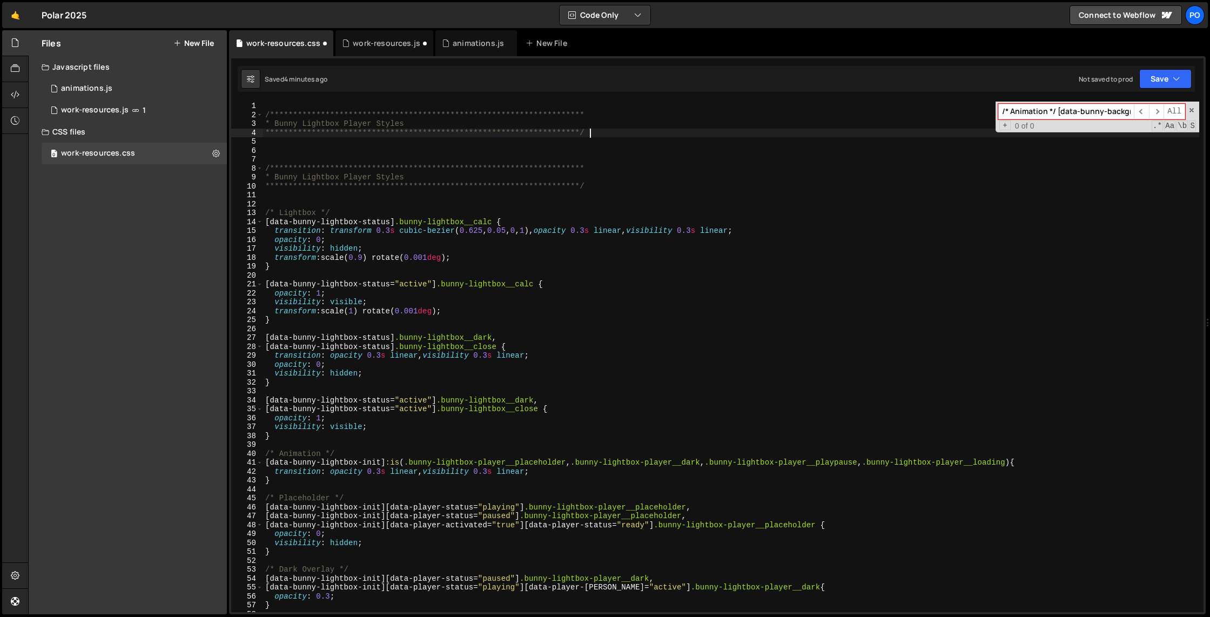
click at [323, 123] on div "**********" at bounding box center [731, 366] width 936 height 528
type textarea "* Bunny Background Player Styles"
click at [372, 149] on div "**********" at bounding box center [731, 366] width 936 height 528
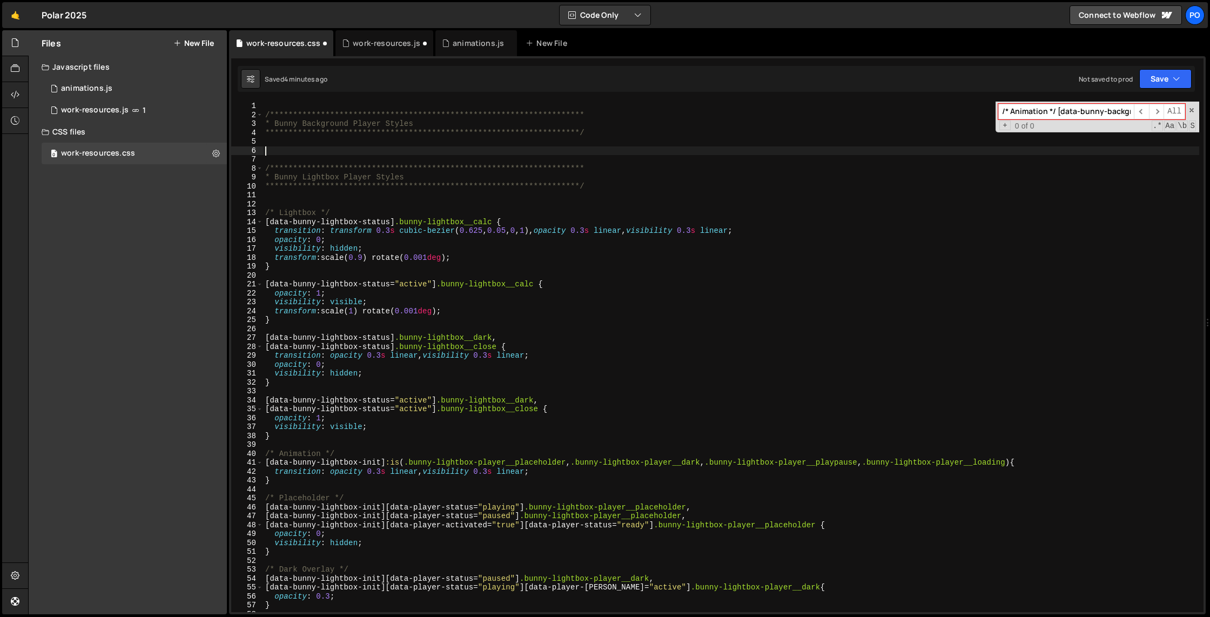
scroll to position [0, 0]
paste textarea "}"
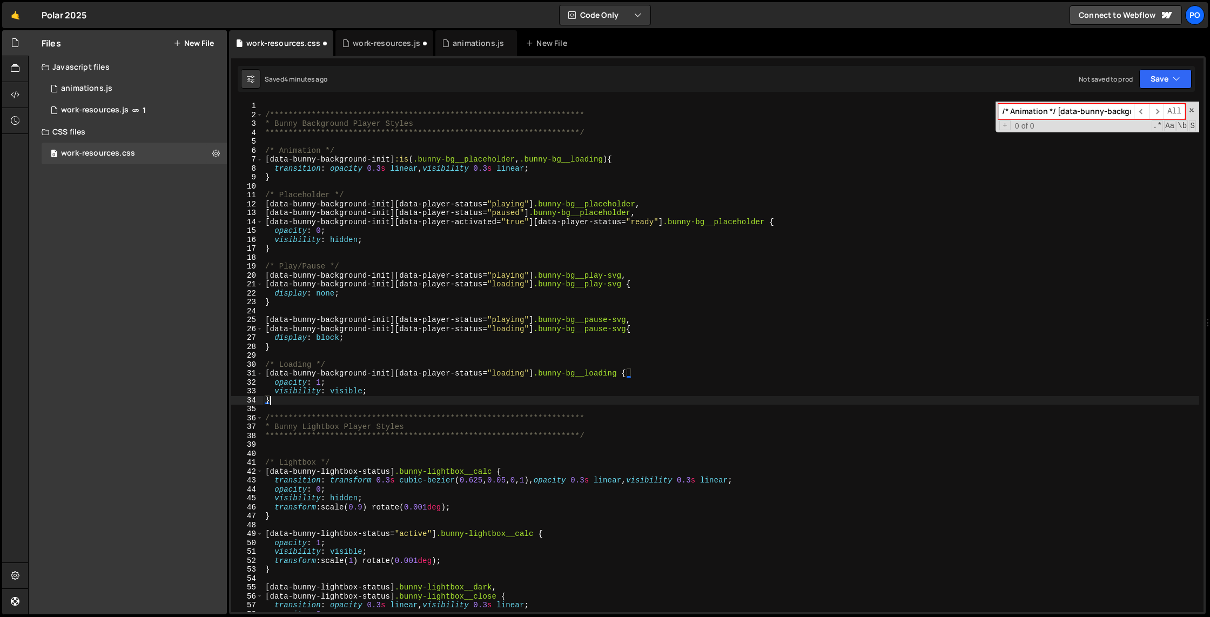
type textarea "object-fit: cover; }"
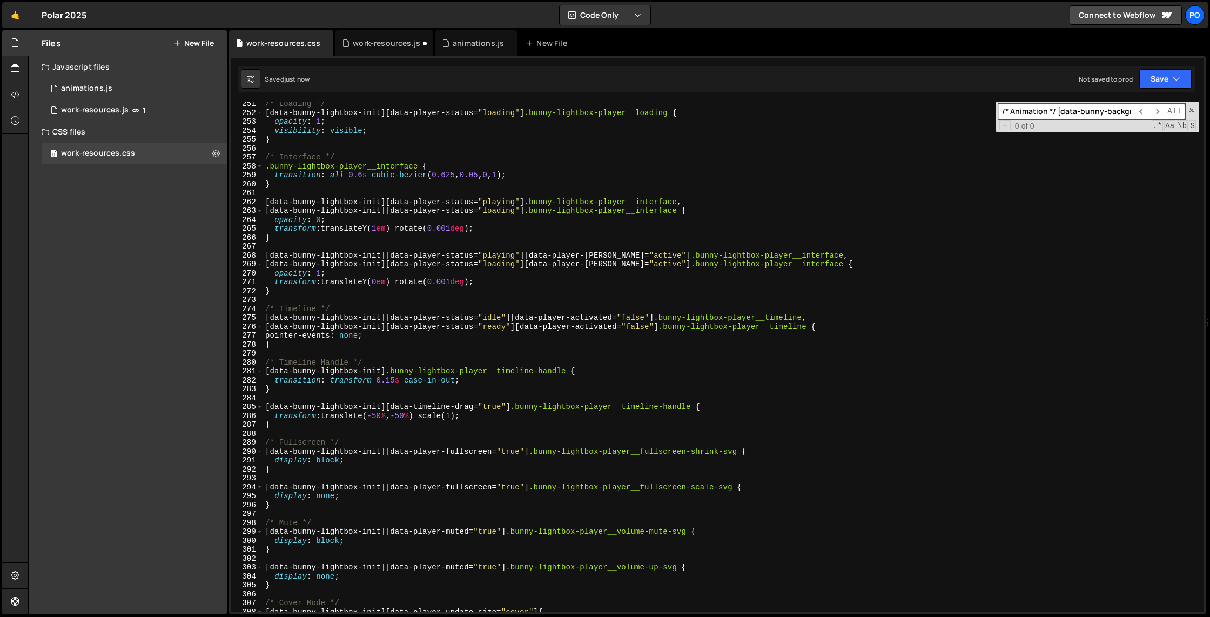
scroll to position [1874, 0]
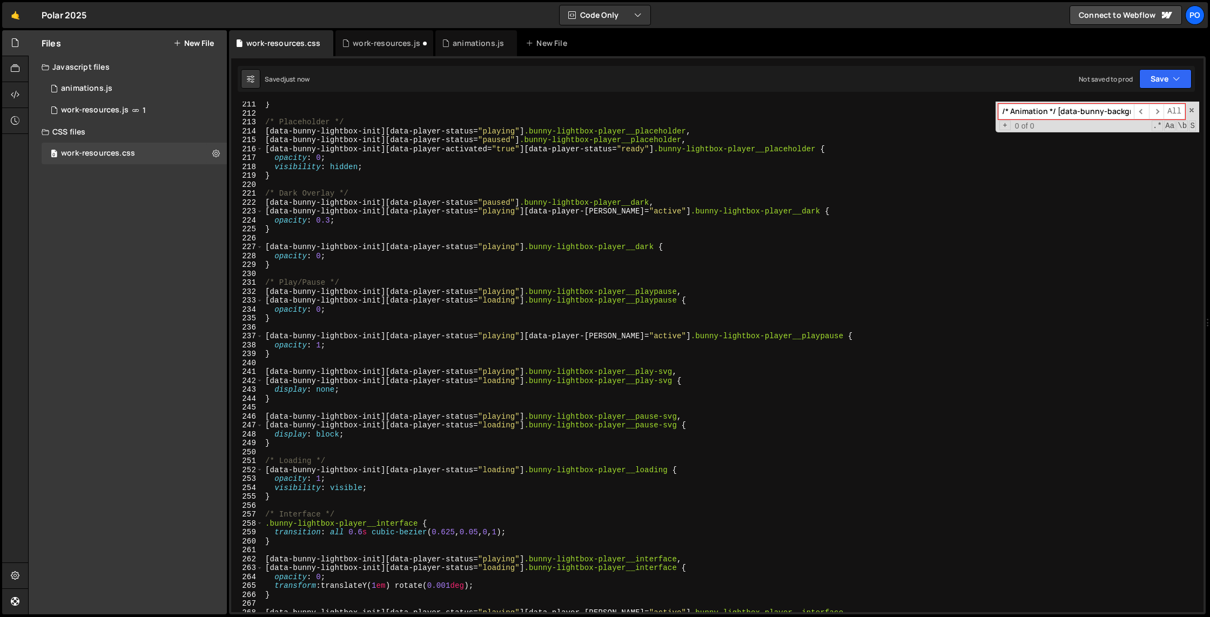
click at [1037, 110] on span at bounding box center [1192, 110] width 8 height 8
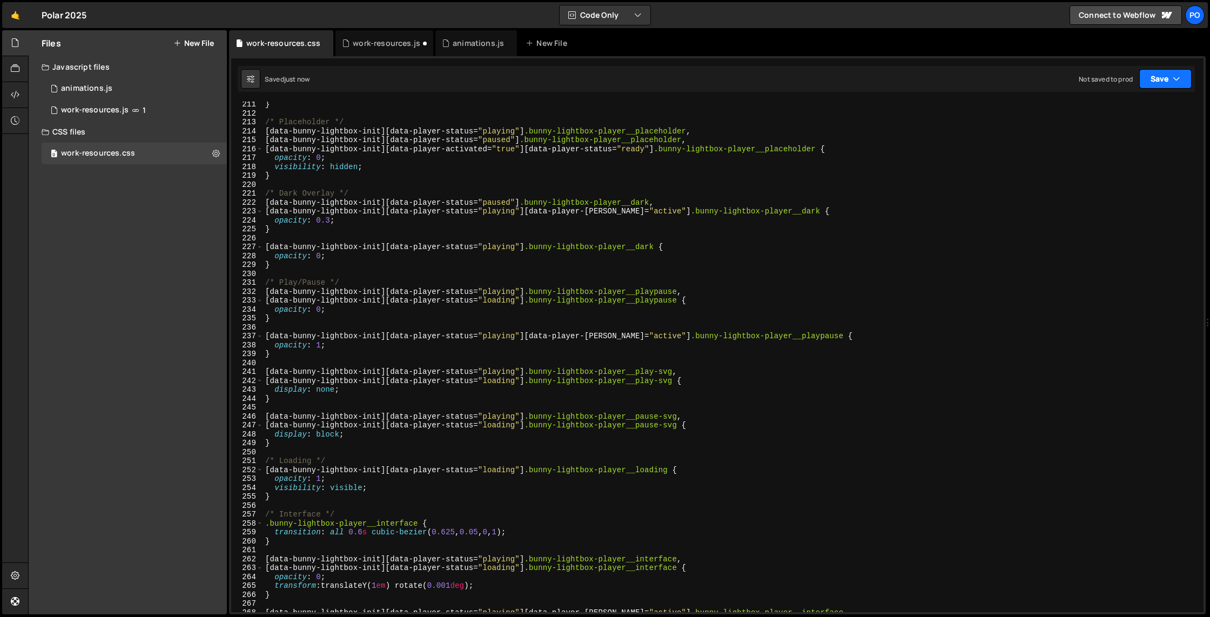
click at [1037, 72] on button "Save" at bounding box center [1166, 78] width 52 height 19
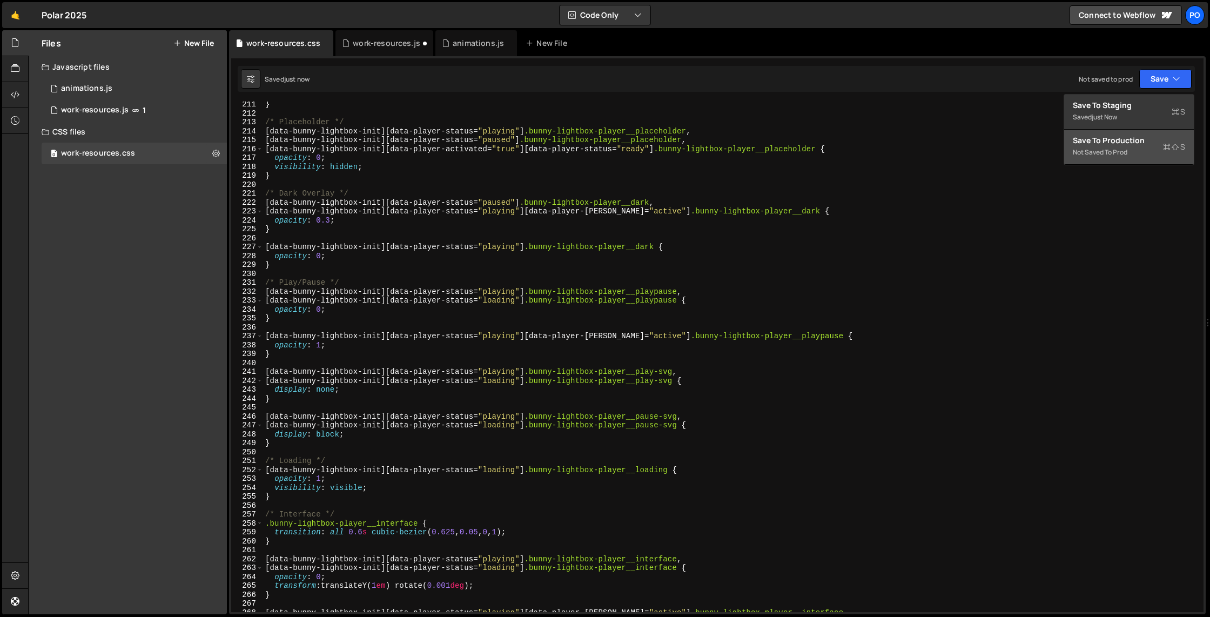
click at [1037, 151] on div "Not saved to prod" at bounding box center [1129, 152] width 112 height 13
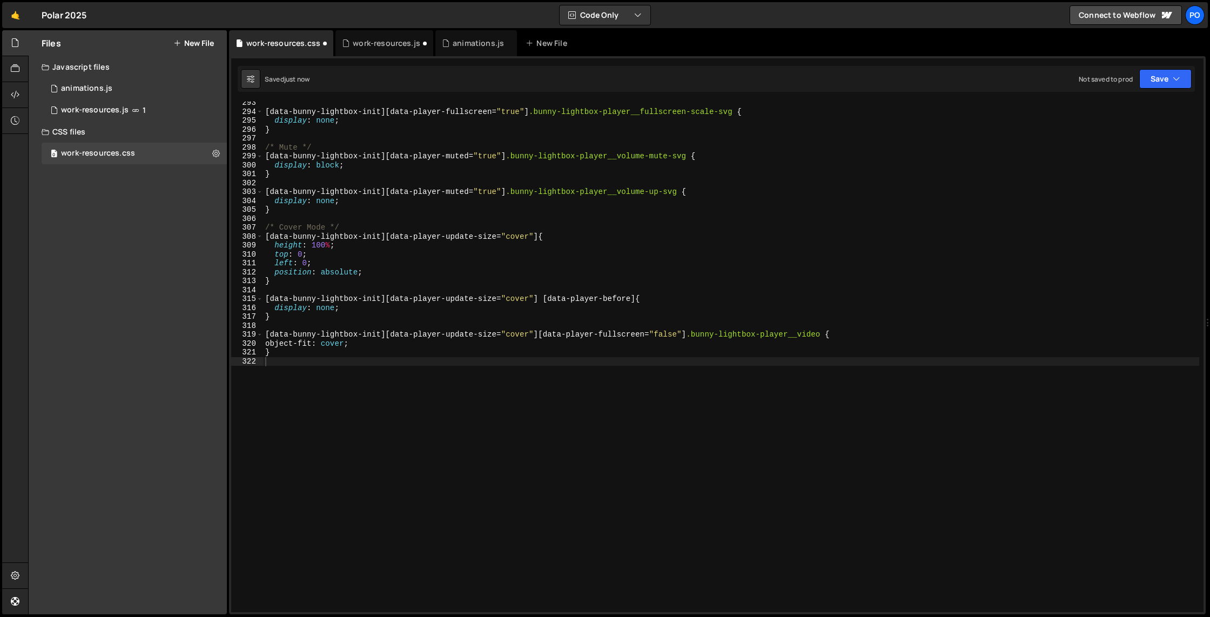
scroll to position [2607, 0]
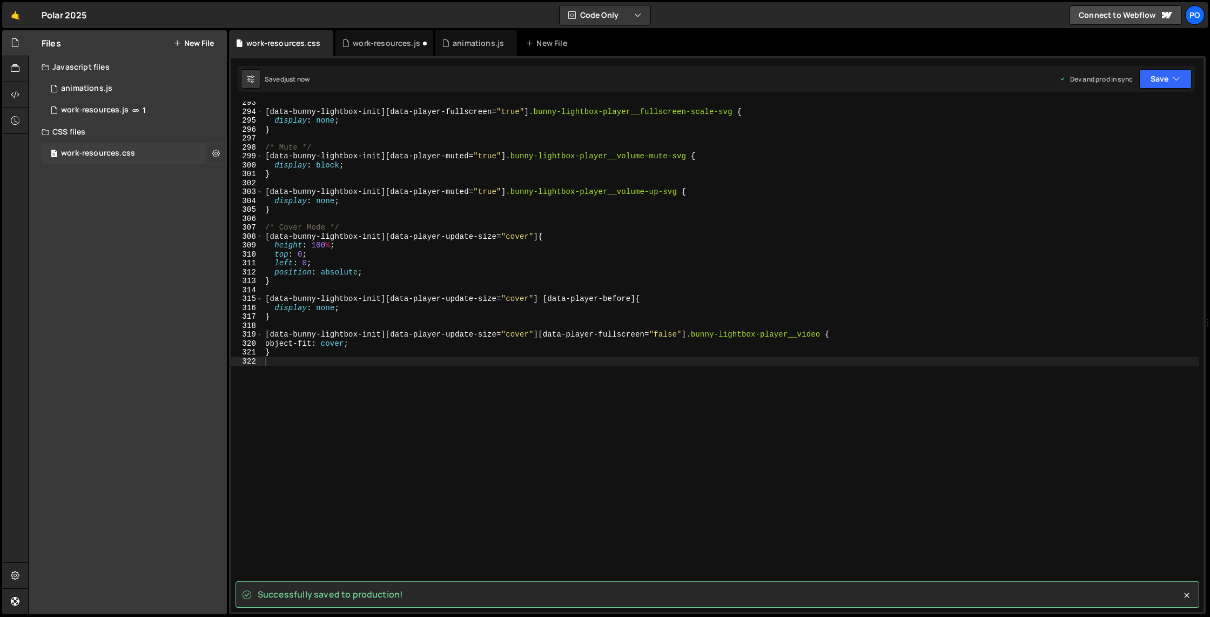
click at [212, 157] on icon at bounding box center [216, 153] width 8 height 10
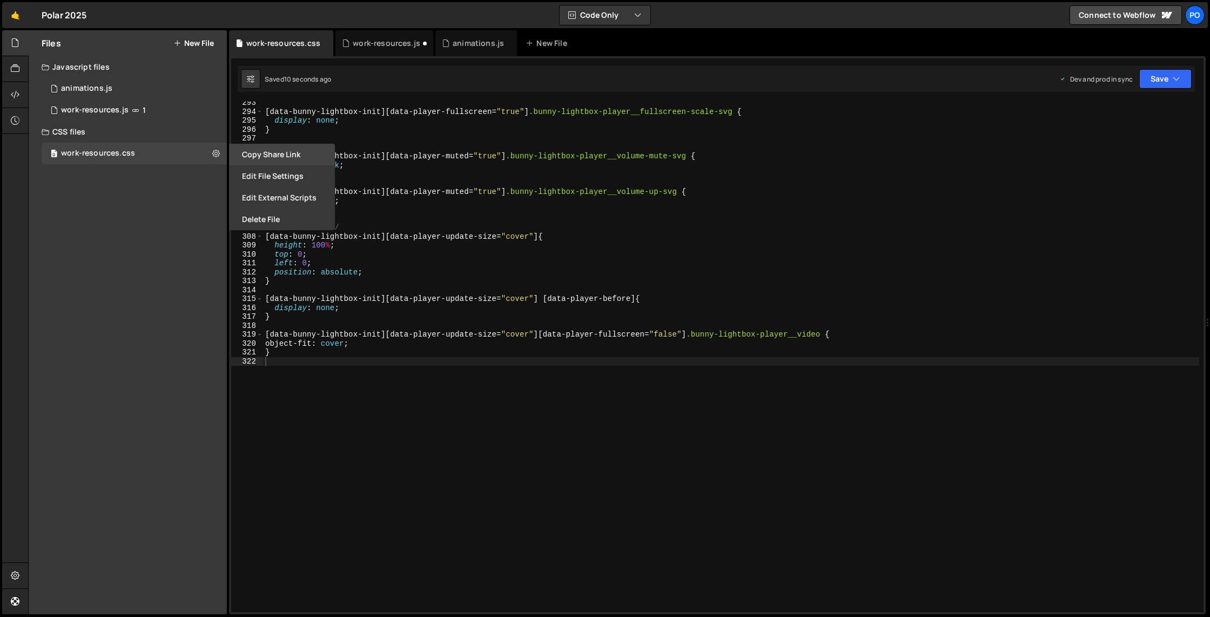
click at [279, 155] on button "Copy share link" at bounding box center [282, 155] width 106 height 22
drag, startPoint x: 130, startPoint y: 219, endPoint x: 142, endPoint y: 150, distance: 70.6
click at [130, 219] on div "Files New File Javascript files 0 animations.js 0 0 work-resources.js 1 CSS fil…" at bounding box center [128, 322] width 198 height 584
click at [10, 92] on div at bounding box center [15, 95] width 26 height 26
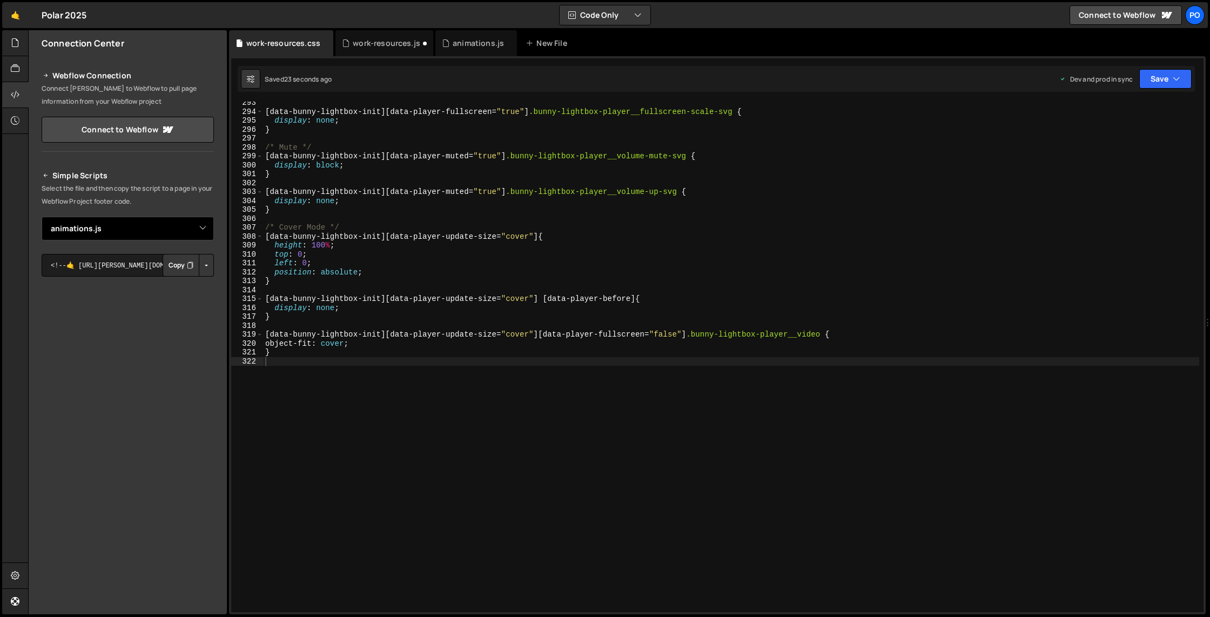
click at [201, 229] on select "Select File animations.js work-resources.js work-resources.css" at bounding box center [128, 229] width 172 height 24
select select "48096"
click at [42, 217] on select "Select File animations.js work-resources.js work-resources.css" at bounding box center [128, 229] width 172 height 24
click at [182, 266] on button "Copy" at bounding box center [181, 265] width 37 height 23
click at [211, 226] on select "Select File animations.js work-resources.js work-resources.css" at bounding box center [128, 229] width 172 height 24
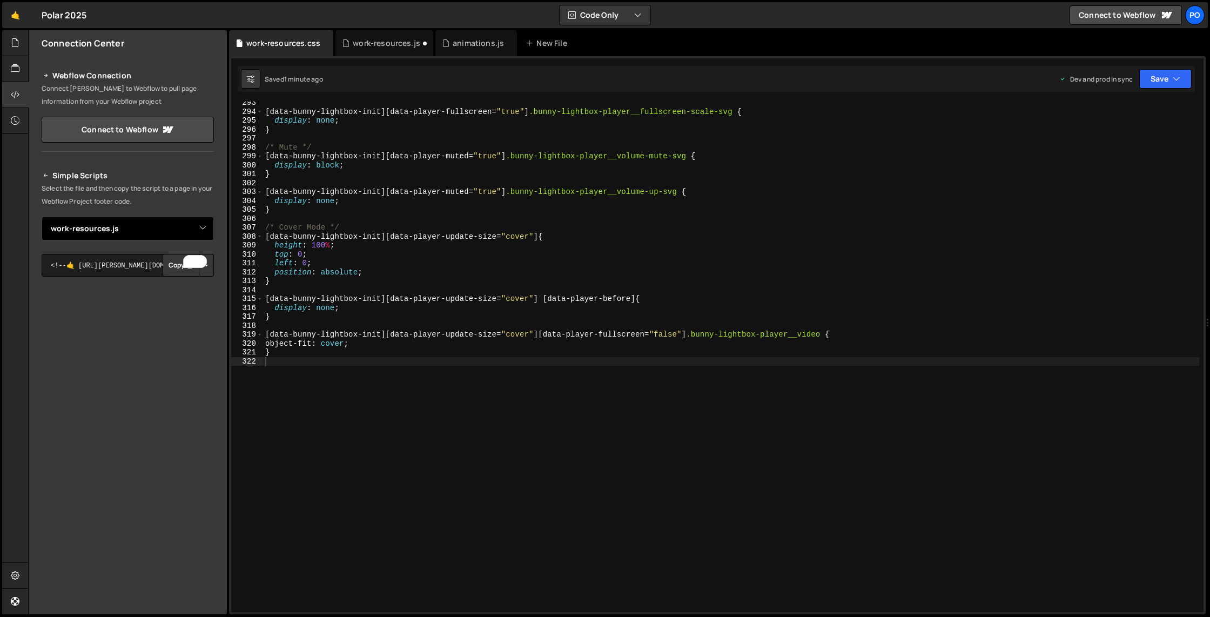
click at [42, 217] on select "Select File animations.js work-resources.js work-resources.css" at bounding box center [128, 229] width 172 height 24
click at [178, 263] on button "Copy" at bounding box center [181, 265] width 37 height 23
click at [209, 270] on button "Button group with nested dropdown" at bounding box center [206, 265] width 15 height 23
click at [181, 298] on link "Copy Production js" at bounding box center [169, 300] width 90 height 15
click at [205, 226] on select "Select File animations.js work-resources.js work-resources.css" at bounding box center [128, 229] width 172 height 24
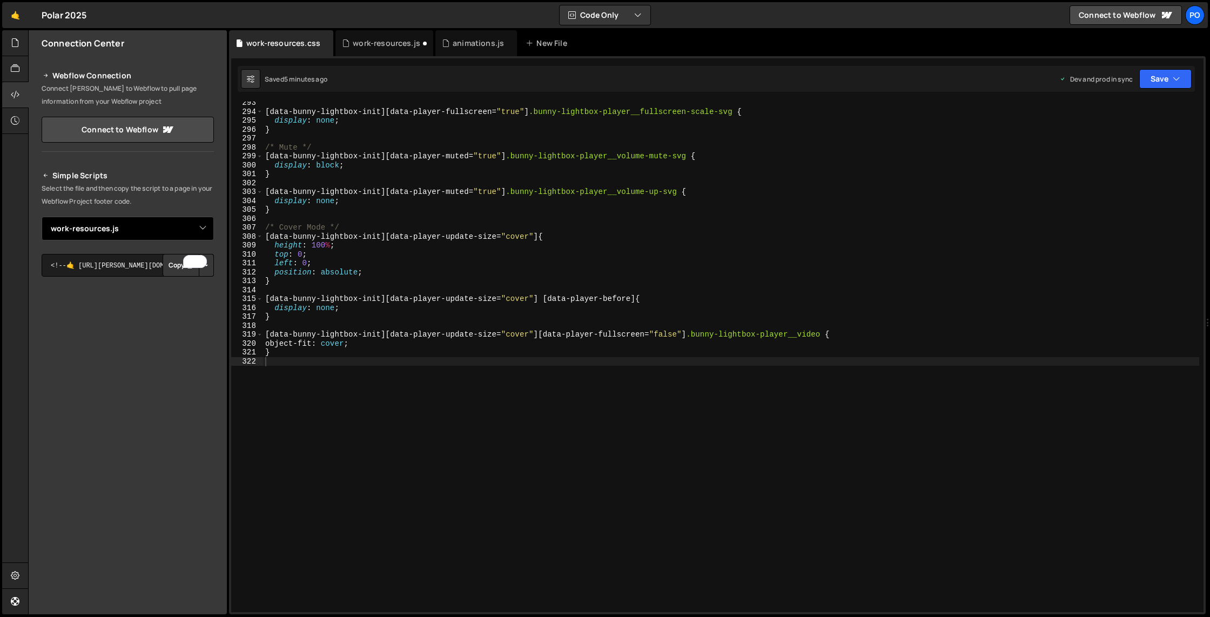
select select "48096"
click at [42, 217] on select "Select File animations.js work-resources.js work-resources.css" at bounding box center [128, 229] width 172 height 24
click at [208, 269] on button "Button group with nested dropdown" at bounding box center [206, 265] width 15 height 23
click at [178, 299] on link "Copy Production css" at bounding box center [165, 300] width 96 height 15
click at [175, 269] on button "Copy" at bounding box center [181, 265] width 37 height 23
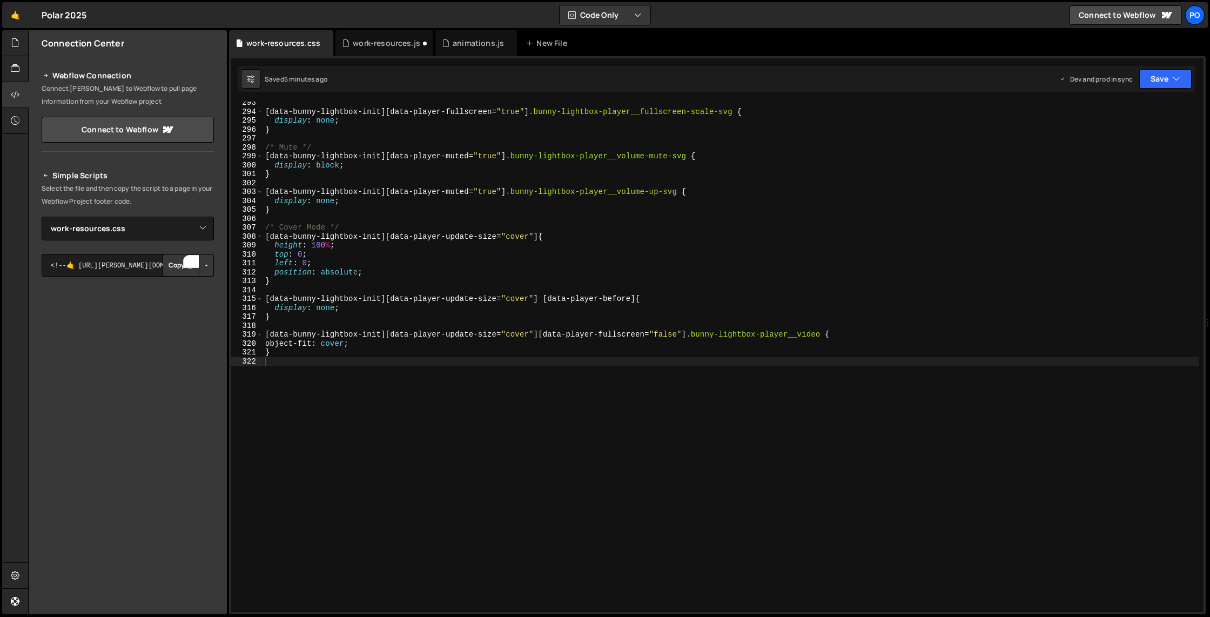
click at [206, 272] on button "Button group with nested dropdown" at bounding box center [206, 265] width 15 height 23
click at [180, 282] on link "Copy Staging css" at bounding box center [165, 285] width 96 height 15
click at [378, 50] on div "work-resources.js" at bounding box center [385, 43] width 98 height 26
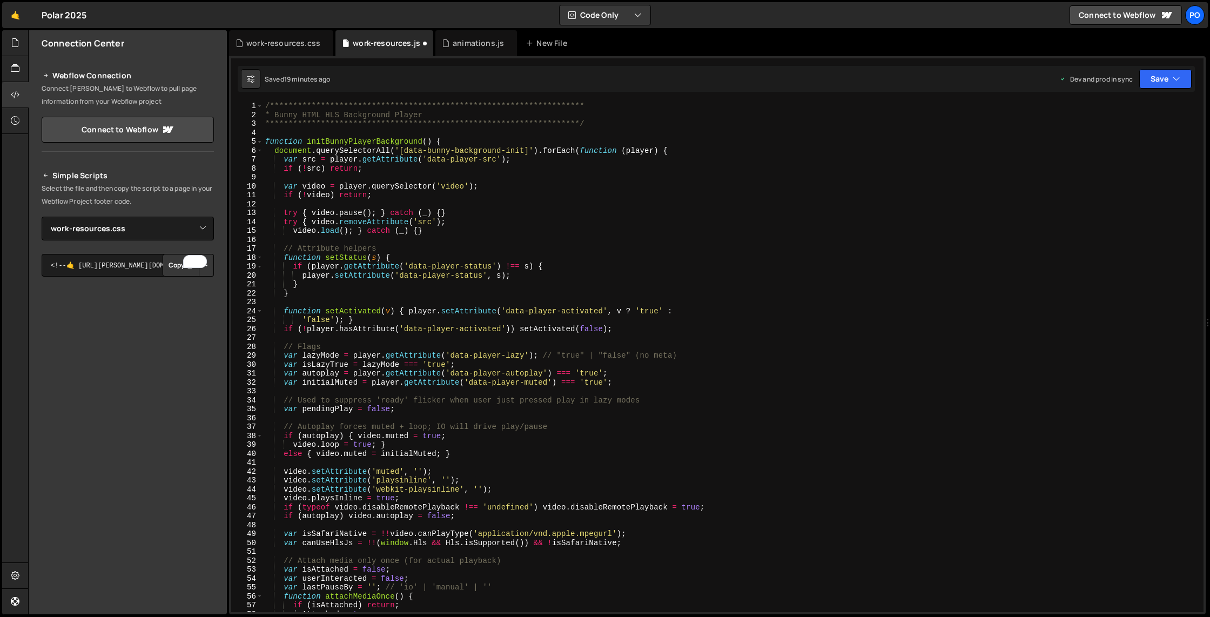
click at [631, 305] on div "**********" at bounding box center [731, 366] width 936 height 528
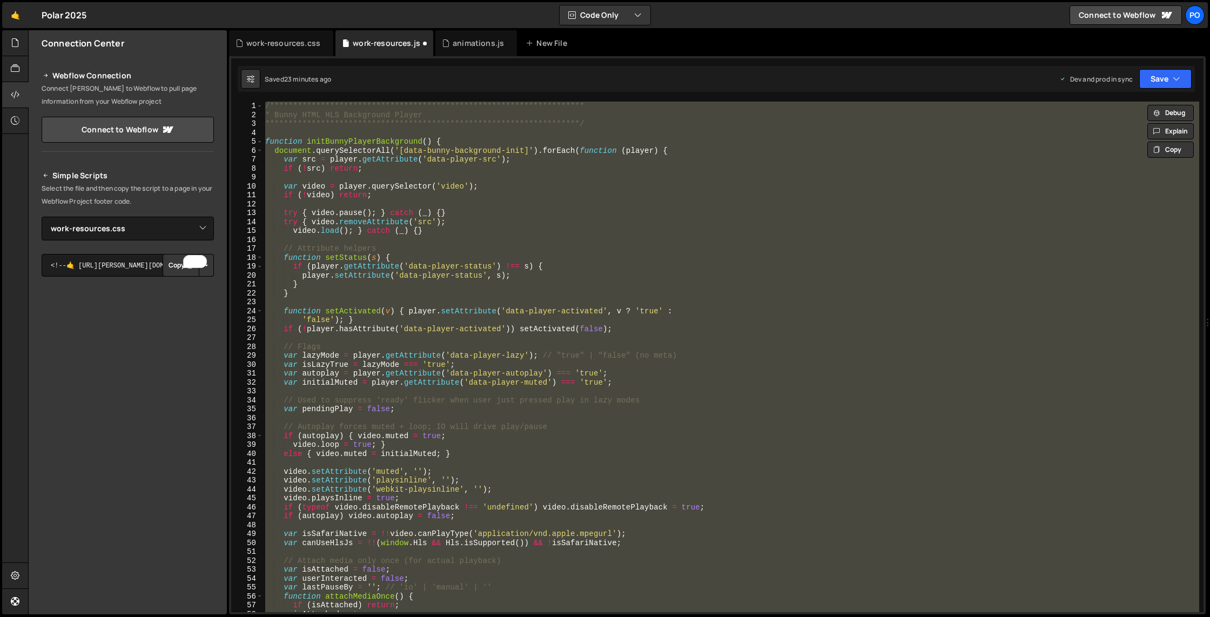
click at [664, 352] on div "**********" at bounding box center [731, 366] width 936 height 528
paste textarea
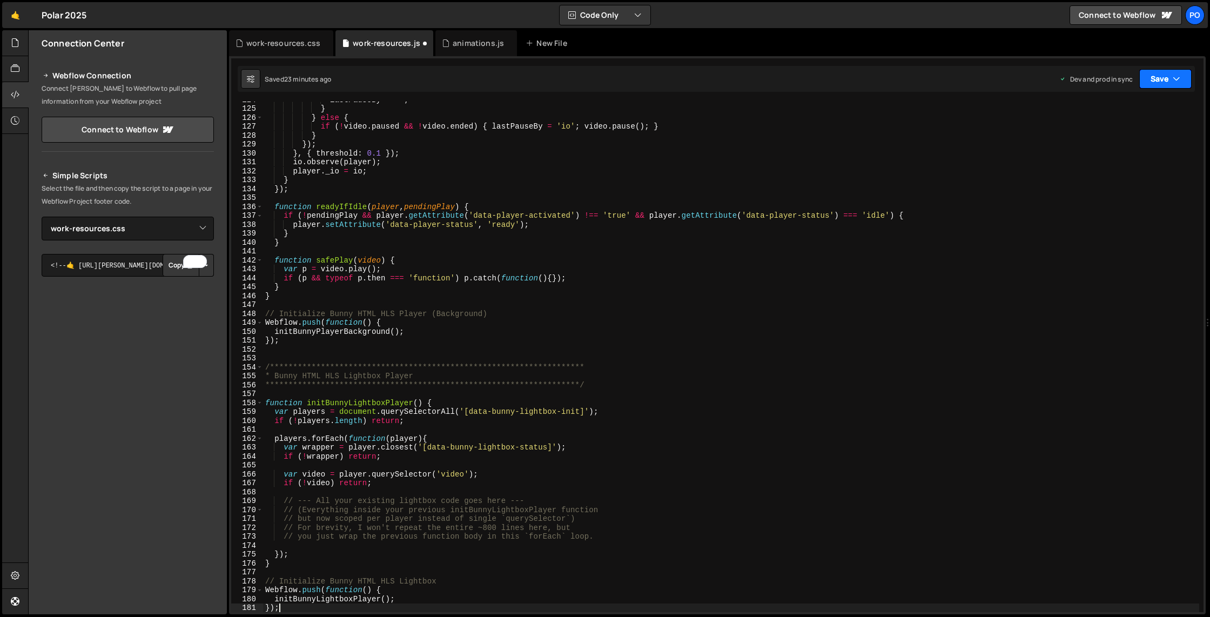
click at [1037, 82] on icon "button" at bounding box center [1177, 78] width 8 height 11
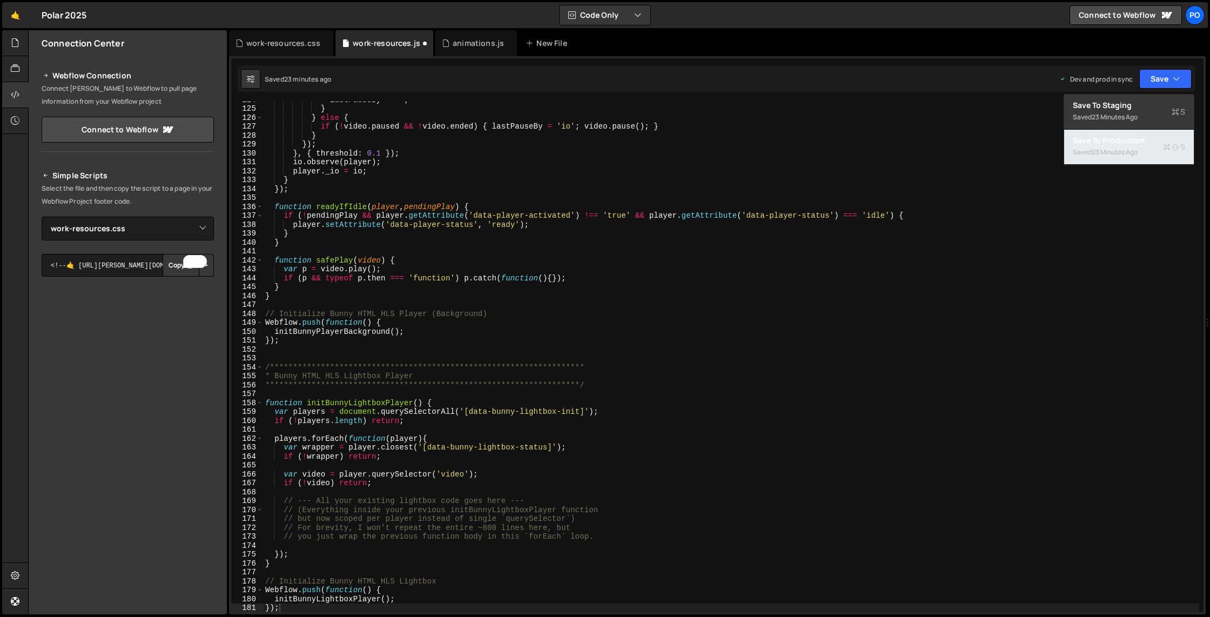
drag, startPoint x: 1157, startPoint y: 151, endPoint x: 1143, endPoint y: 177, distance: 30.2
click at [1037, 151] on div "Saved 23 minutes ago" at bounding box center [1129, 152] width 112 height 13
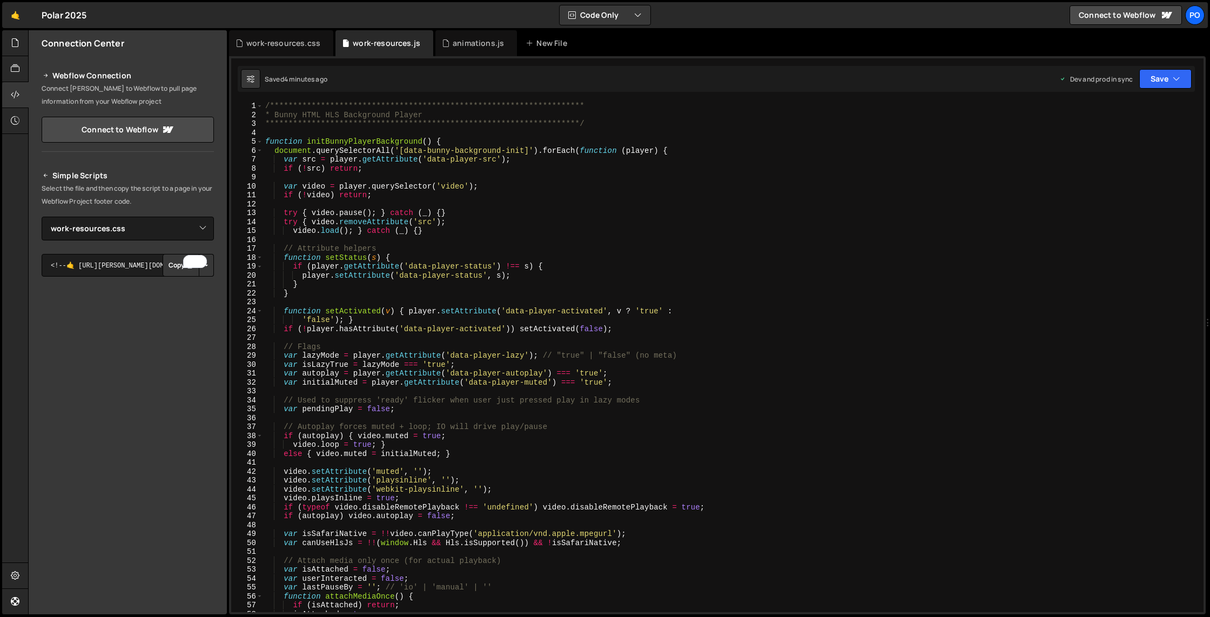
scroll to position [0, 0]
click at [749, 269] on div "**********" at bounding box center [731, 366] width 936 height 528
type textarea "});"
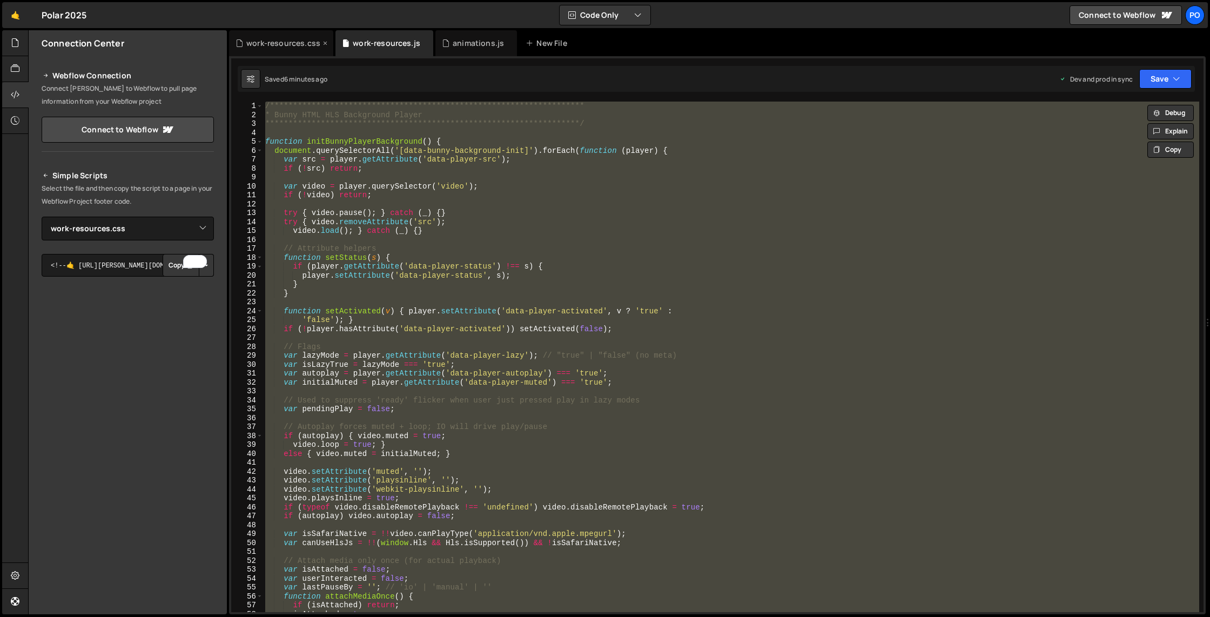
click at [302, 39] on div "work-resources.css" at bounding box center [283, 43] width 74 height 11
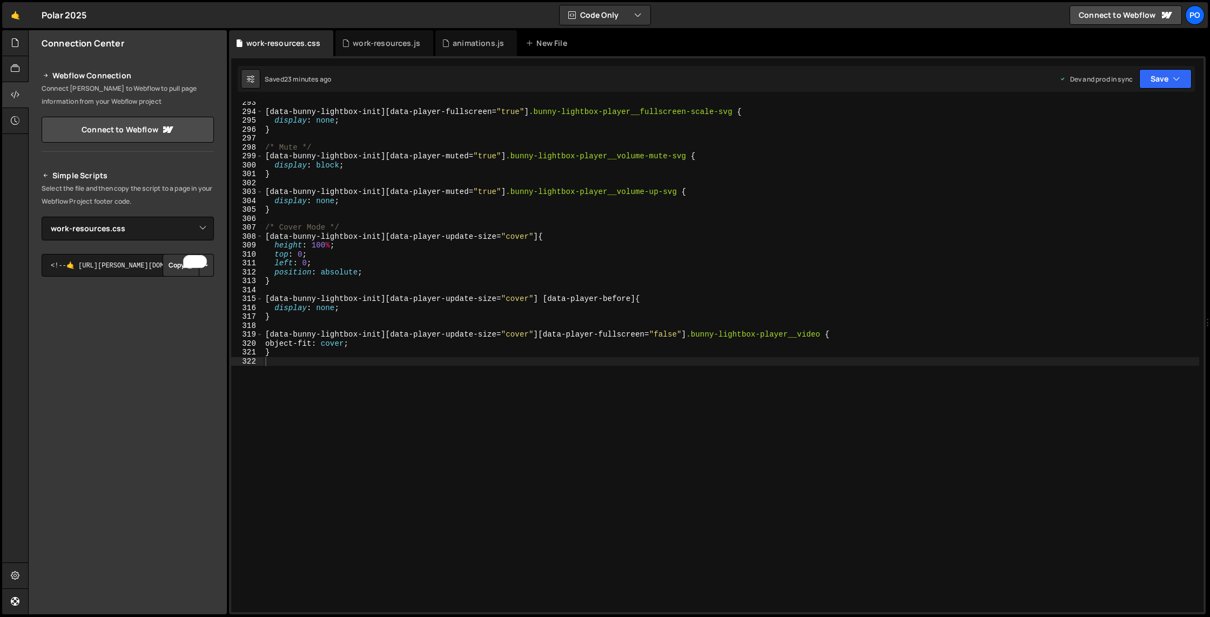
click at [707, 251] on div "[ data-bunny-lightbox-init ][ data-player-fullscreen = " true " ] .bunny-lightb…" at bounding box center [731, 362] width 936 height 528
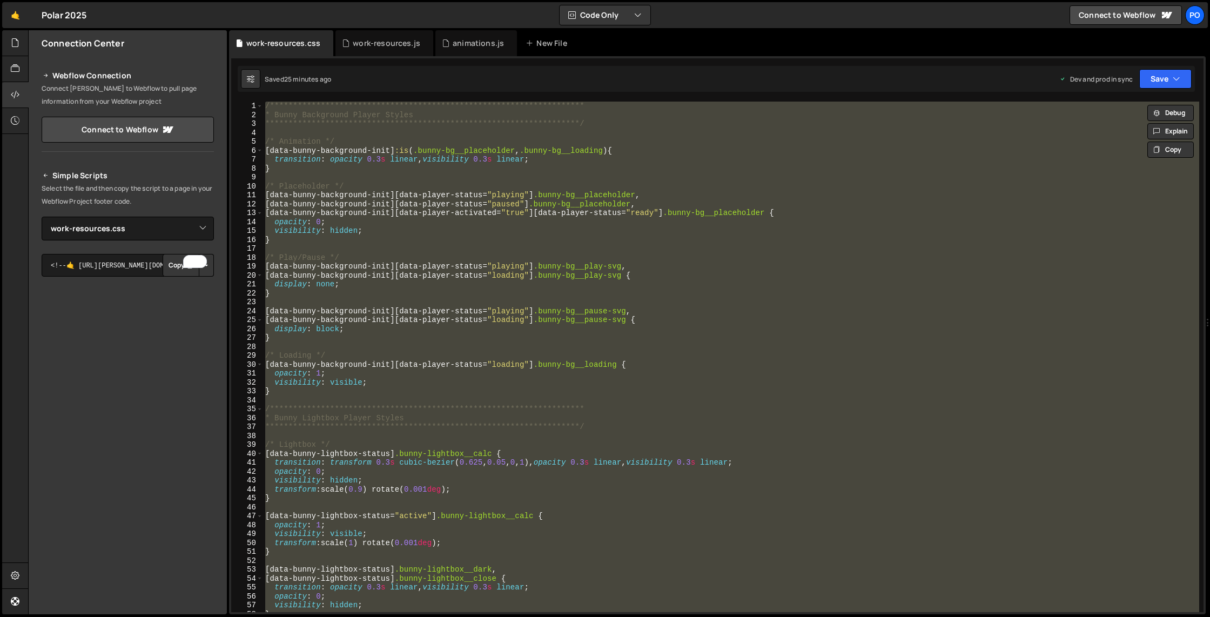
click at [612, 284] on div "**********" at bounding box center [731, 357] width 936 height 511
type textarea "display: none;"
